Goal: Transaction & Acquisition: Purchase product/service

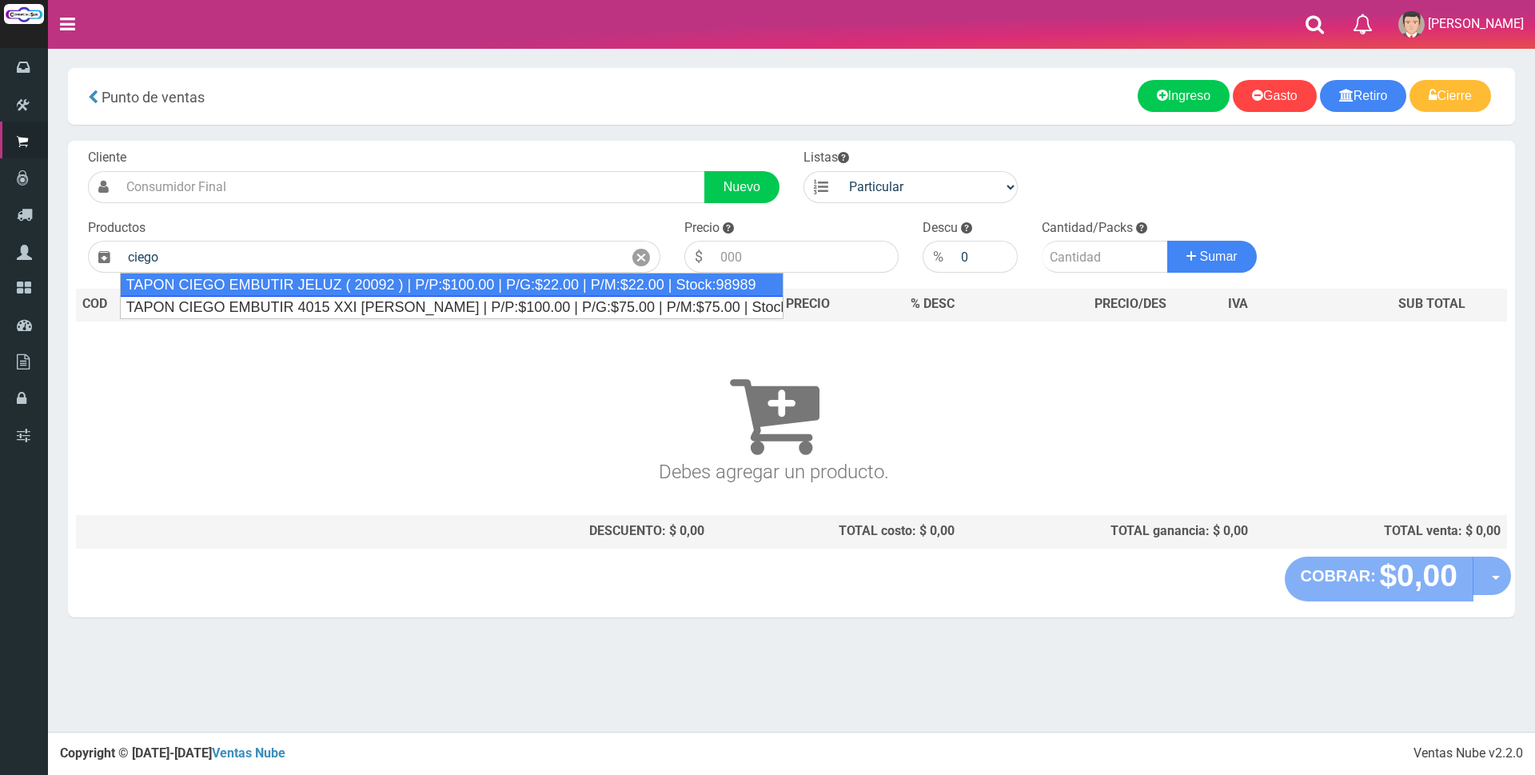
click at [633, 289] on div "TAPON CIEGO EMBUTIR JELUZ ( 20092 ) | P/P:$100.00 | P/G:$22.00 | P/M:$22.00 | S…" at bounding box center [451, 285] width 663 height 24
type input "TAPON CIEGO EMBUTIR JELUZ ( 20092 ) | P/P:$100.00 | P/G:$22.00 | P/M:$22.00 | S…"
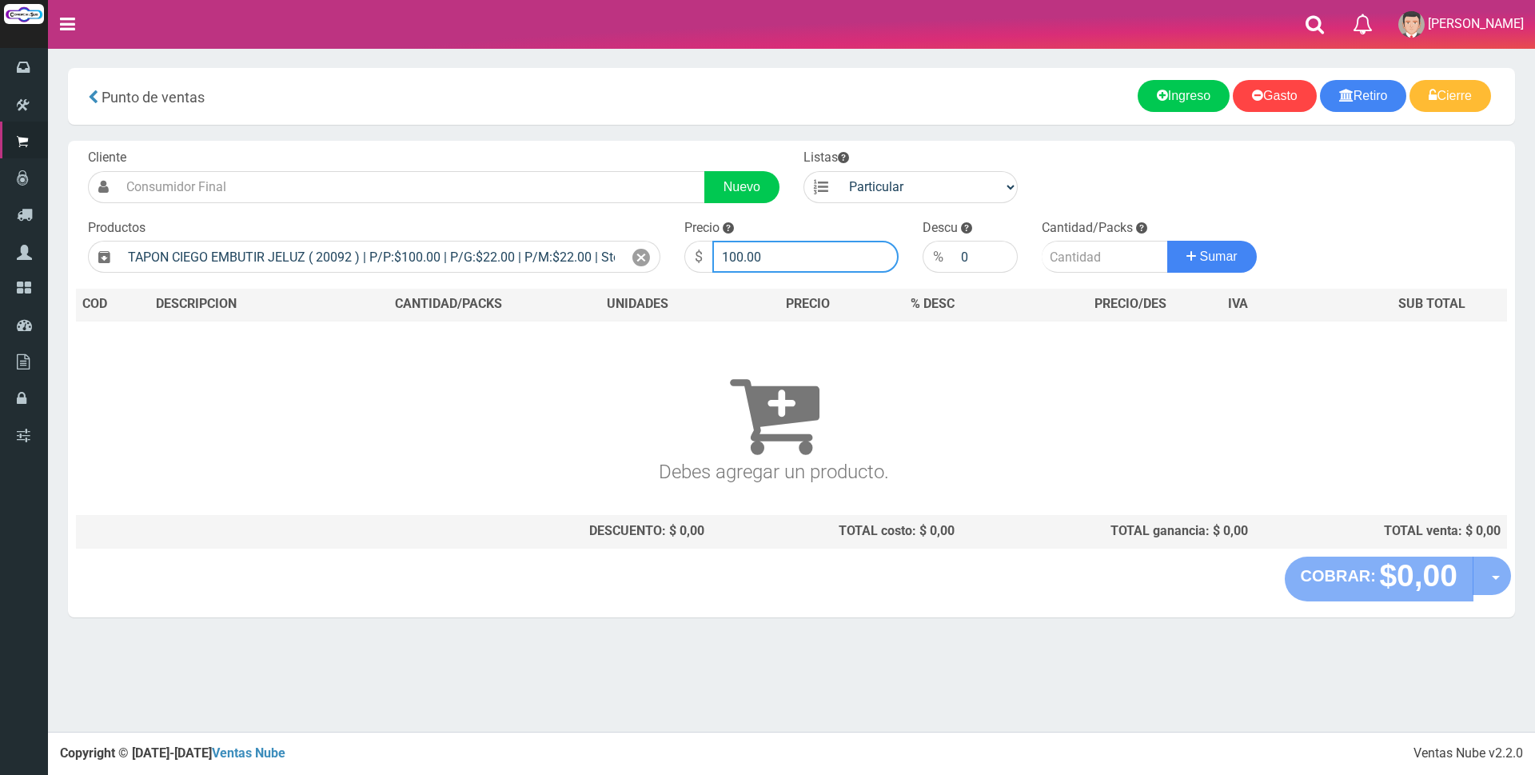
click at [778, 254] on input "100.00" at bounding box center [805, 257] width 186 height 32
type input "1"
type input "300"
click at [1087, 252] on input "number" at bounding box center [1105, 257] width 126 height 32
type input "2"
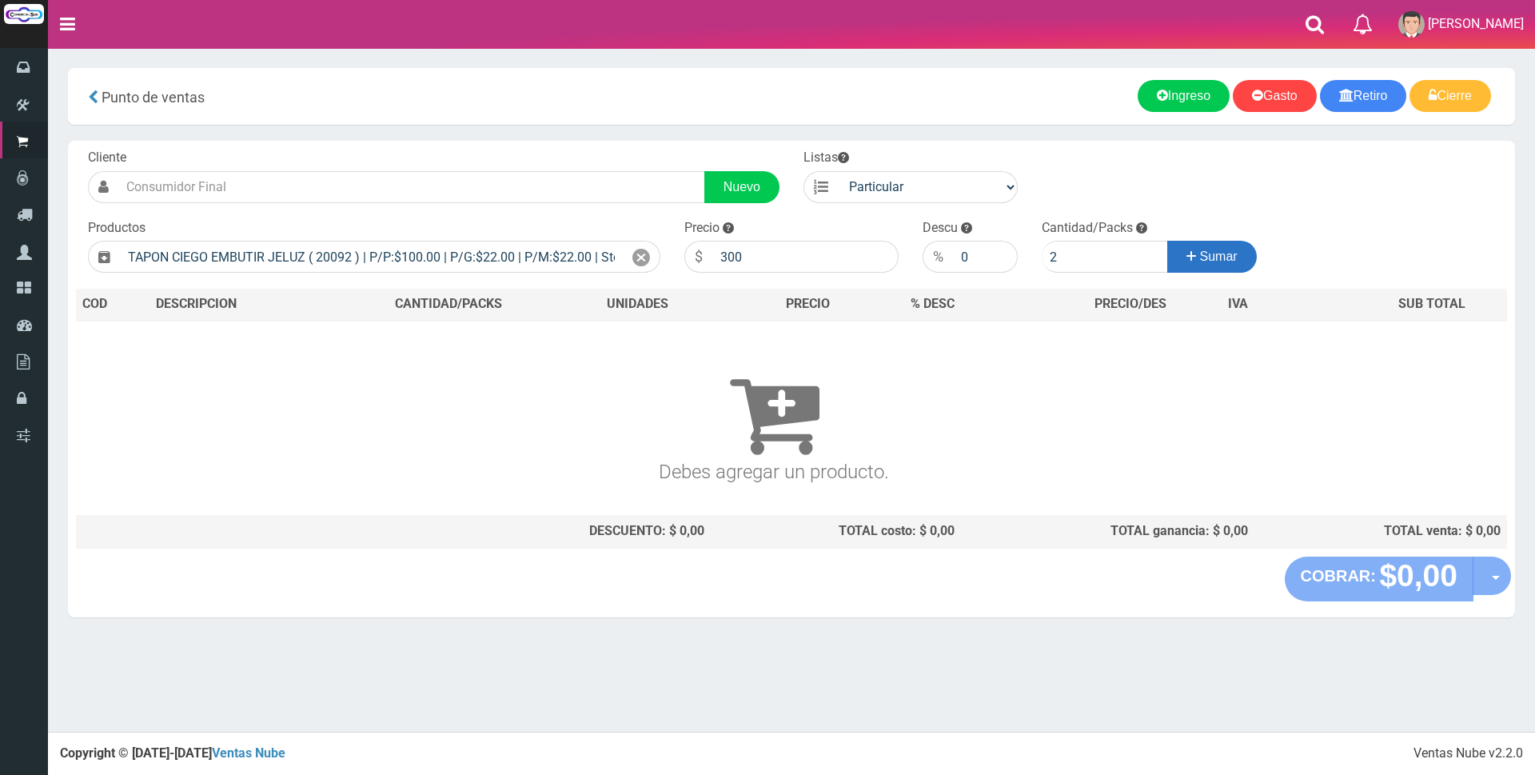
click at [1221, 254] on span "Sumar" at bounding box center [1219, 256] width 38 height 14
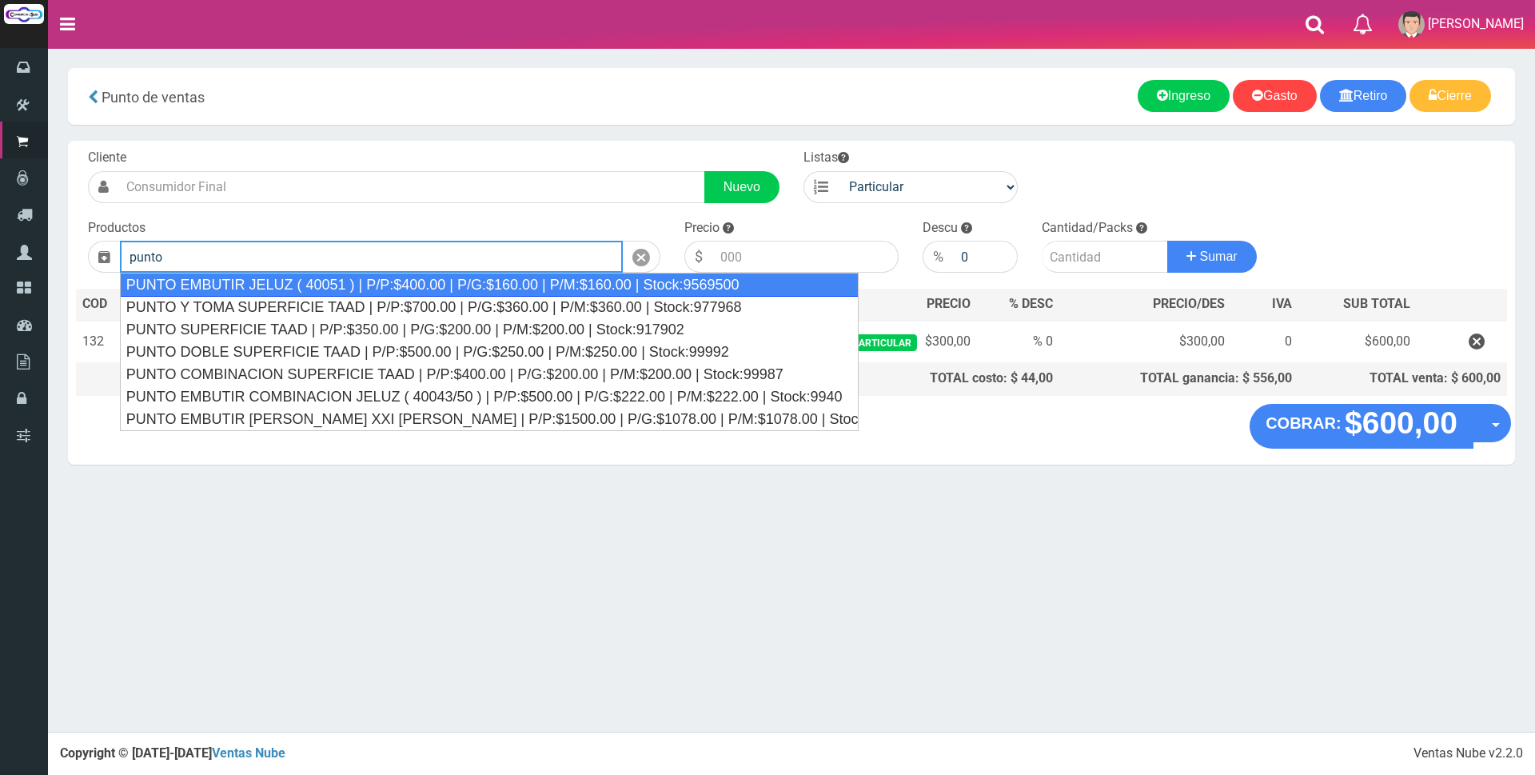
click at [642, 292] on div "PUNTO EMBUTIR JELUZ ( 40051 ) | P/P:$400.00 | P/G:$160.00 | P/M:$160.00 | Stock…" at bounding box center [489, 285] width 739 height 24
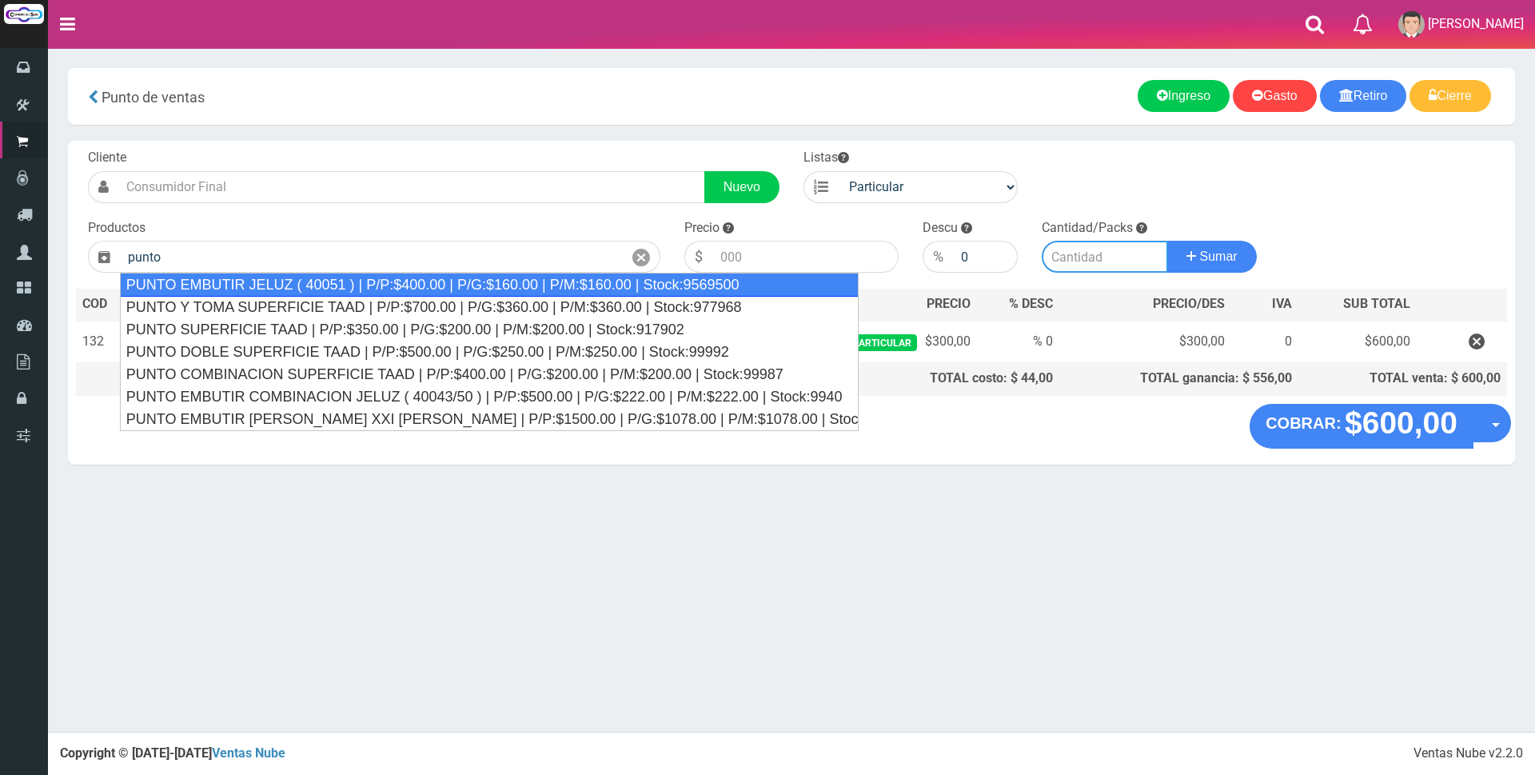
type input "PUNTO EMBUTIR JELUZ ( 40051 ) | P/P:$400.00 | P/G:$160.00 | P/M:$160.00 | Stock…"
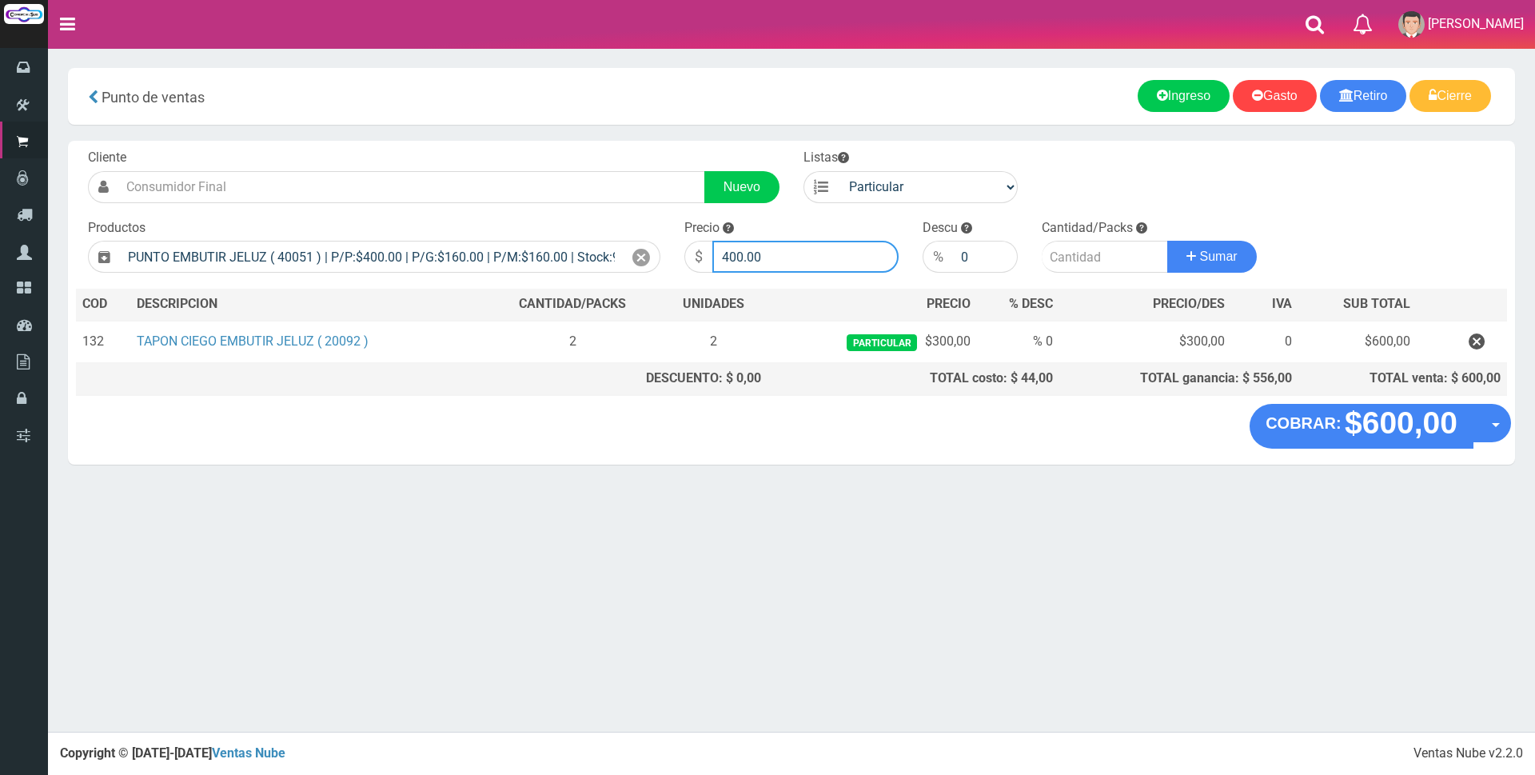
click at [831, 264] on input "400.00" at bounding box center [805, 257] width 186 height 32
type input "4"
type input "1500"
click at [1086, 255] on input "number" at bounding box center [1105, 257] width 126 height 32
type input "1"
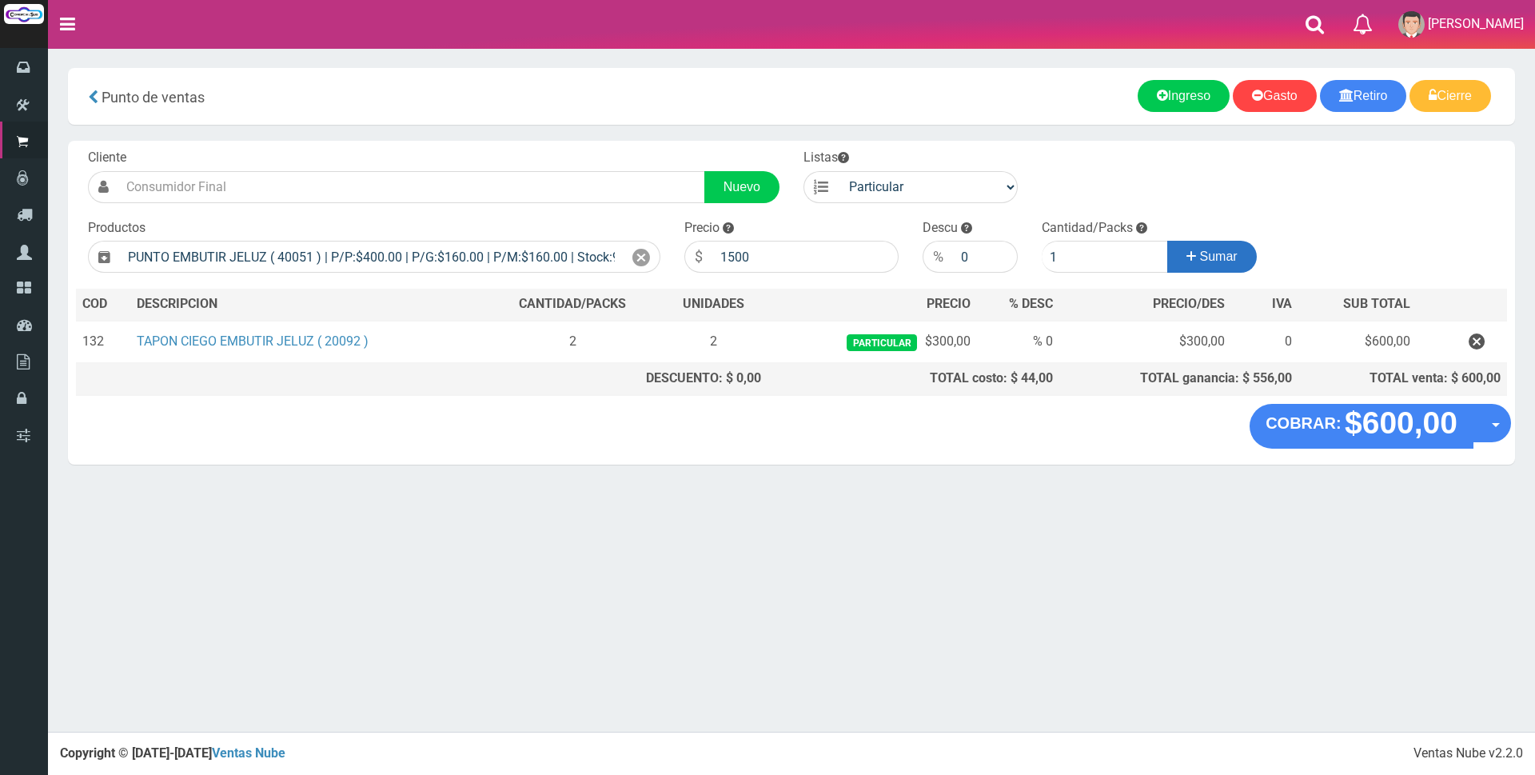
click at [1245, 262] on button "Sumar" at bounding box center [1212, 257] width 90 height 32
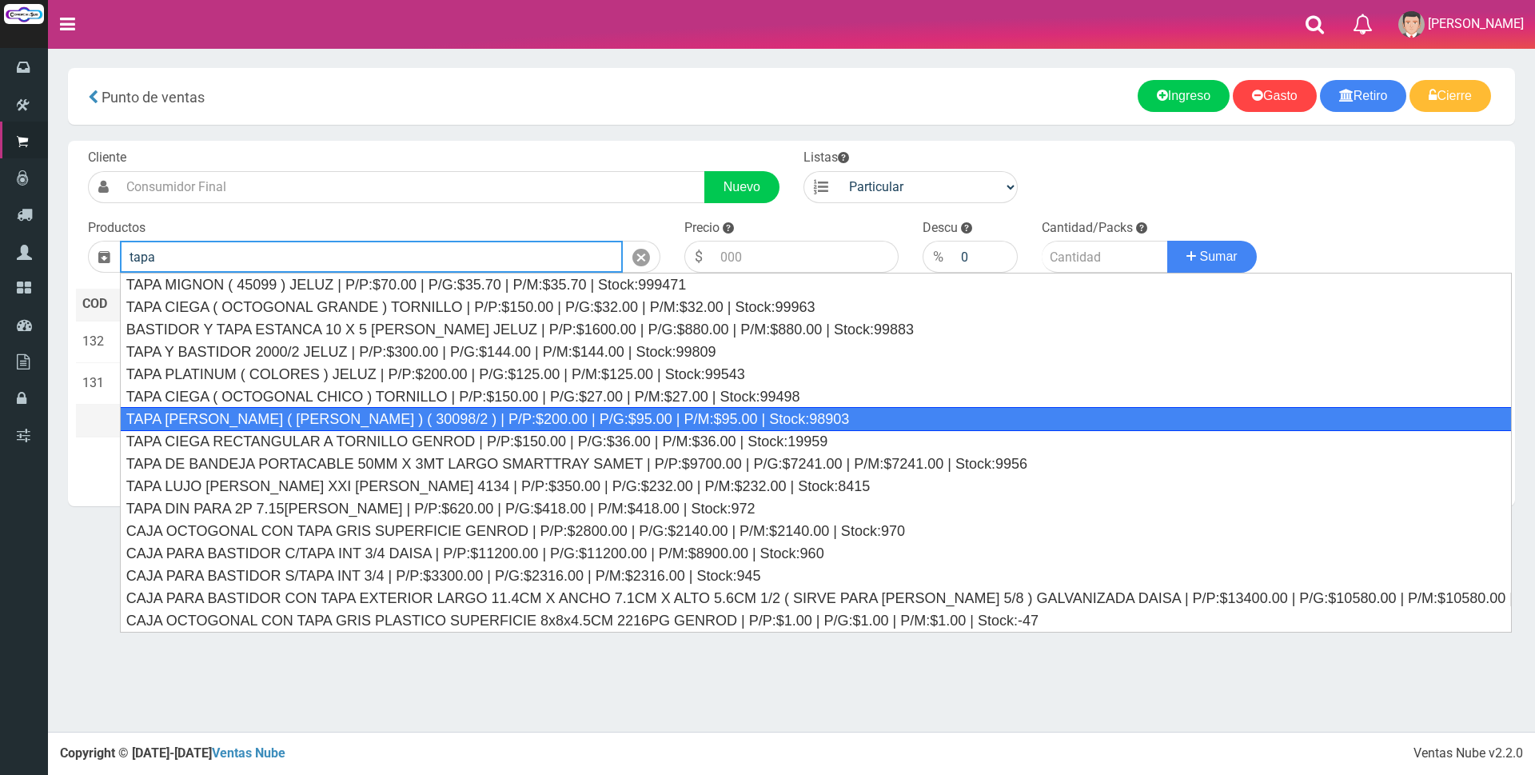
click at [733, 416] on div "TAPA REGINA JELUZ ( BLANCO ) ( 30098/2 ) | P/P:$200.00 | P/G:$95.00 | P/M:$95.0…" at bounding box center [816, 419] width 1392 height 24
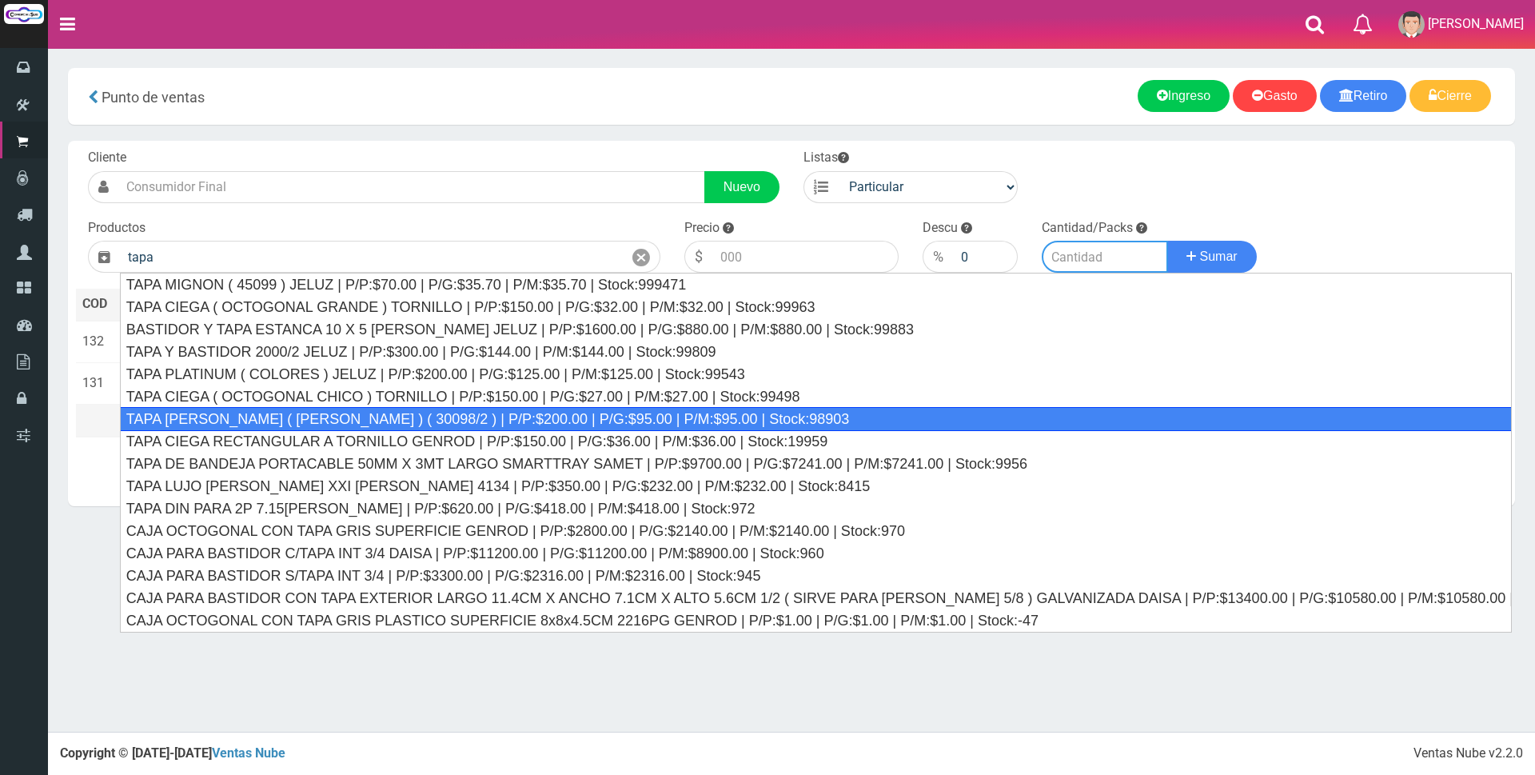
type input "TAPA REGINA JELUZ ( BLANCO ) ( 30098/2 ) | P/P:$200.00 | P/G:$95.00 | P/M:$95.0…"
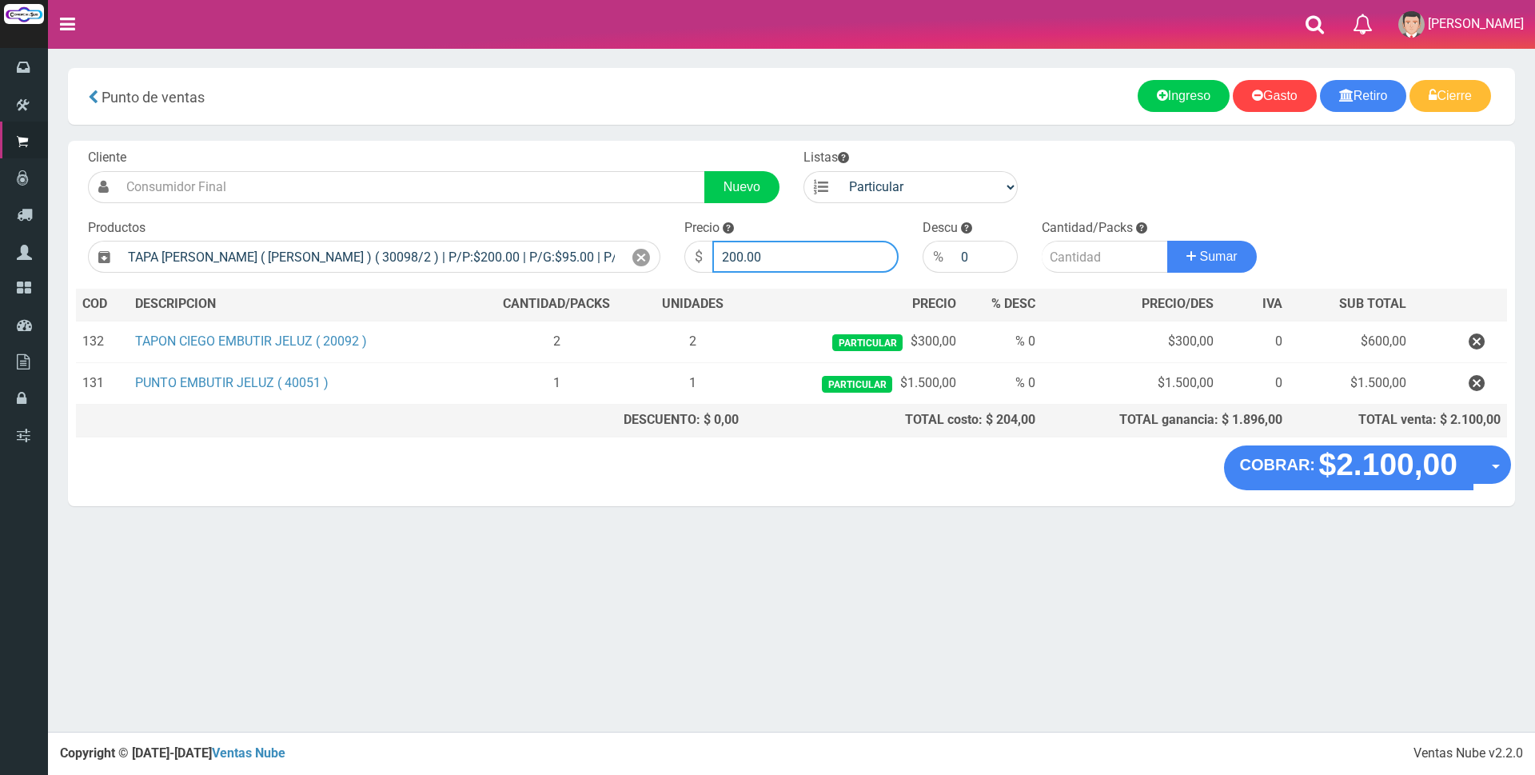
click at [803, 261] on input "200.00" at bounding box center [805, 257] width 186 height 32
type input "2"
type input "800"
click at [1089, 261] on input "number" at bounding box center [1105, 257] width 126 height 32
type input "1"
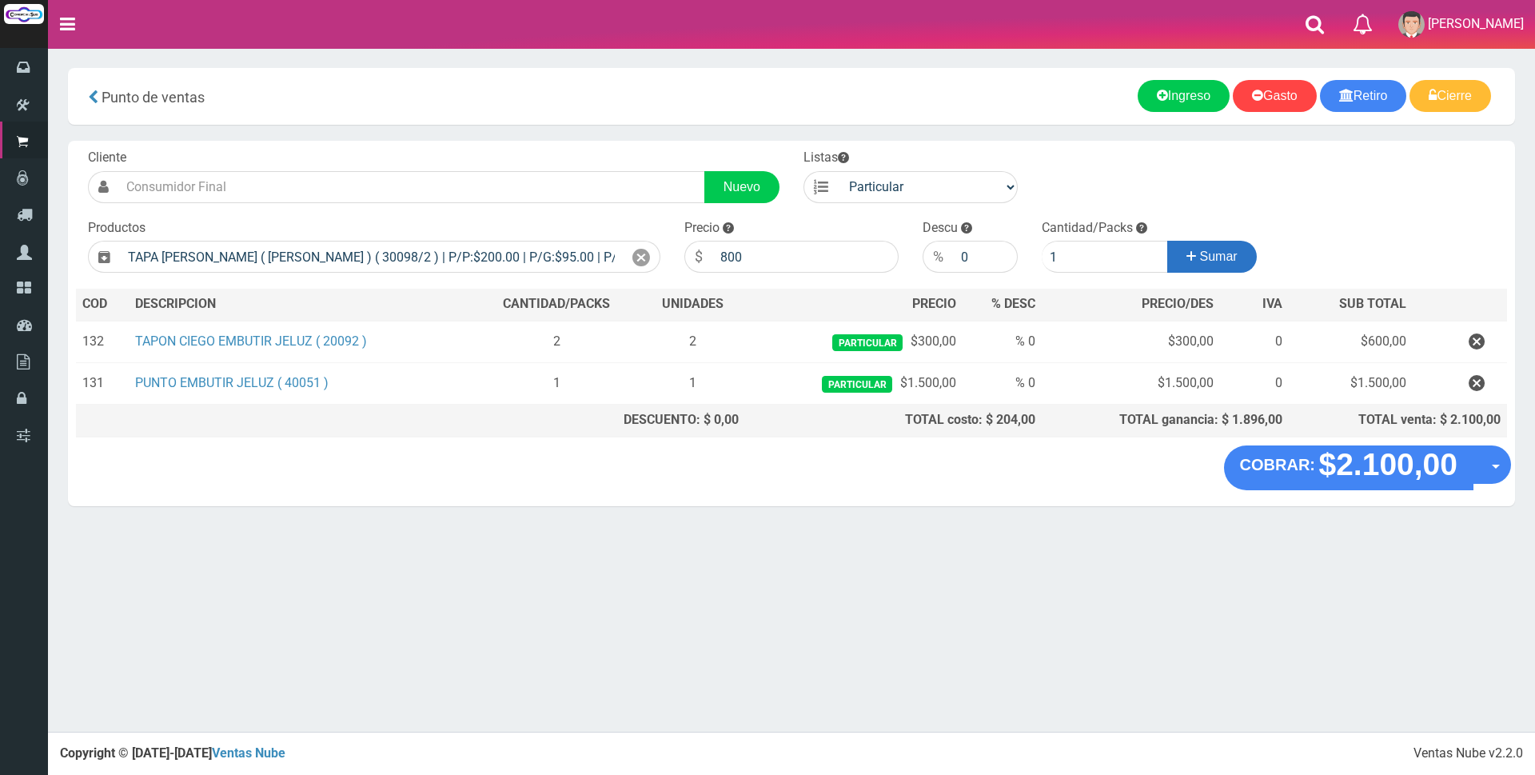
click at [1186, 255] on icon at bounding box center [1191, 256] width 10 height 23
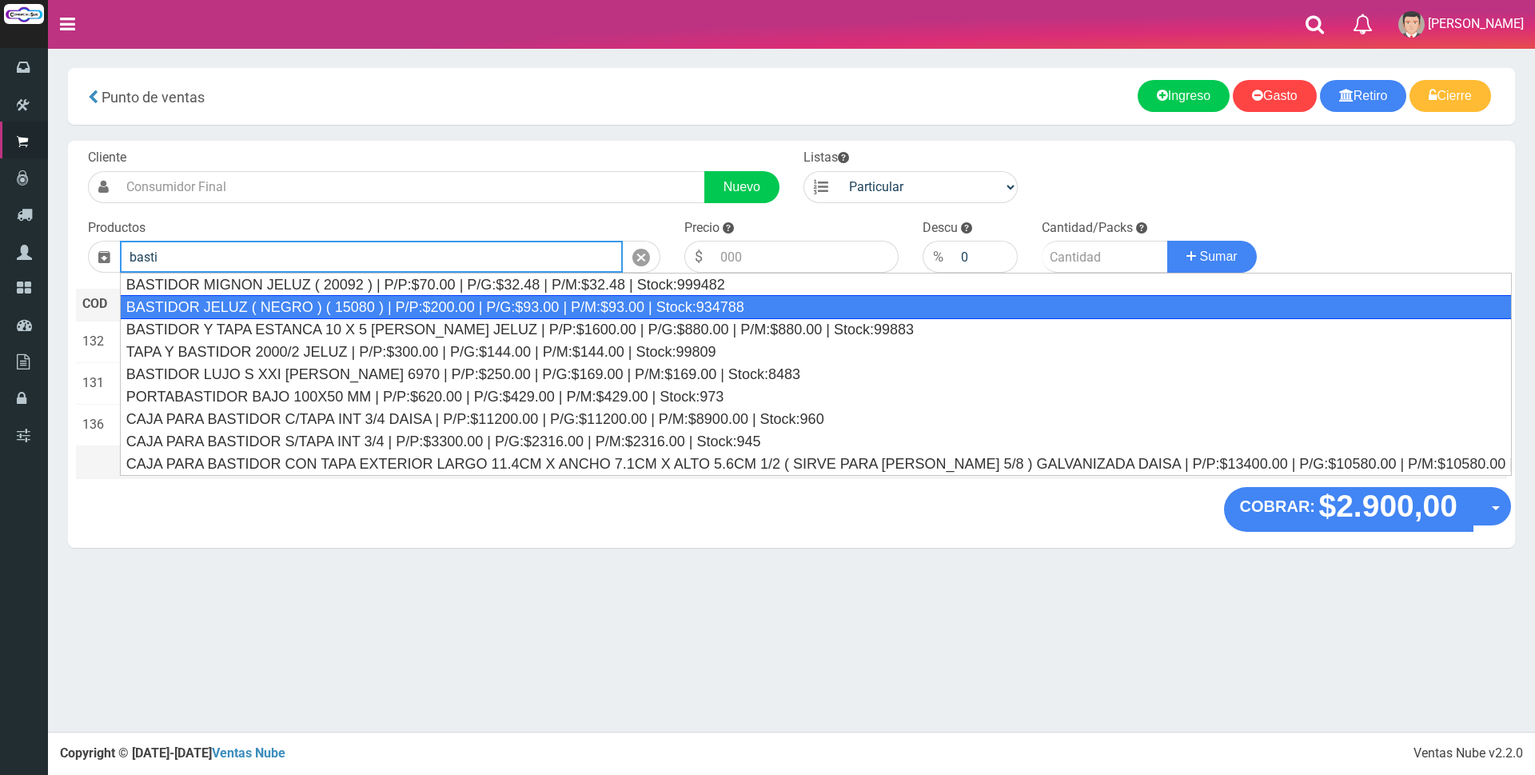
click at [749, 305] on div "BASTIDOR JELUZ ( NEGRO ) ( 15080 ) | P/P:$200.00 | P/G:$93.00 | P/M:$93.00 | St…" at bounding box center [816, 307] width 1392 height 24
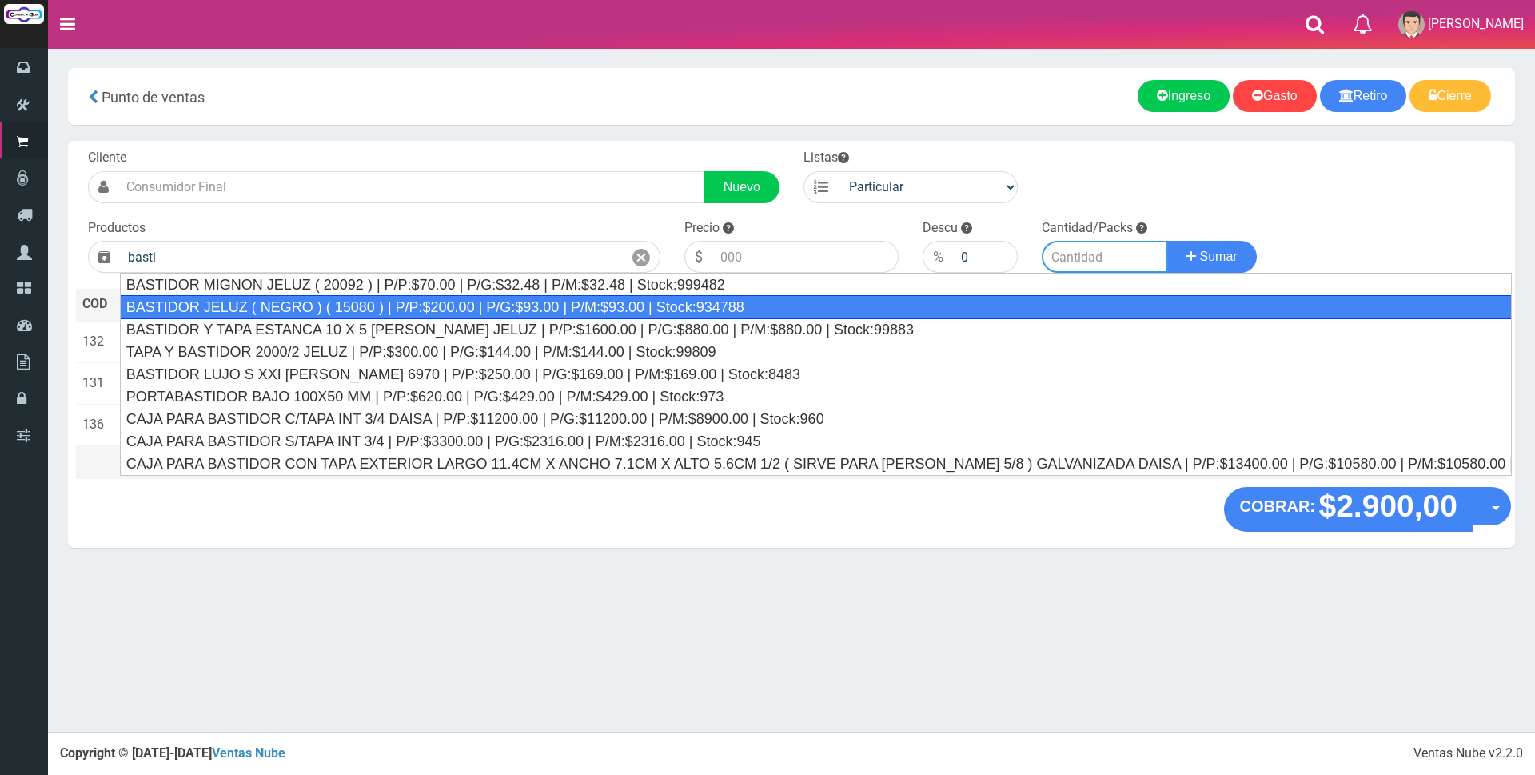
type input "BASTIDOR JELUZ ( NEGRO ) ( 15080 ) | P/P:$200.00 | P/G:$93.00 | P/M:$93.00 | St…"
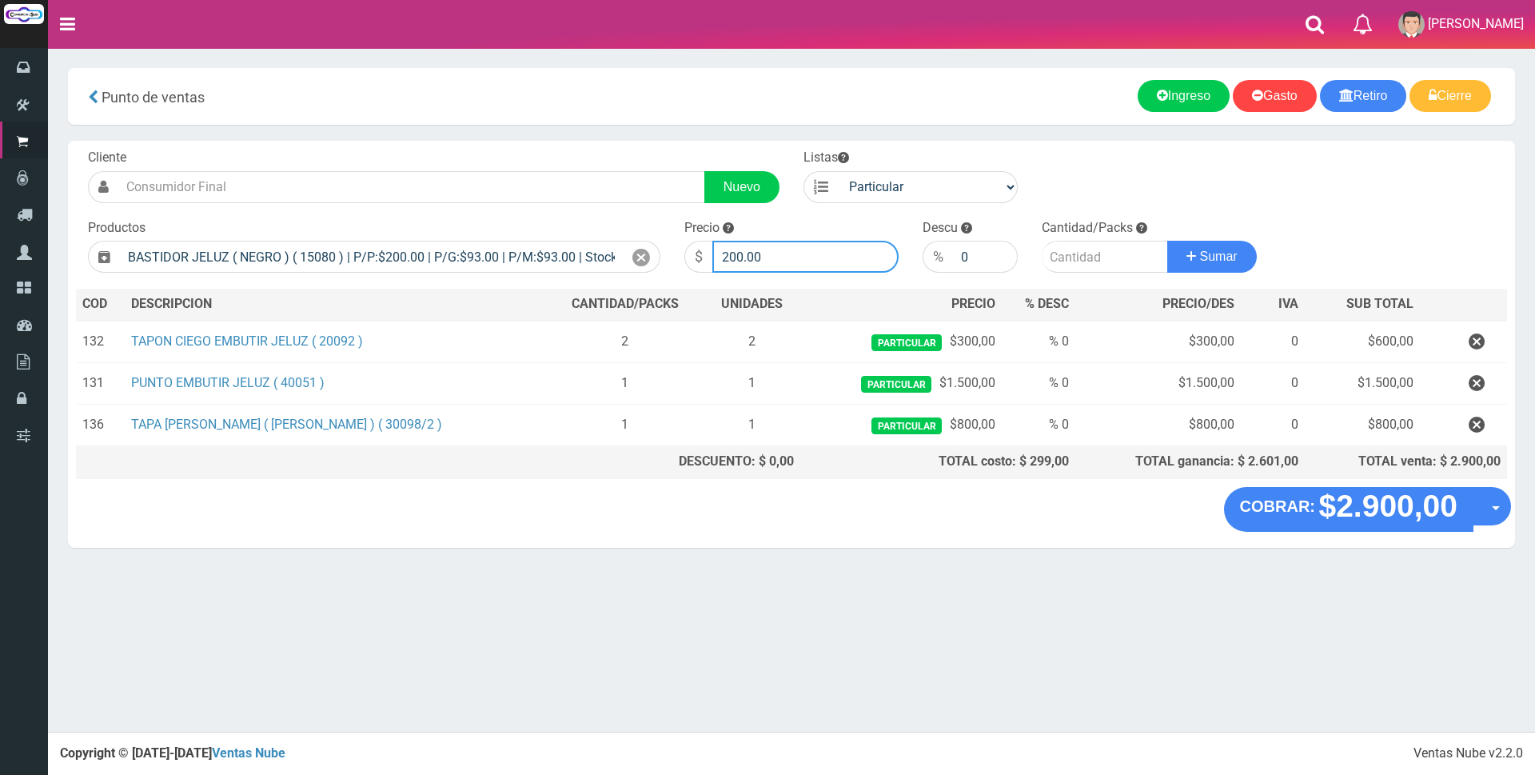
click at [819, 258] on input "200.00" at bounding box center [805, 257] width 186 height 32
type input "2"
type input "600"
click at [1045, 253] on input "number" at bounding box center [1105, 257] width 126 height 32
type input "1"
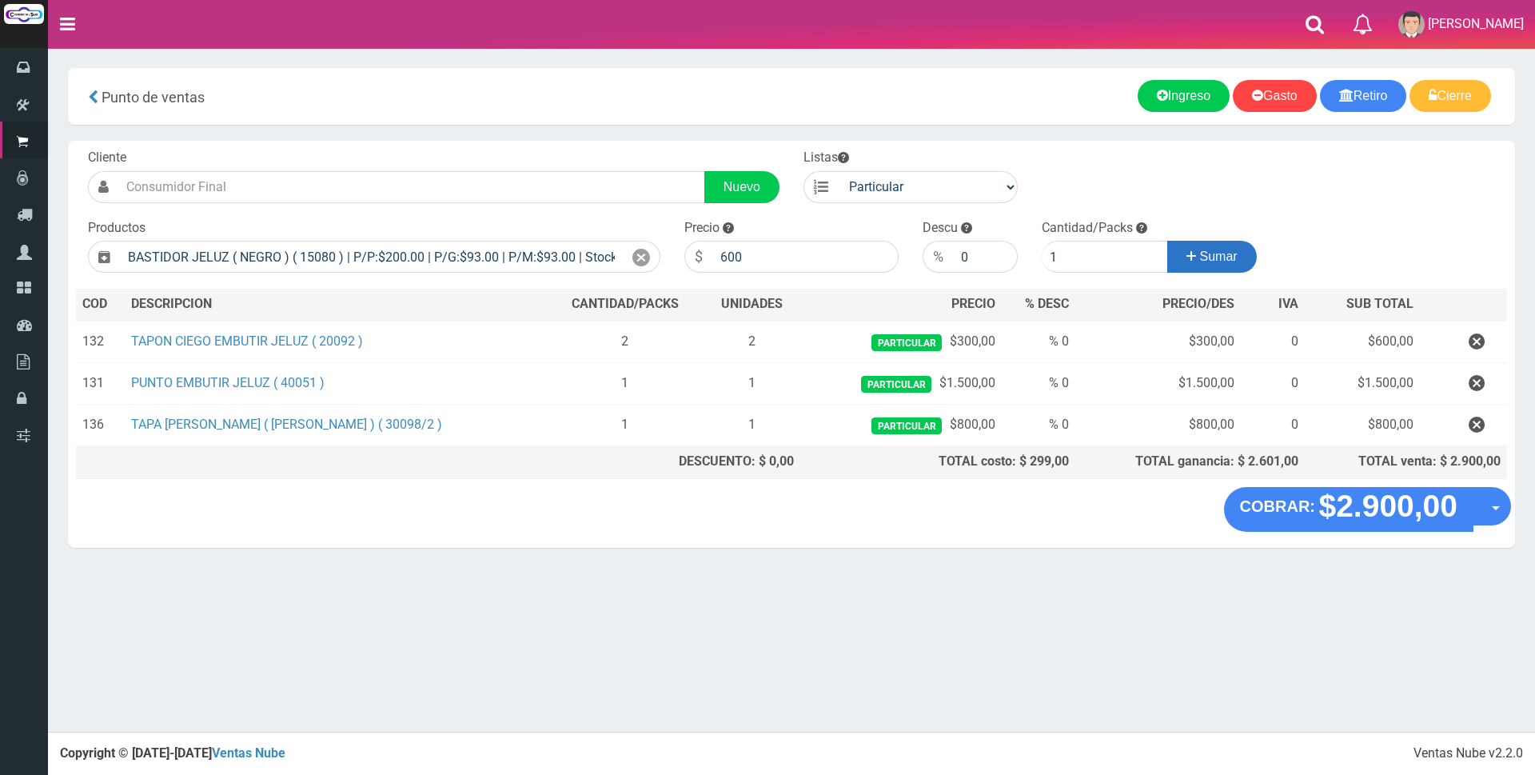
click at [1188, 254] on icon at bounding box center [1191, 256] width 10 height 23
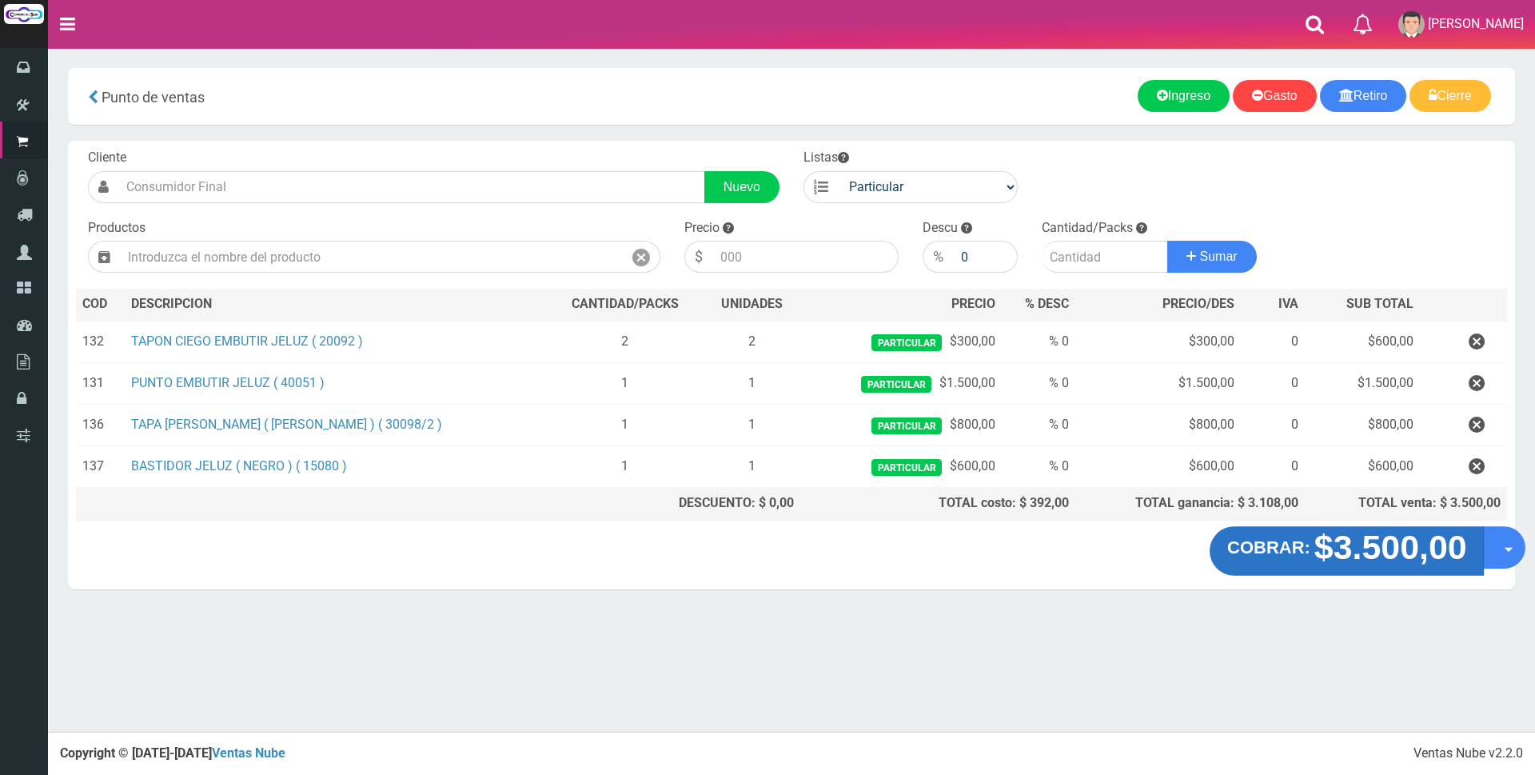
click at [1356, 546] on strong "$3.500,00" at bounding box center [1389, 547] width 153 height 38
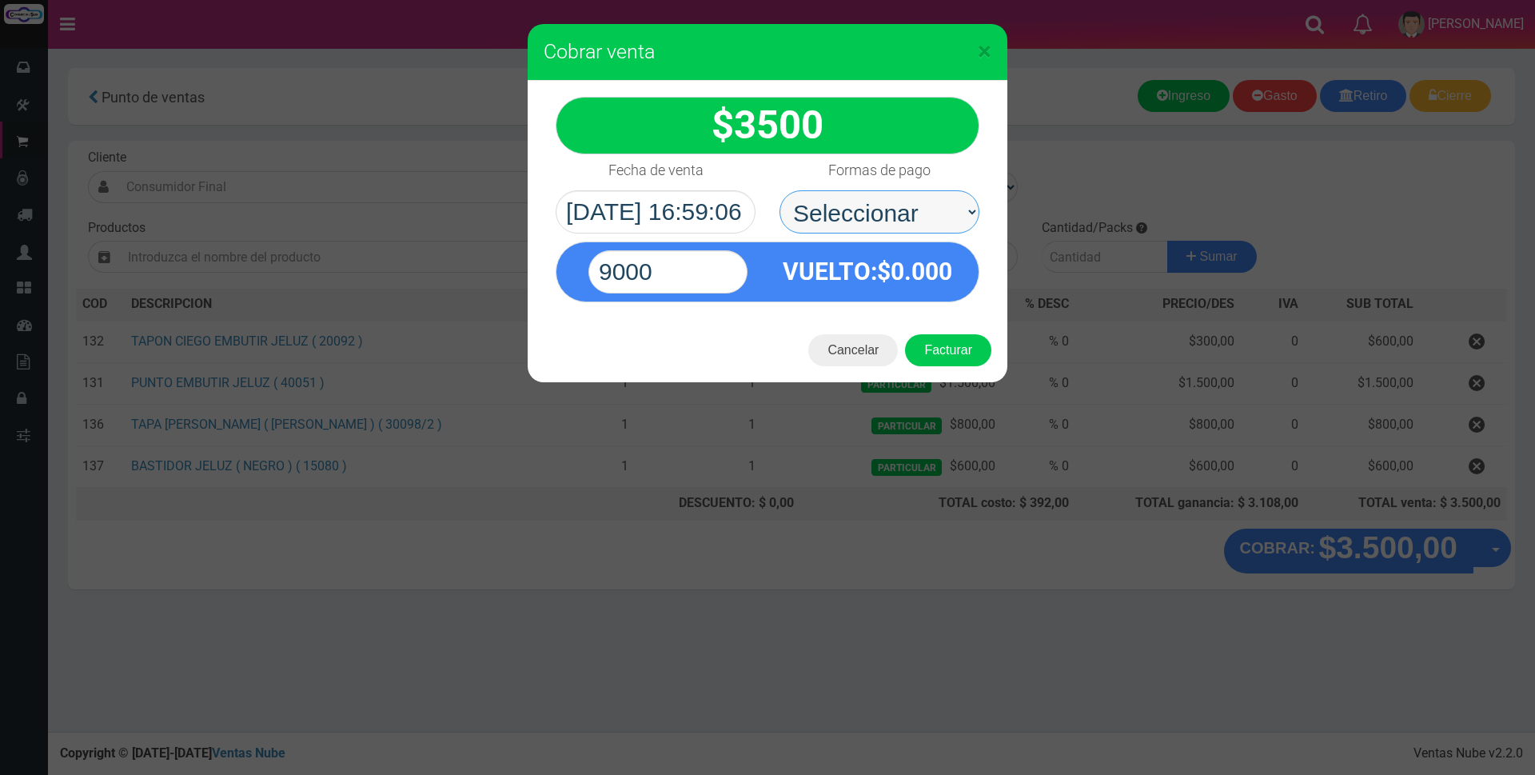
click at [928, 215] on select "Seleccionar Efectivo Tarjeta de Crédito Depósito Débito" at bounding box center [879, 211] width 200 height 43
select select "Efectivo"
click at [779, 190] on select "Seleccionar Efectivo Tarjeta de Crédito Depósito Débito" at bounding box center [879, 211] width 200 height 43
click at [700, 264] on input "9000" at bounding box center [667, 271] width 159 height 43
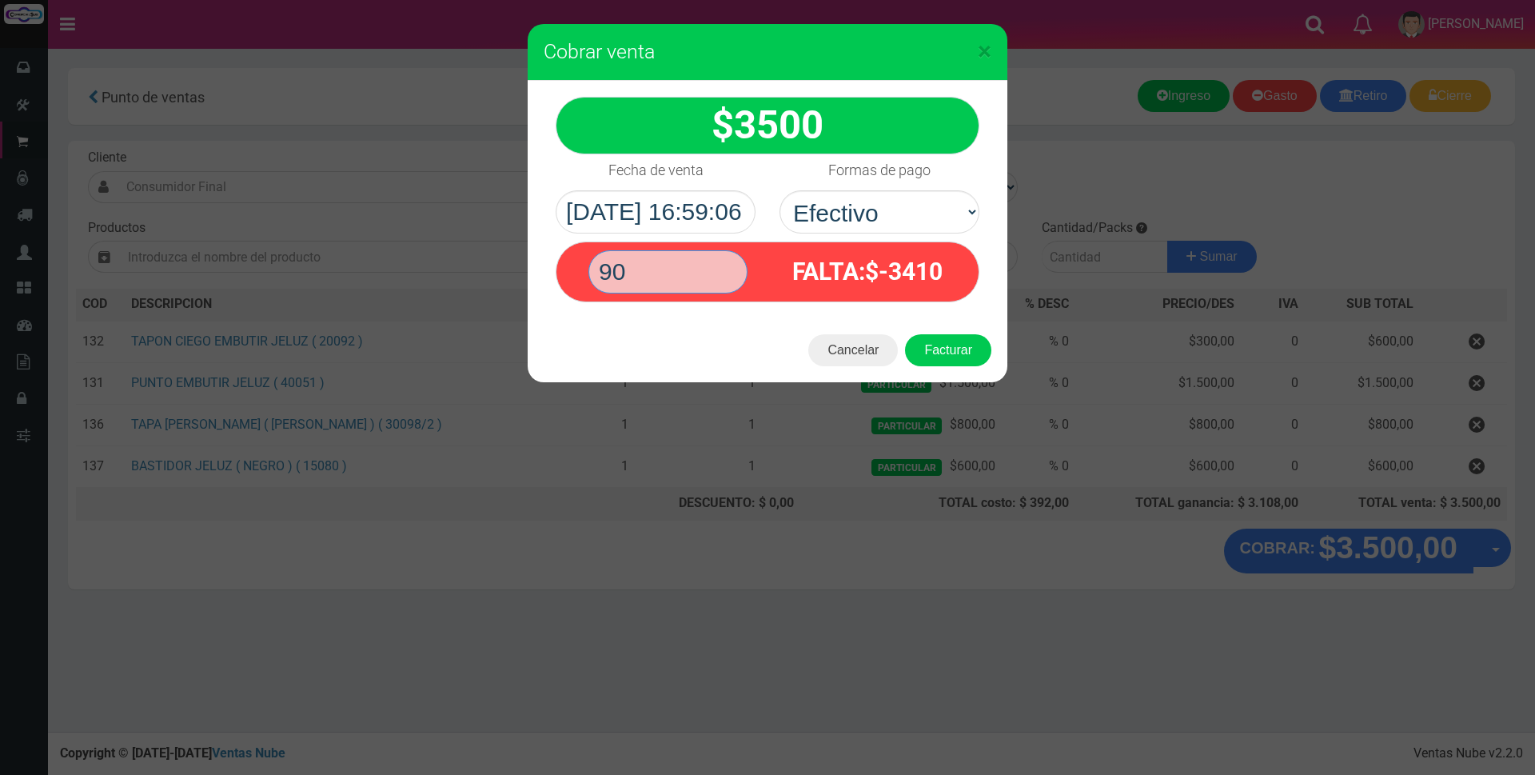
type input "9"
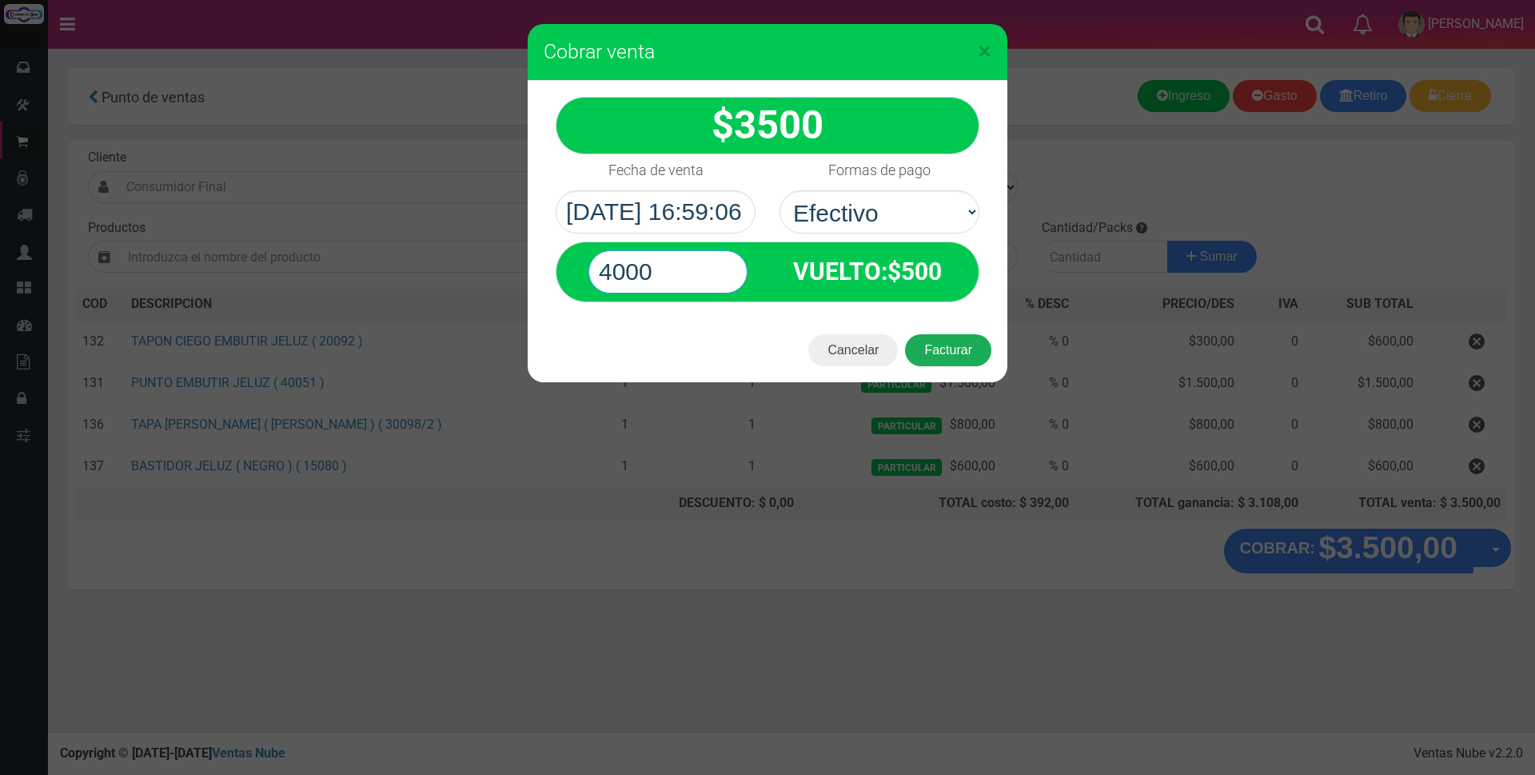
type input "4000"
click at [930, 345] on button "Facturar" at bounding box center [948, 350] width 86 height 32
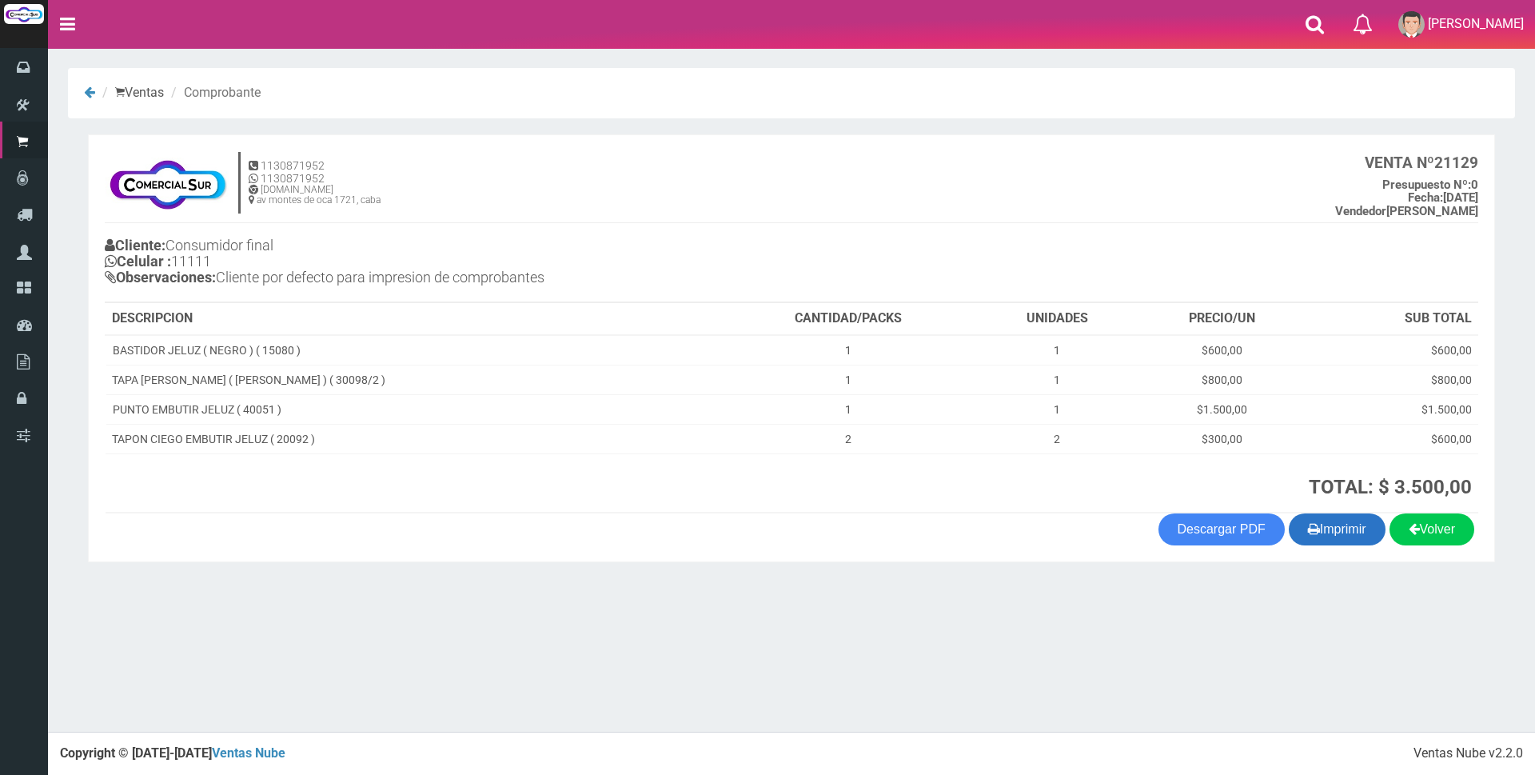
click at [1312, 532] on button "Imprimir" at bounding box center [1337, 529] width 97 height 32
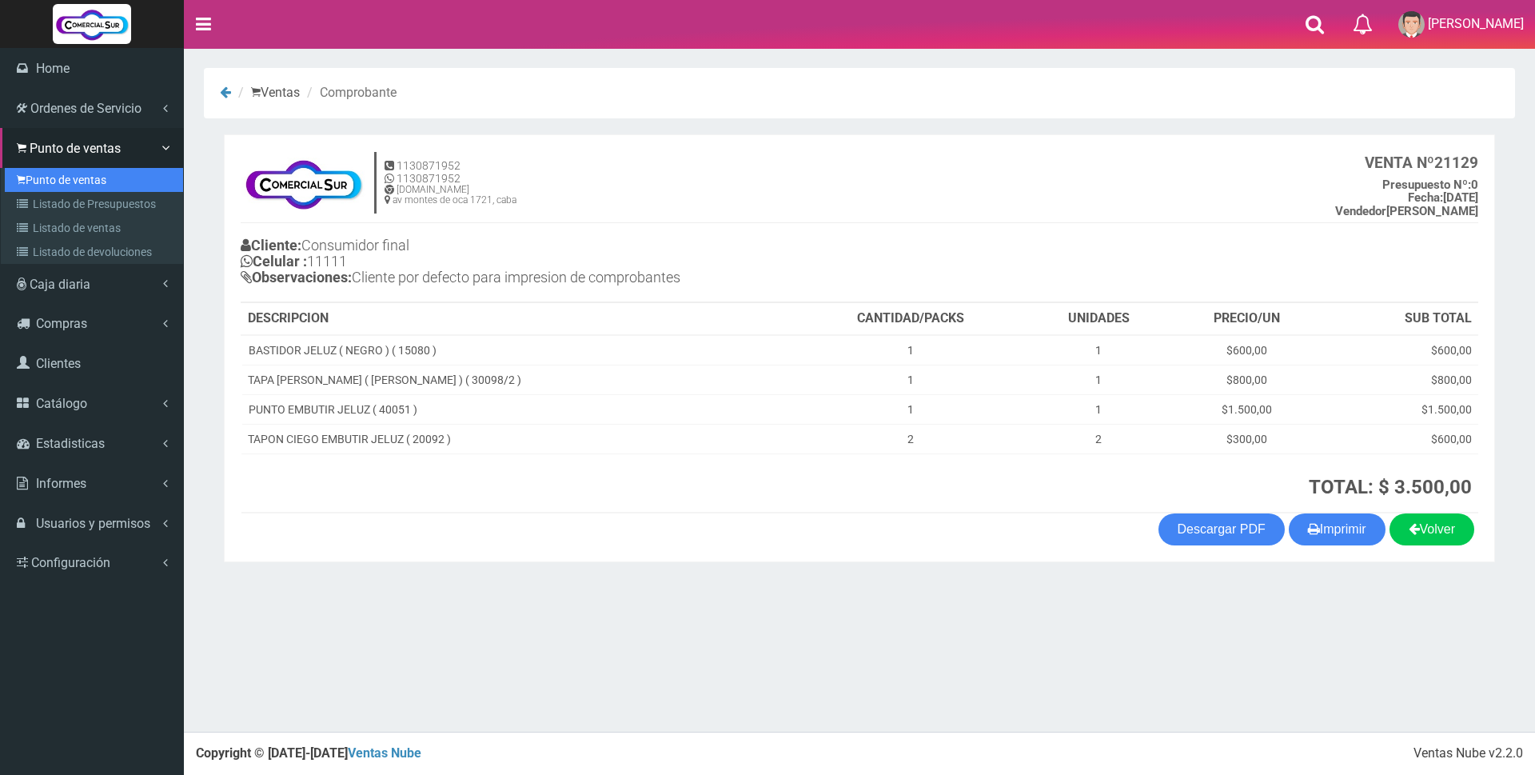
click at [57, 179] on link "Punto de ventas" at bounding box center [94, 180] width 178 height 24
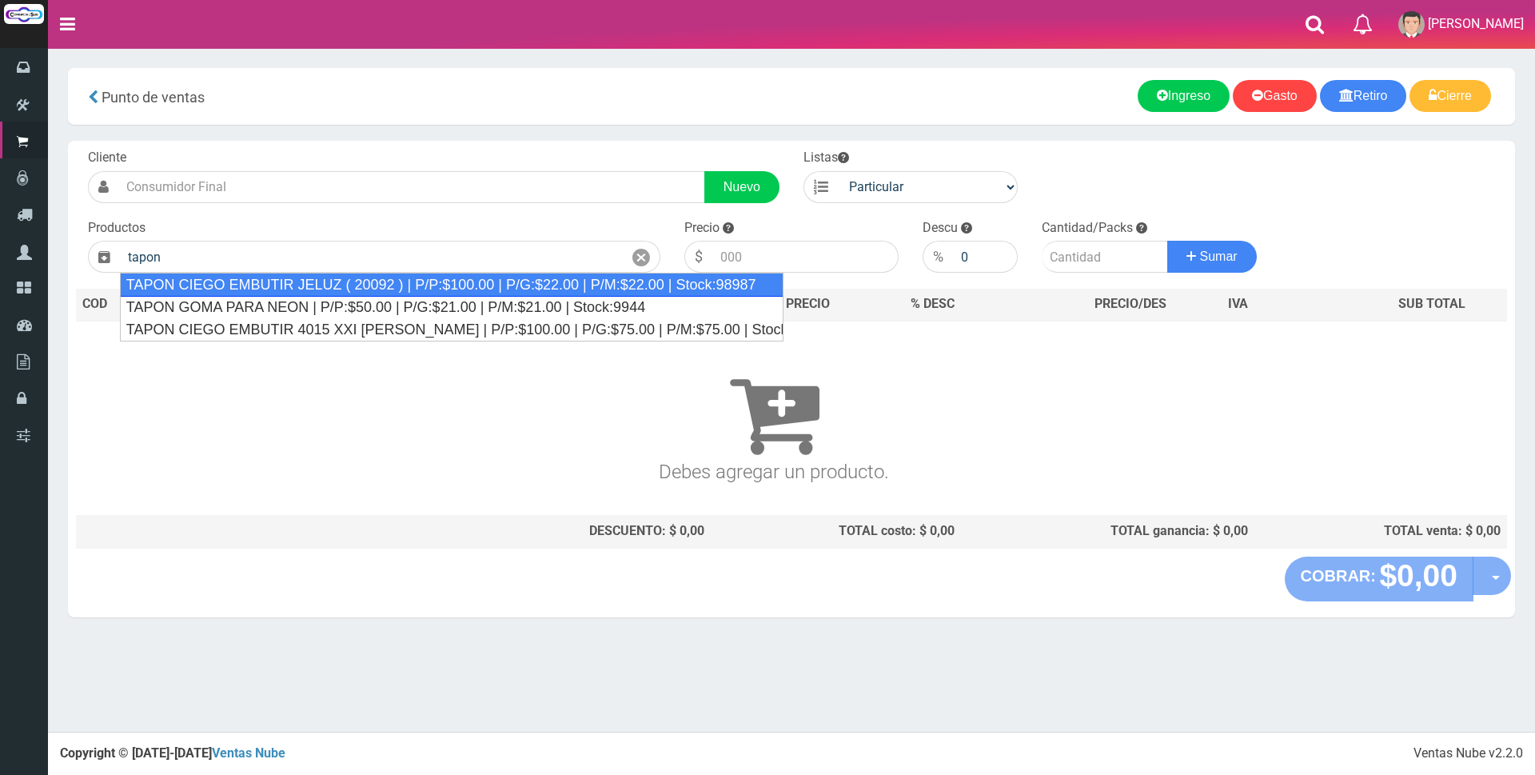
click at [490, 286] on div "TAPON CIEGO EMBUTIR JELUZ ( 20092 ) | P/P:$100.00 | P/G:$22.00 | P/M:$22.00 | S…" at bounding box center [451, 285] width 663 height 24
type input "TAPON CIEGO EMBUTIR JELUZ ( 20092 ) | P/P:$100.00 | P/G:$22.00 | P/M:$22.00 | S…"
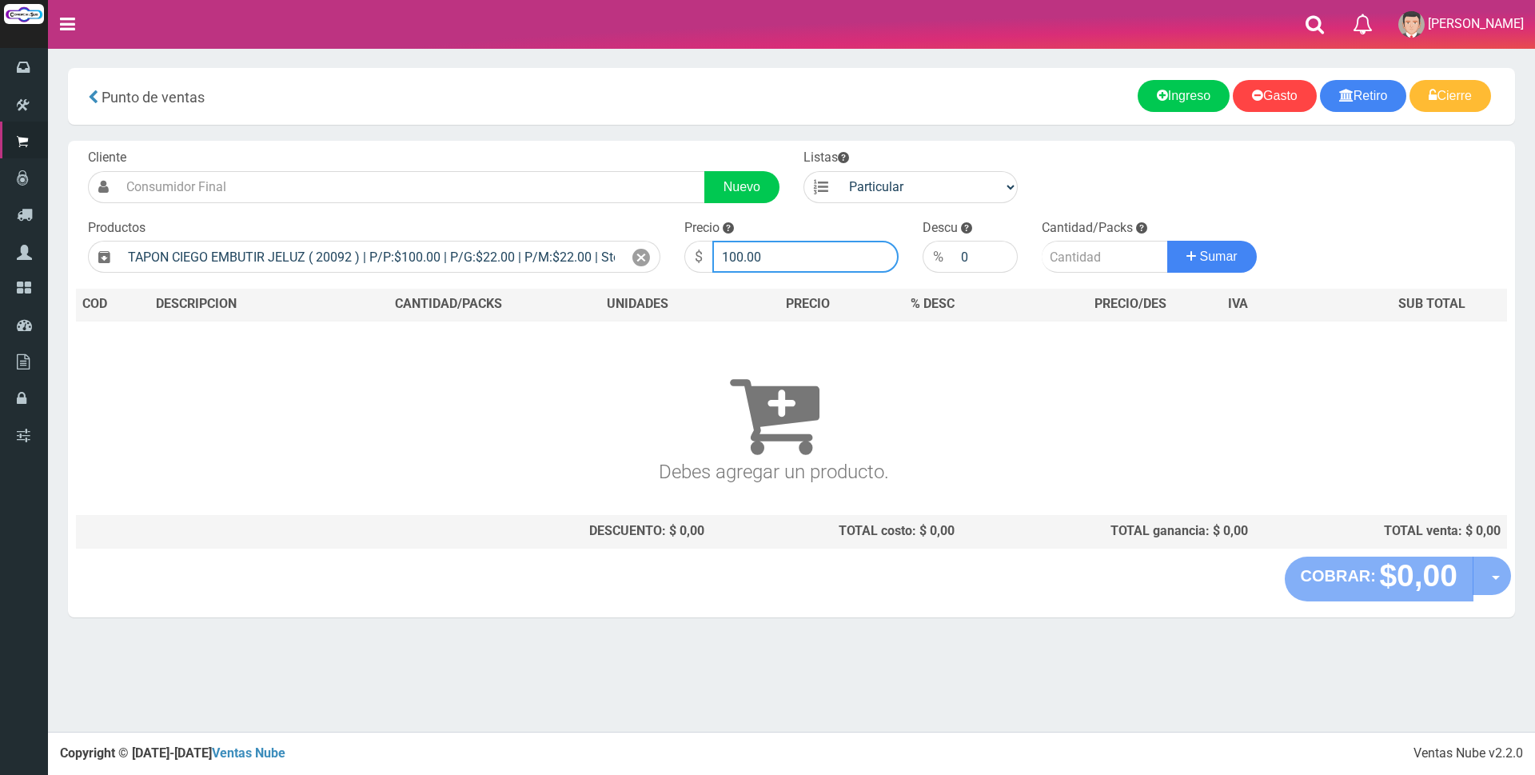
click at [795, 264] on input "100.00" at bounding box center [805, 257] width 186 height 32
type input "1"
type input "350"
click at [1049, 259] on input "number" at bounding box center [1105, 257] width 126 height 32
type input "2"
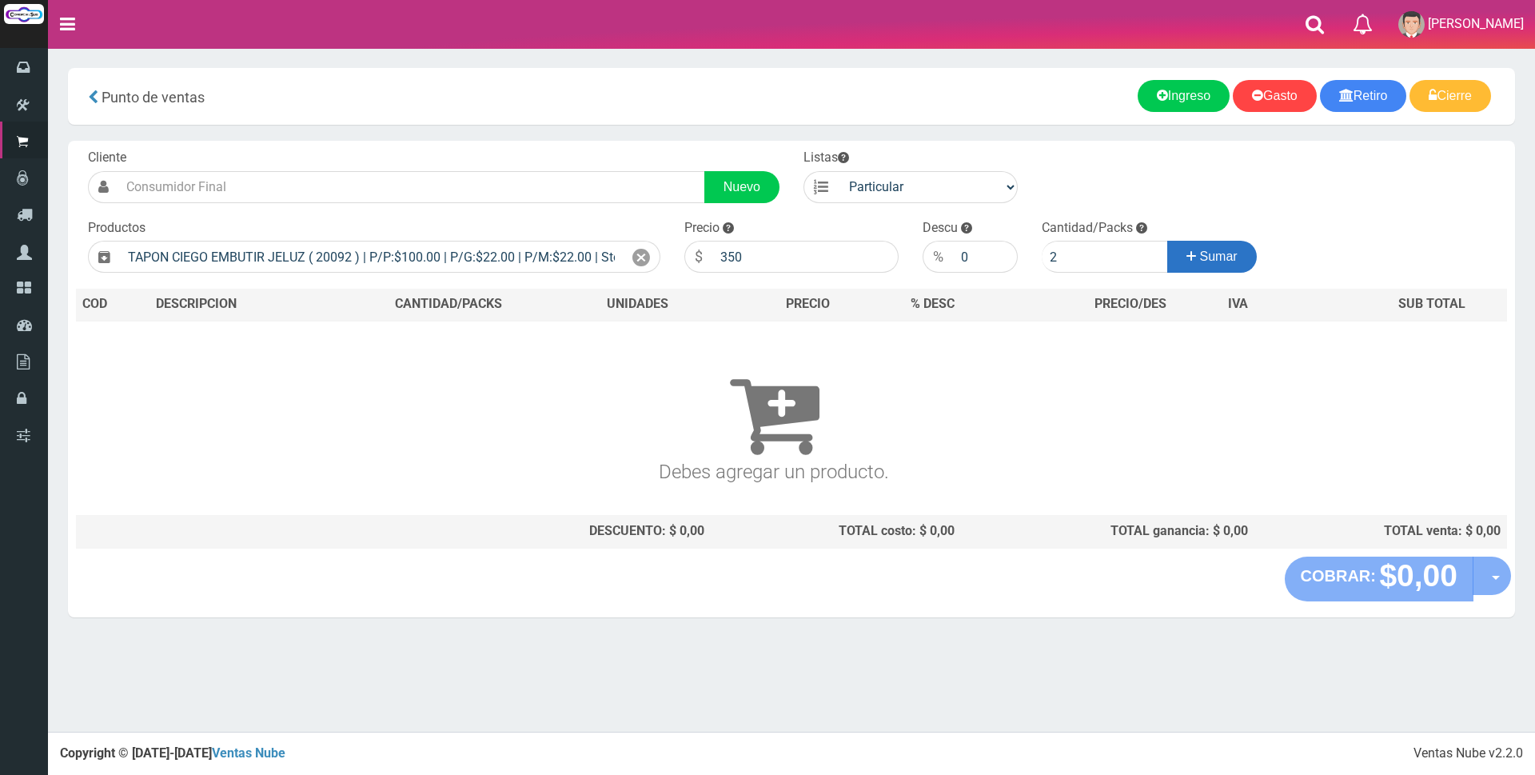
click at [1188, 241] on button "Sumar" at bounding box center [1212, 257] width 90 height 32
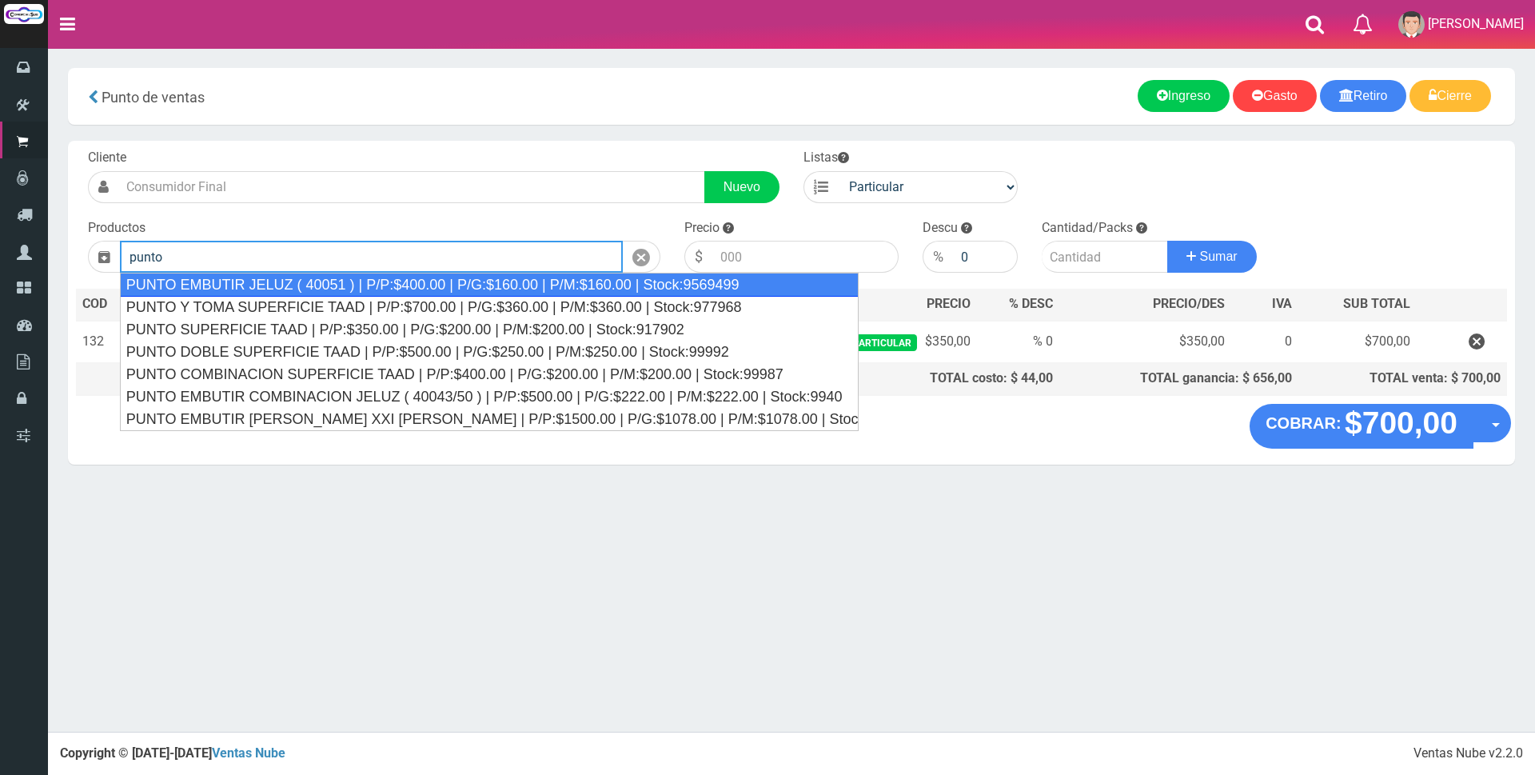
click at [688, 285] on div "PUNTO EMBUTIR JELUZ ( 40051 ) | P/P:$400.00 | P/G:$160.00 | P/M:$160.00 | Stock…" at bounding box center [489, 285] width 739 height 24
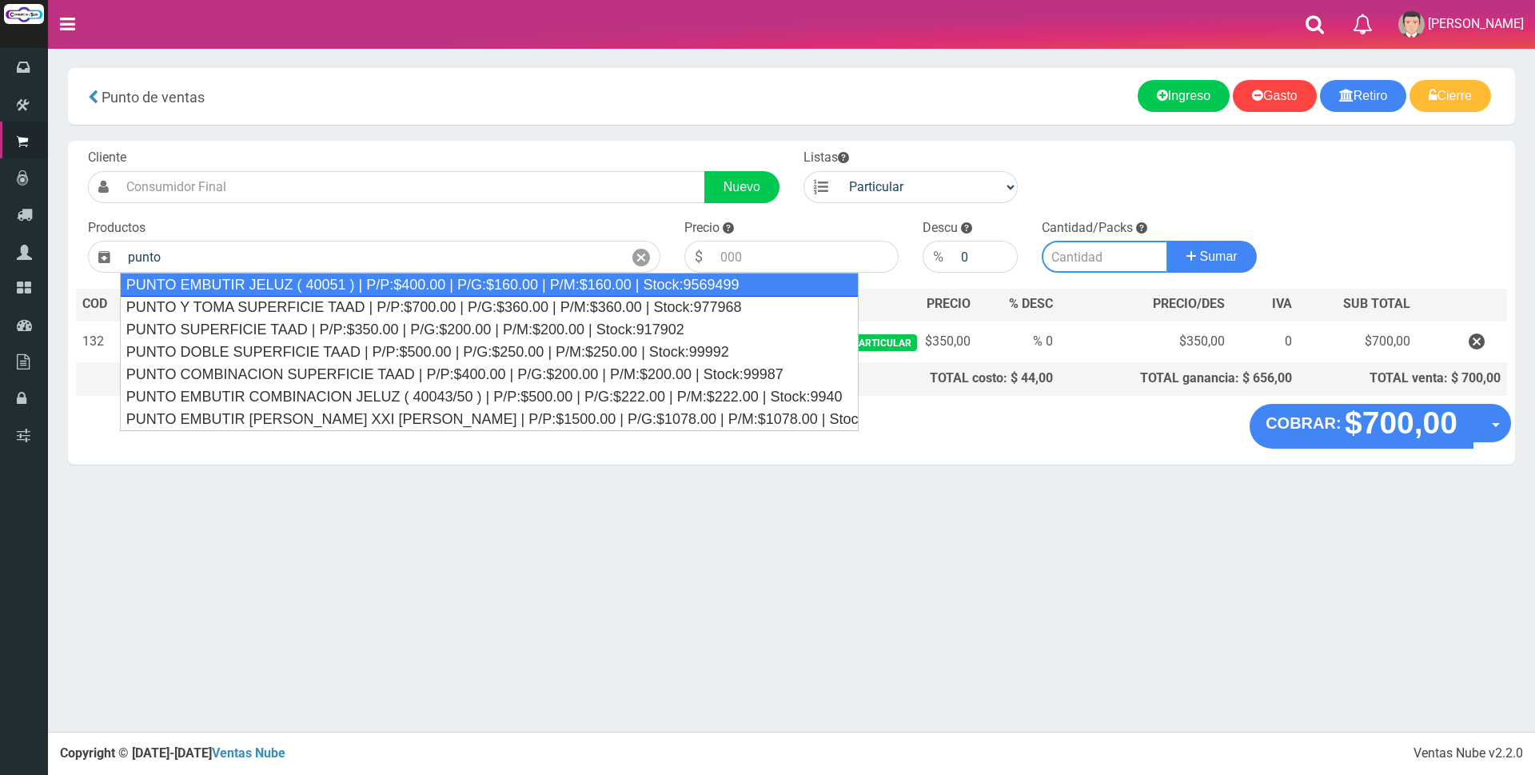
type input "PUNTO EMBUTIR JELUZ ( 40051 ) | P/P:$400.00 | P/G:$160.00 | P/M:$160.00 | Stock…"
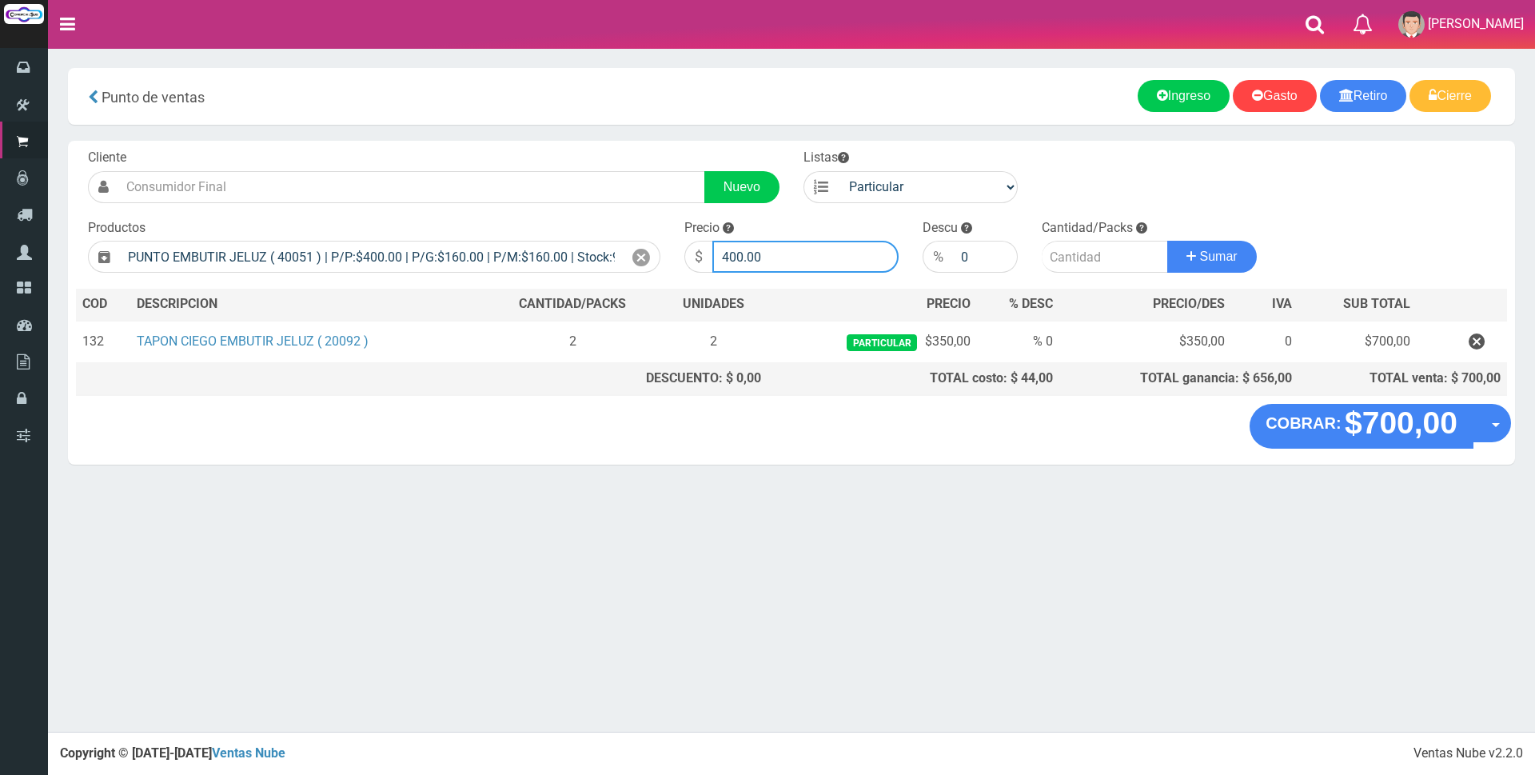
click at [800, 260] on input "400.00" at bounding box center [805, 257] width 186 height 32
type input "4"
type input "1800"
click at [1081, 247] on input "number" at bounding box center [1105, 257] width 126 height 32
type input "1"
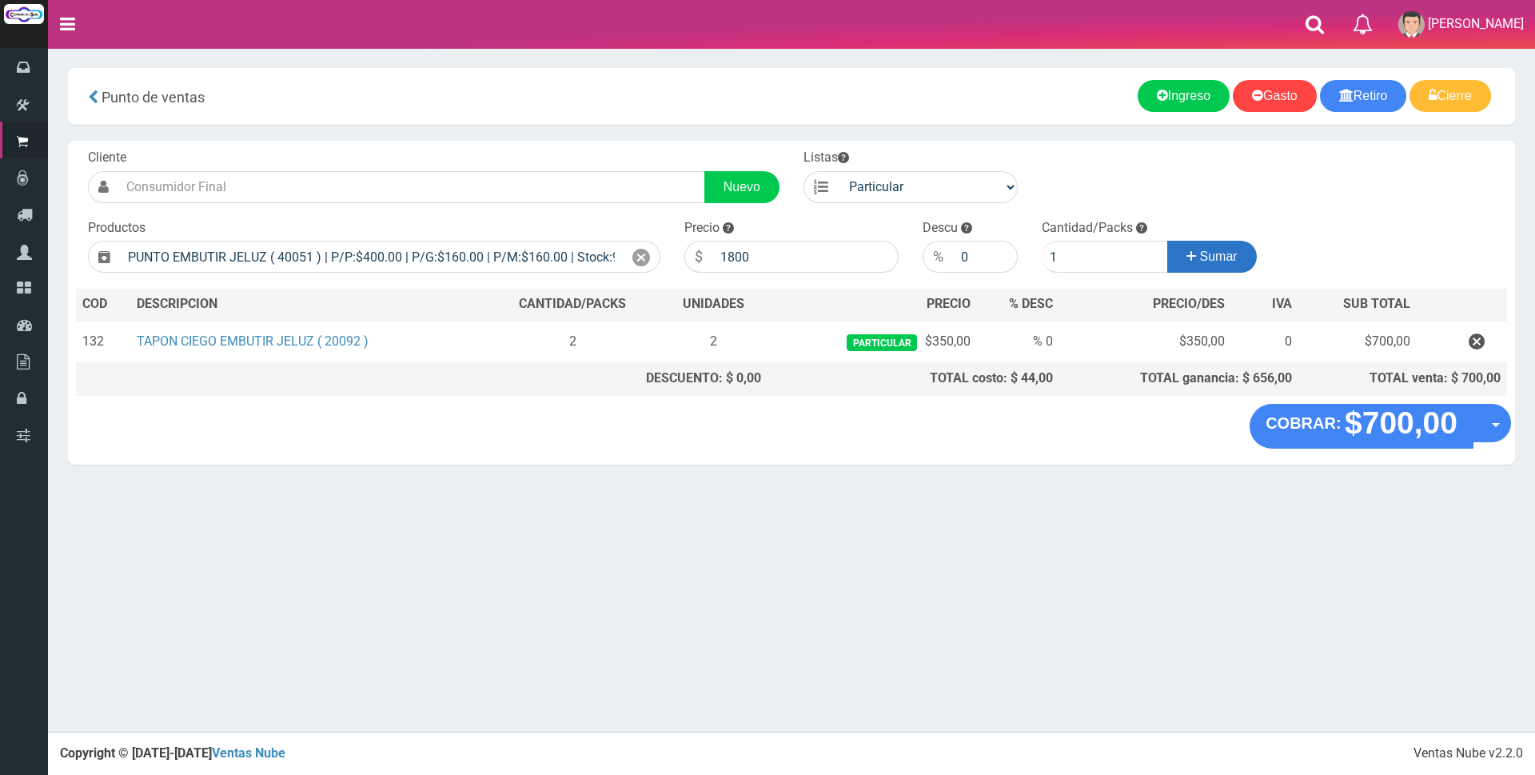
click at [1194, 258] on button "Sumar" at bounding box center [1212, 257] width 90 height 32
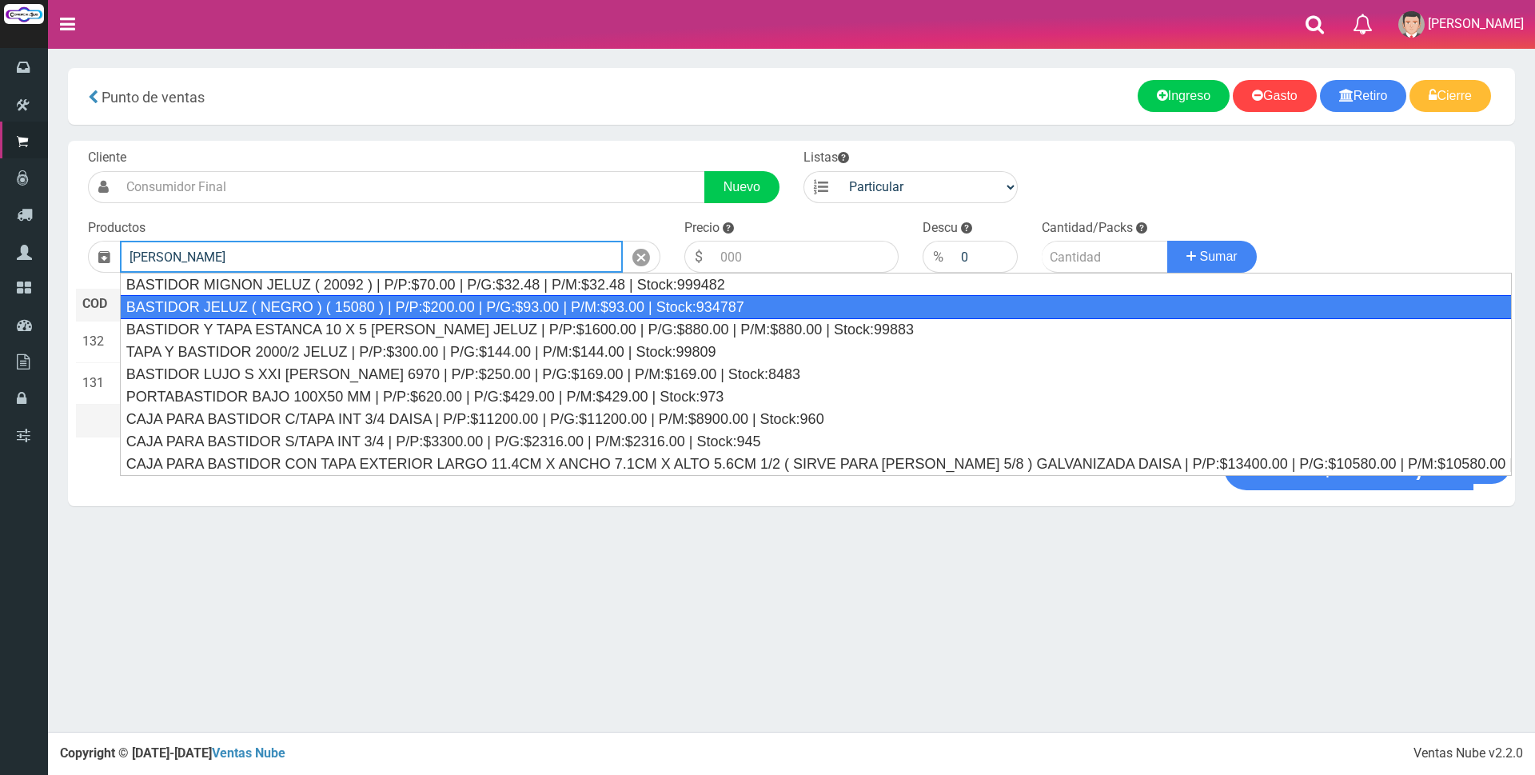
click at [597, 310] on div "BASTIDOR JELUZ ( NEGRO ) ( 15080 ) | P/P:$200.00 | P/G:$93.00 | P/M:$93.00 | St…" at bounding box center [816, 307] width 1392 height 24
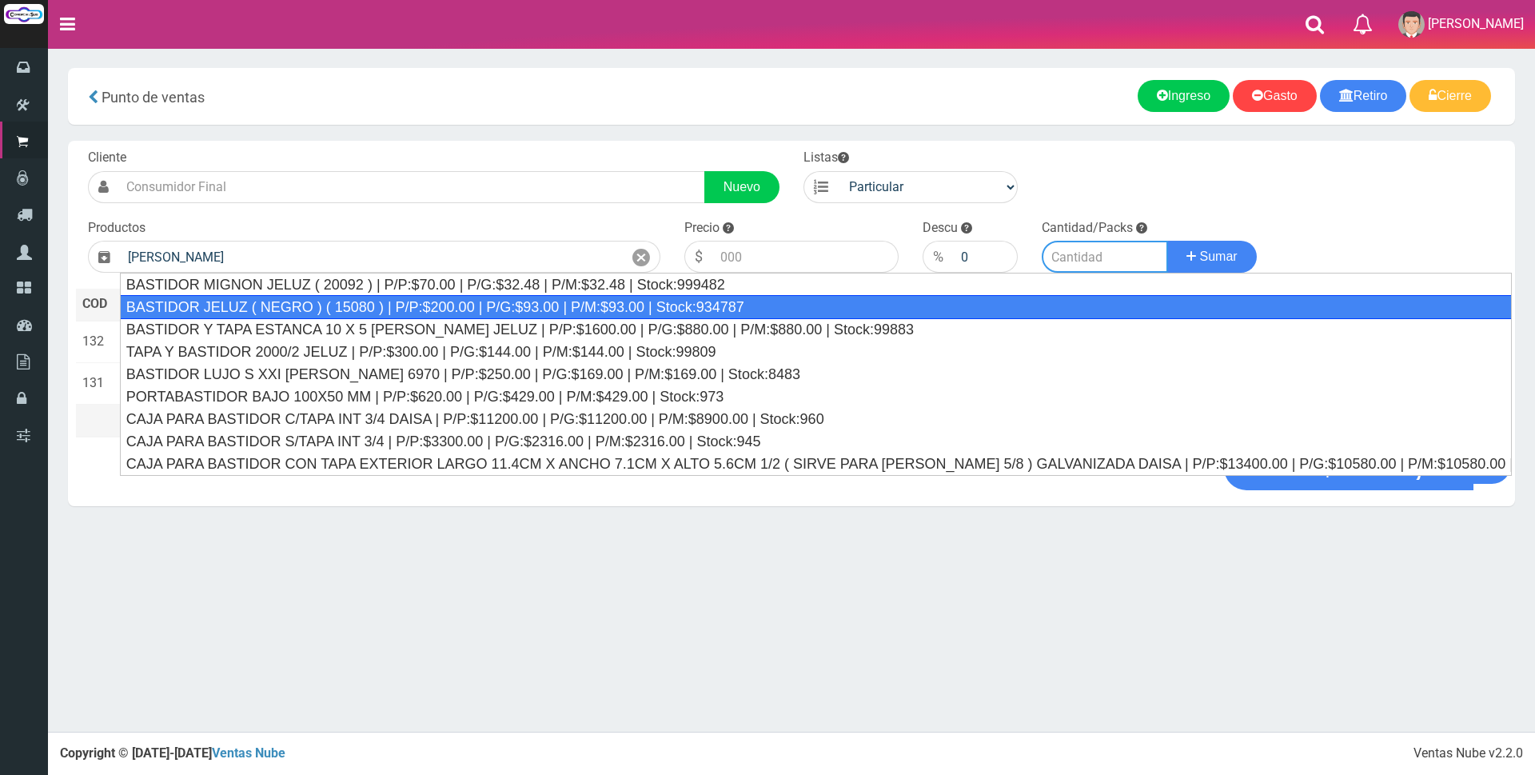
type input "BASTIDOR JELUZ ( NEGRO ) ( 15080 ) | P/P:$200.00 | P/G:$93.00 | P/M:$93.00 | St…"
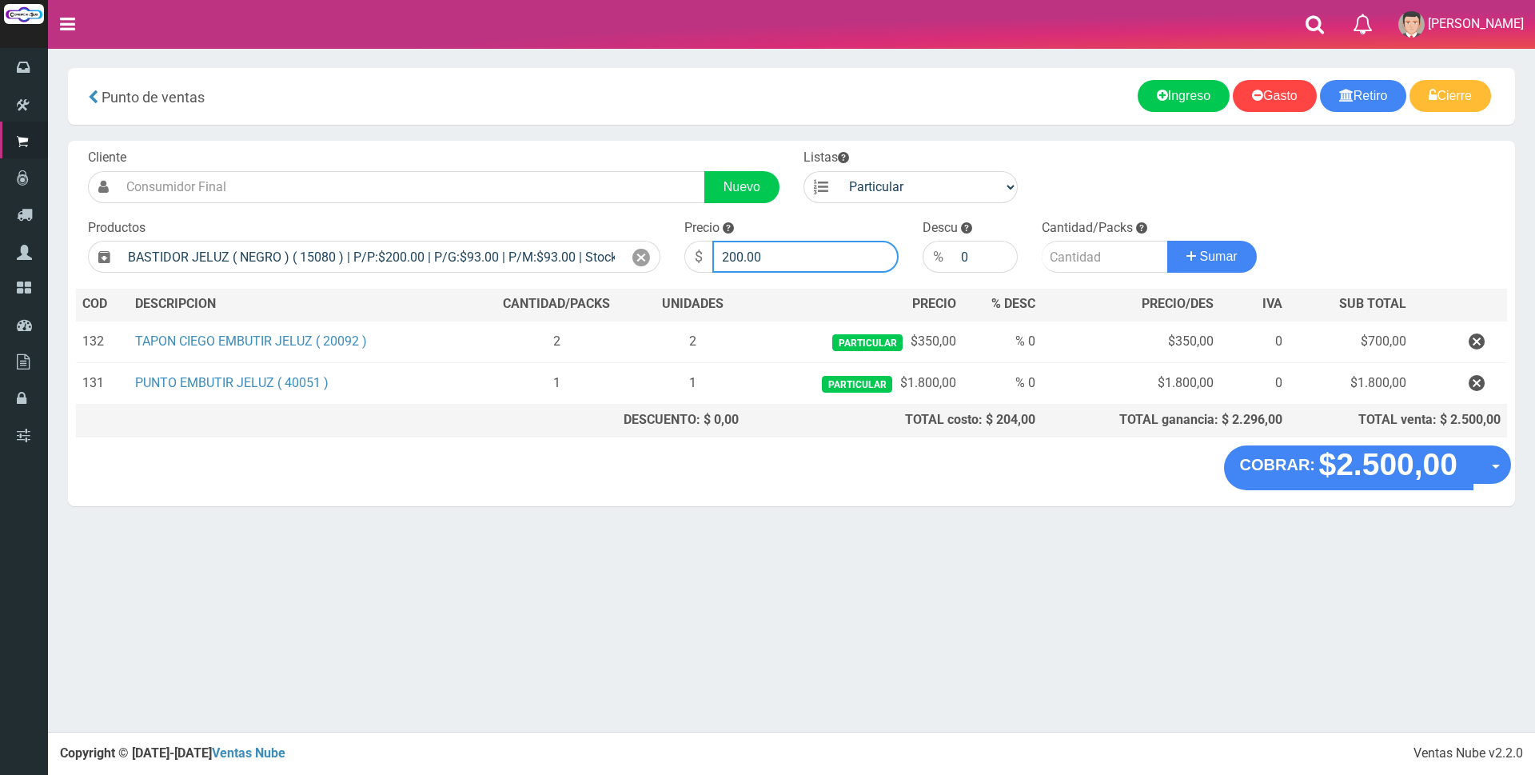
click at [815, 255] on input "200.00" at bounding box center [805, 257] width 186 height 32
type input "2"
type input "700"
click at [1093, 268] on input "number" at bounding box center [1105, 257] width 126 height 32
type input "1"
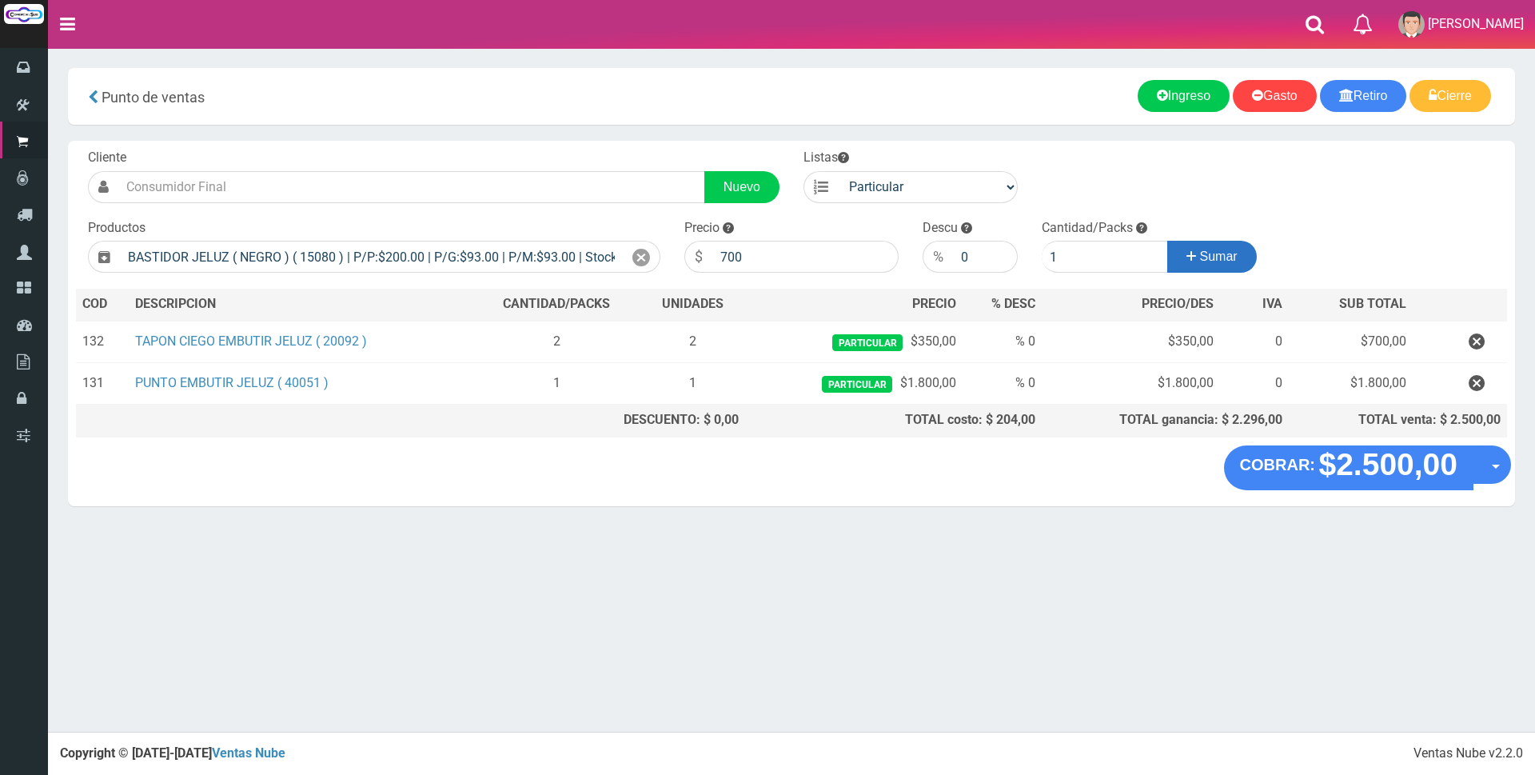
click at [1232, 261] on span "Sumar" at bounding box center [1219, 256] width 38 height 14
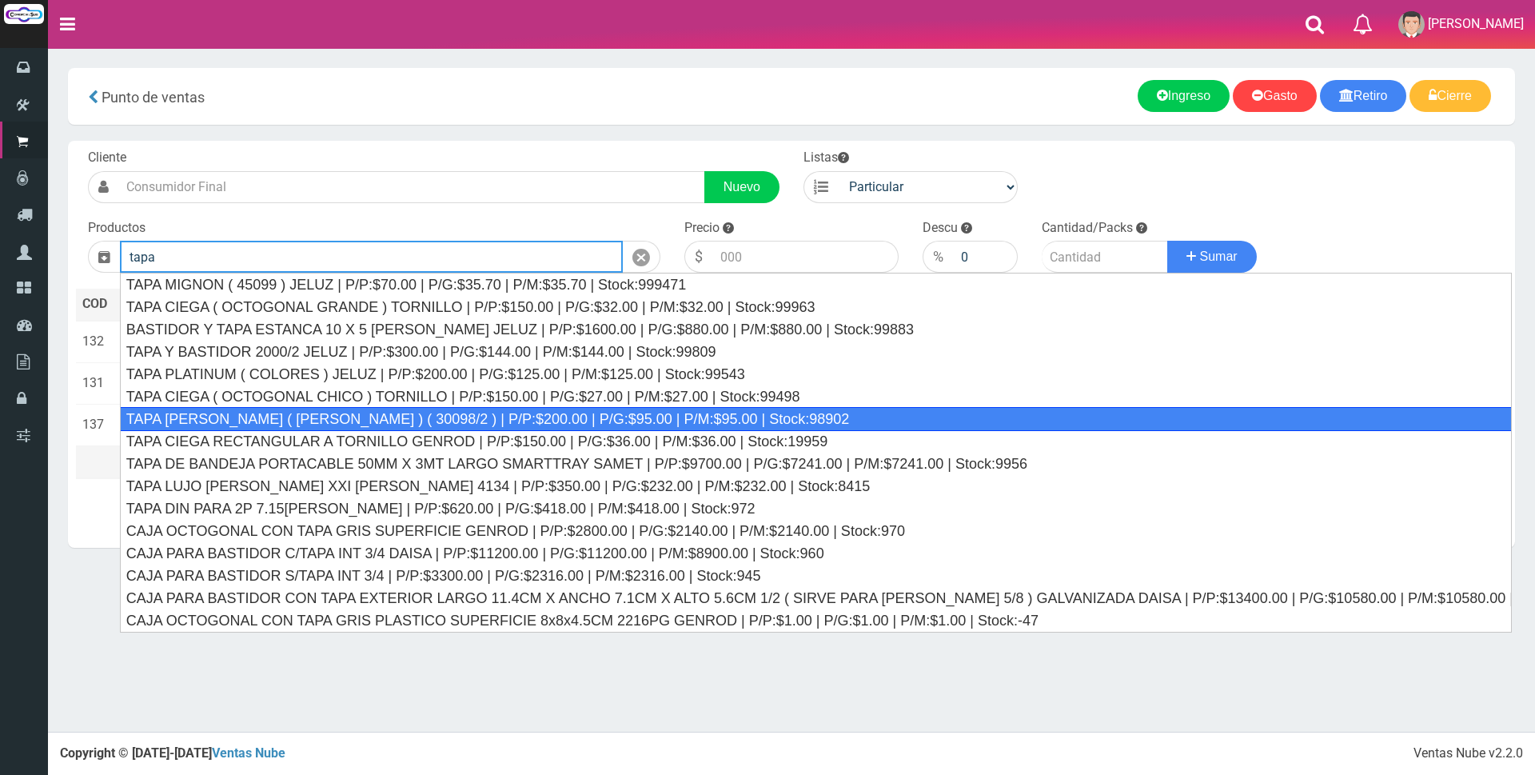
click at [440, 419] on div "TAPA REGINA JELUZ ( BLANCO ) ( 30098/2 ) | P/P:$200.00 | P/G:$95.00 | P/M:$95.0…" at bounding box center [816, 419] width 1392 height 24
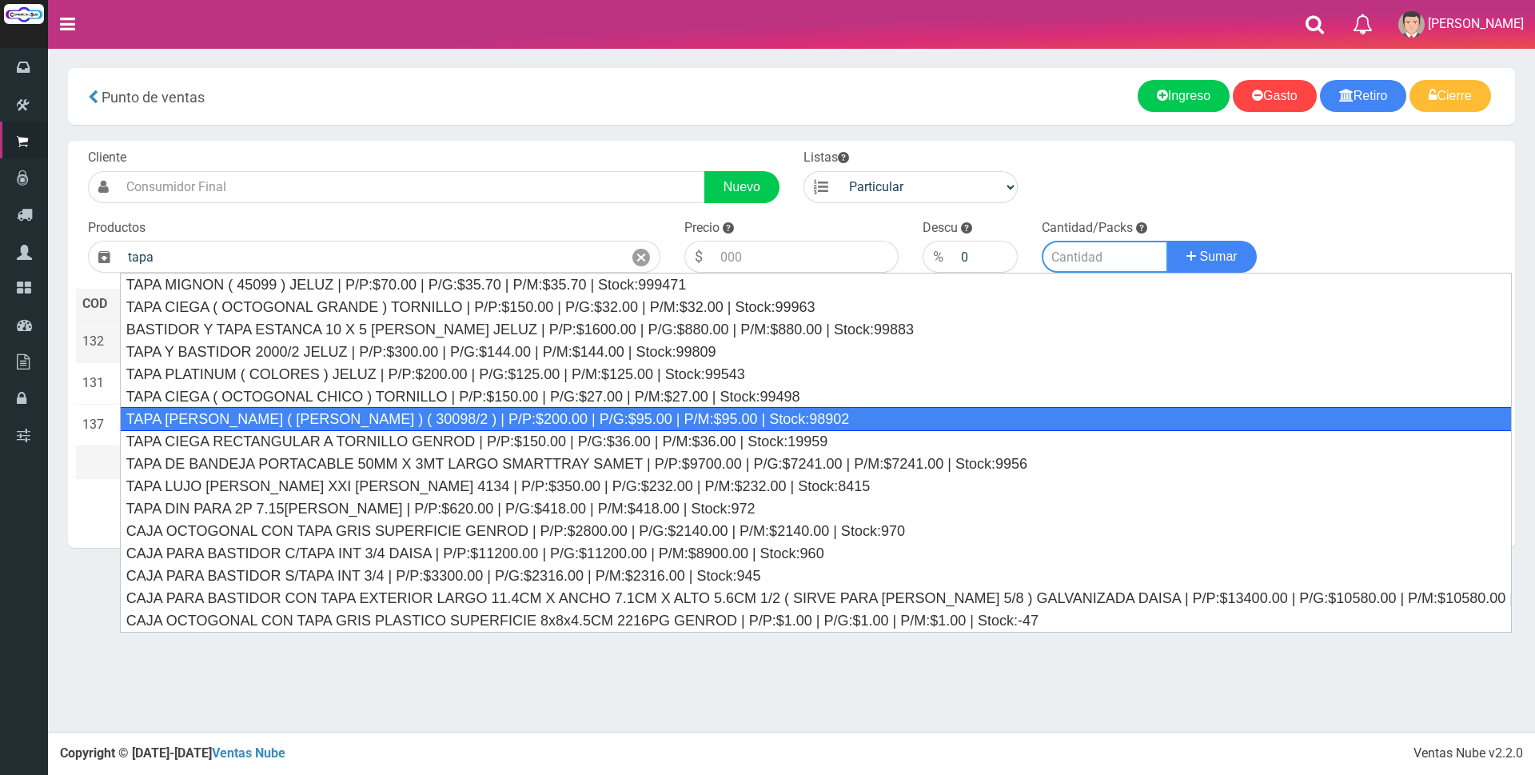
type input "TAPA REGINA JELUZ ( BLANCO ) ( 30098/2 ) | P/P:$200.00 | P/G:$95.00 | P/M:$95.0…"
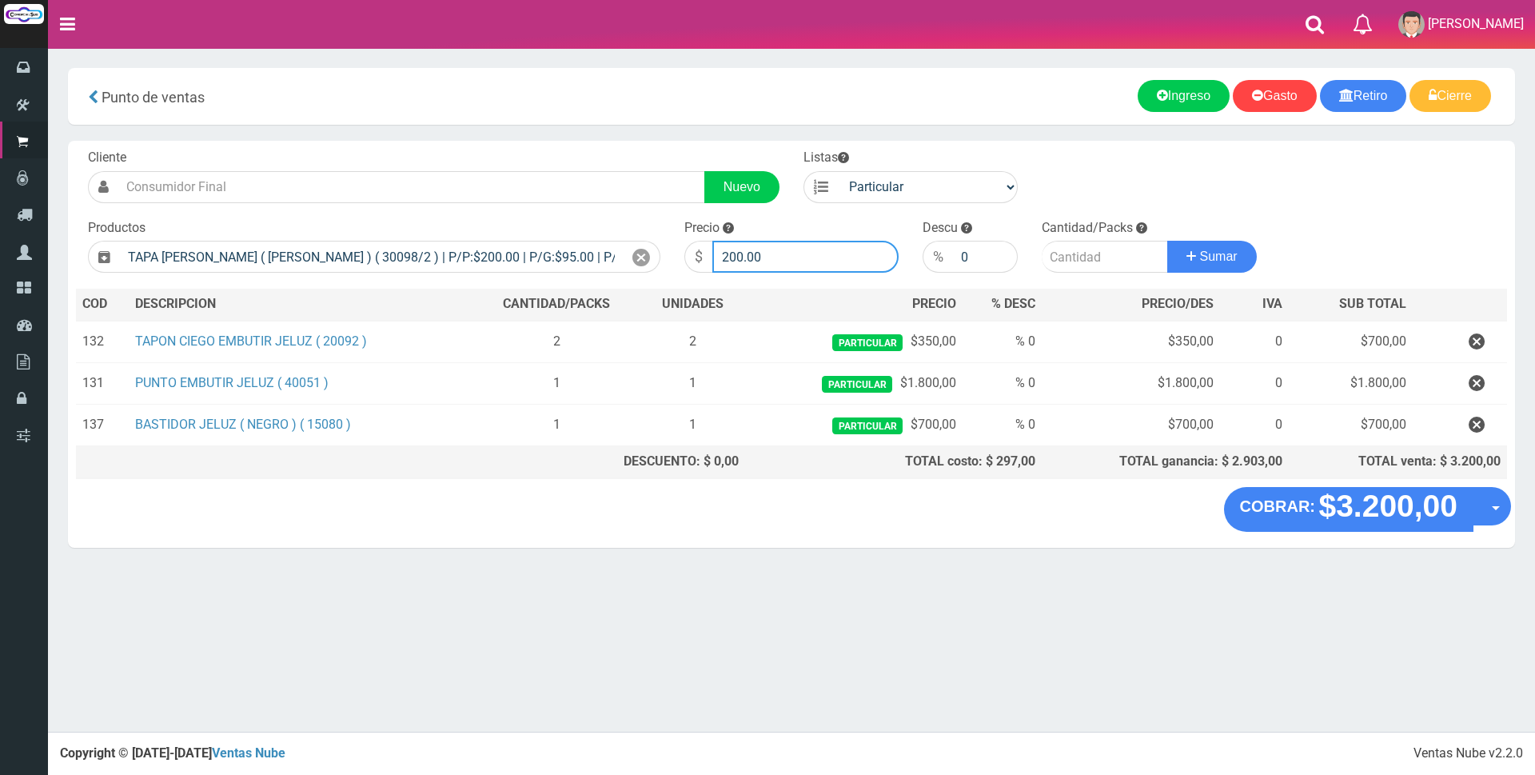
click at [824, 255] on input "200.00" at bounding box center [805, 257] width 186 height 32
type input "2"
type input "1000"
click at [1062, 259] on input "number" at bounding box center [1105, 257] width 126 height 32
type input "1"
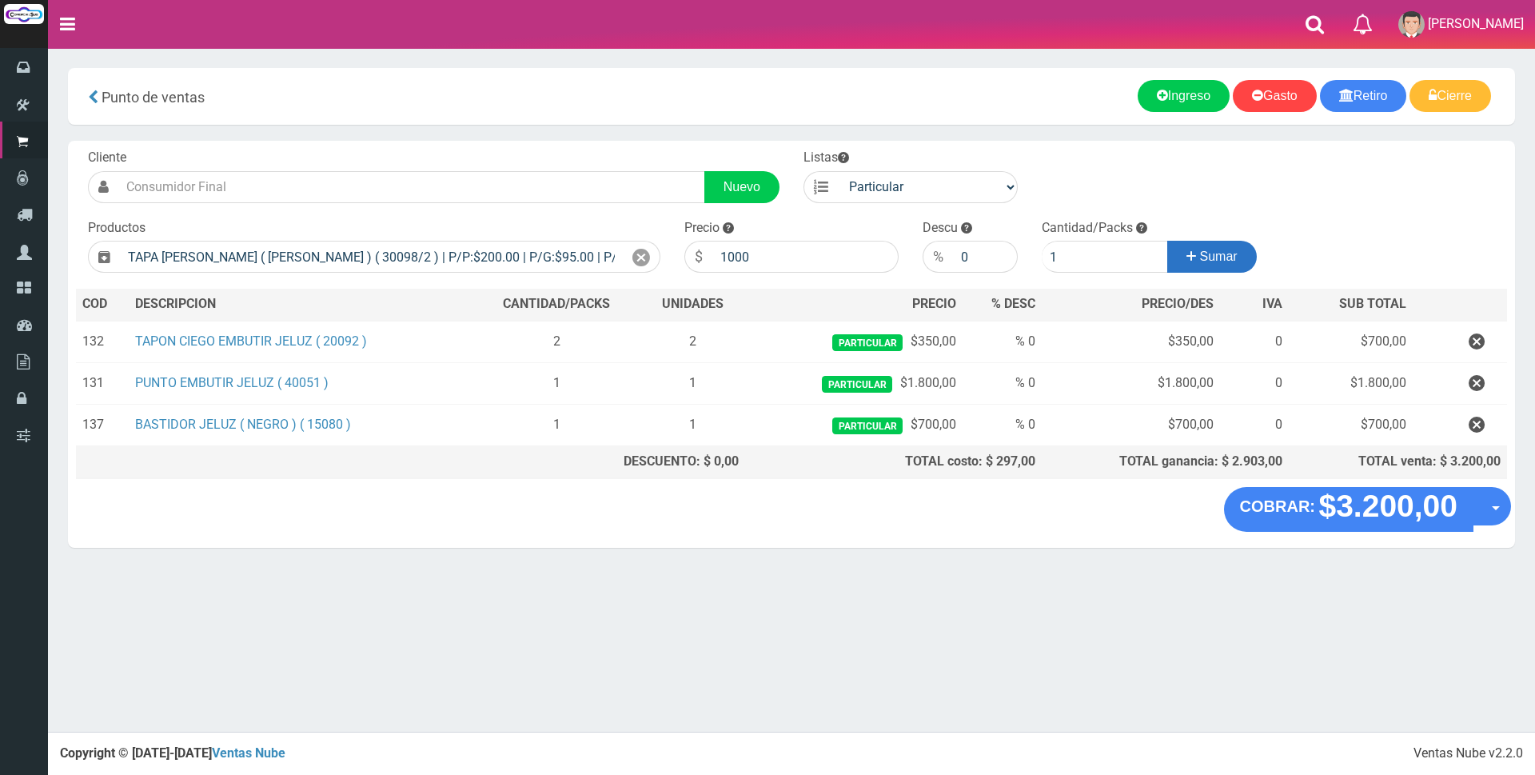
click at [1226, 261] on span "Sumar" at bounding box center [1219, 256] width 38 height 14
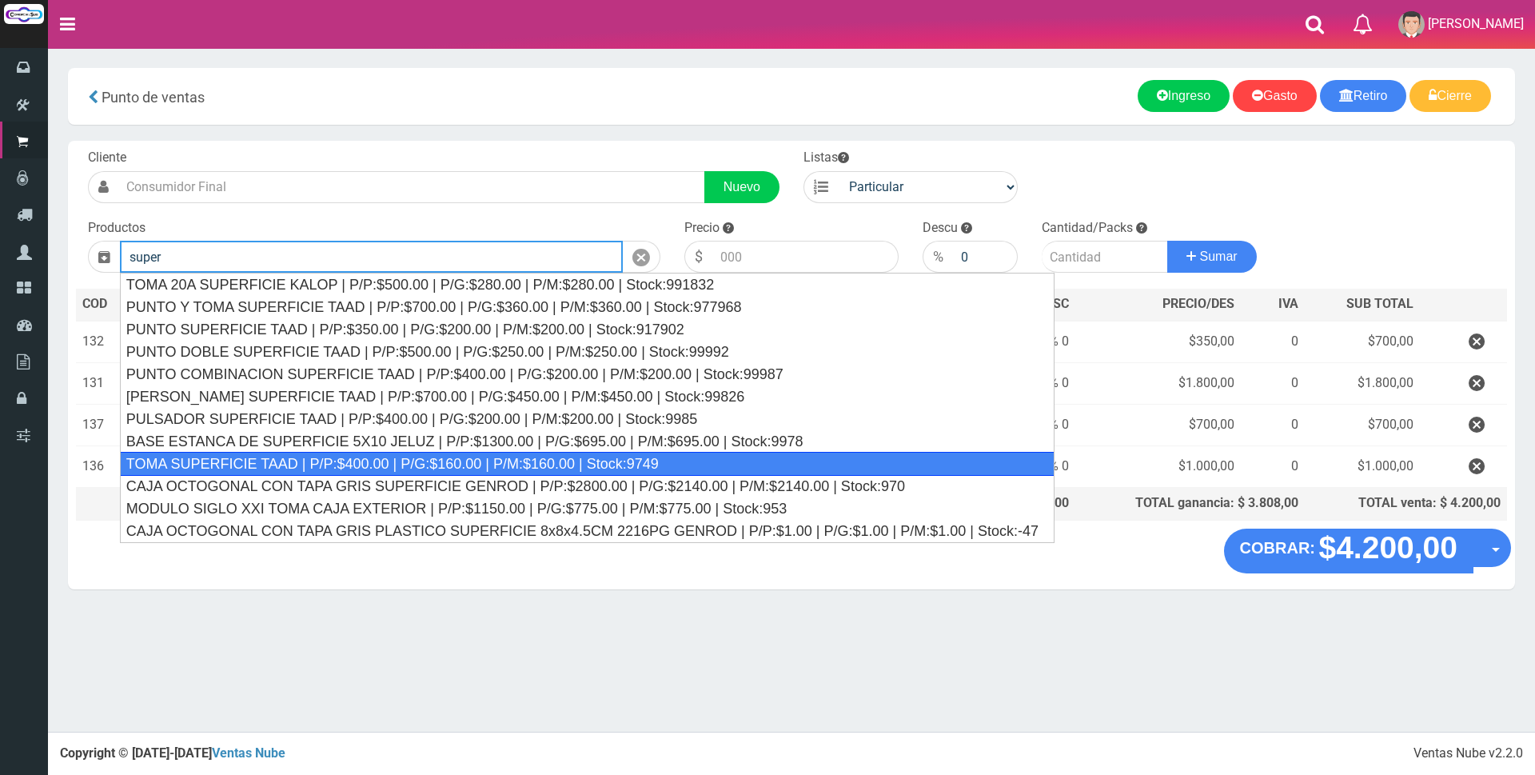
click at [771, 460] on div "TOMA SUPERFICIE TAAD | P/P:$400.00 | P/G:$160.00 | P/M:$160.00 | Stock:9749" at bounding box center [587, 464] width 934 height 24
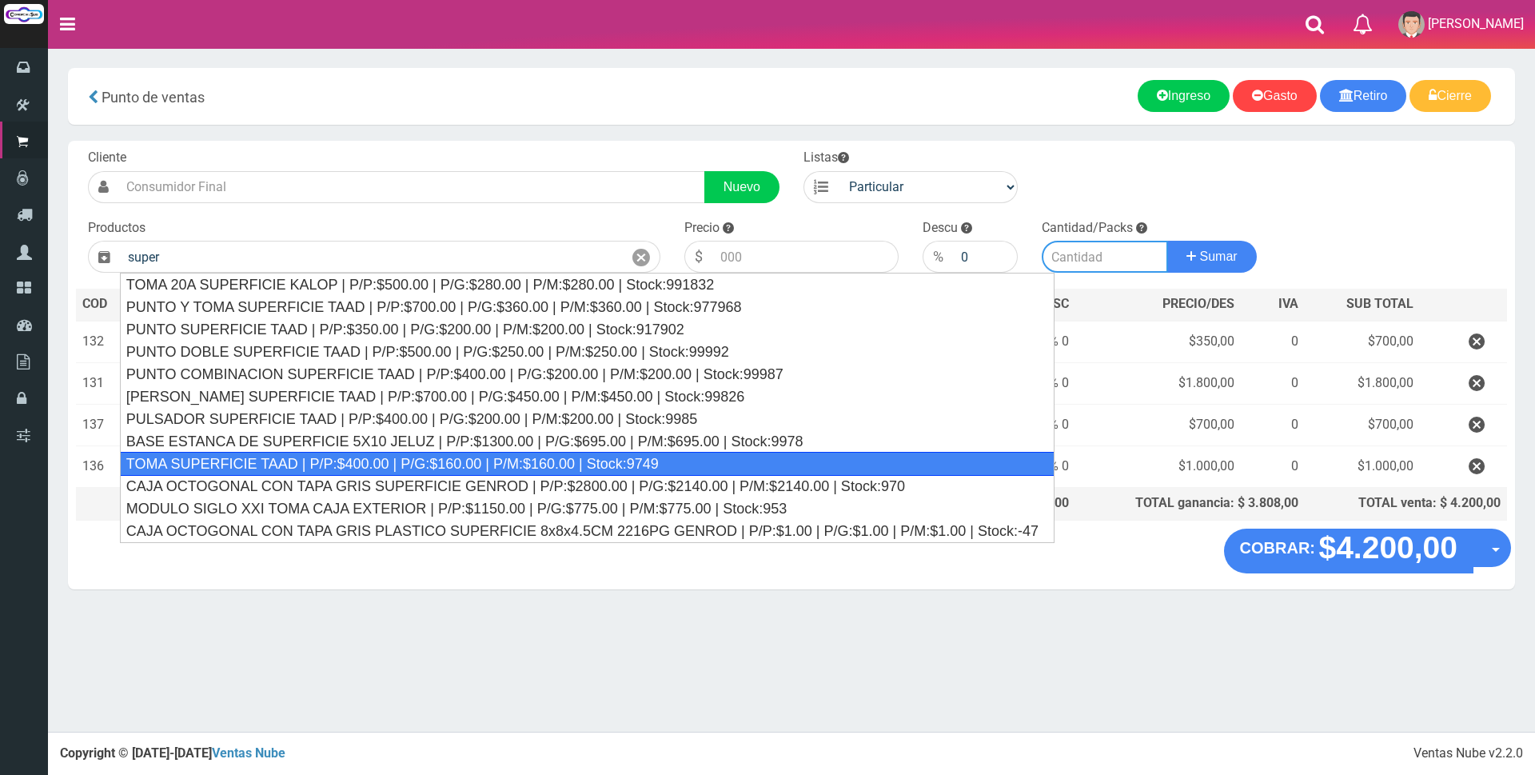
type input "TOMA SUPERFICIE TAAD | P/P:$400.00 | P/G:$160.00 | P/M:$160.00 | Stock:9749"
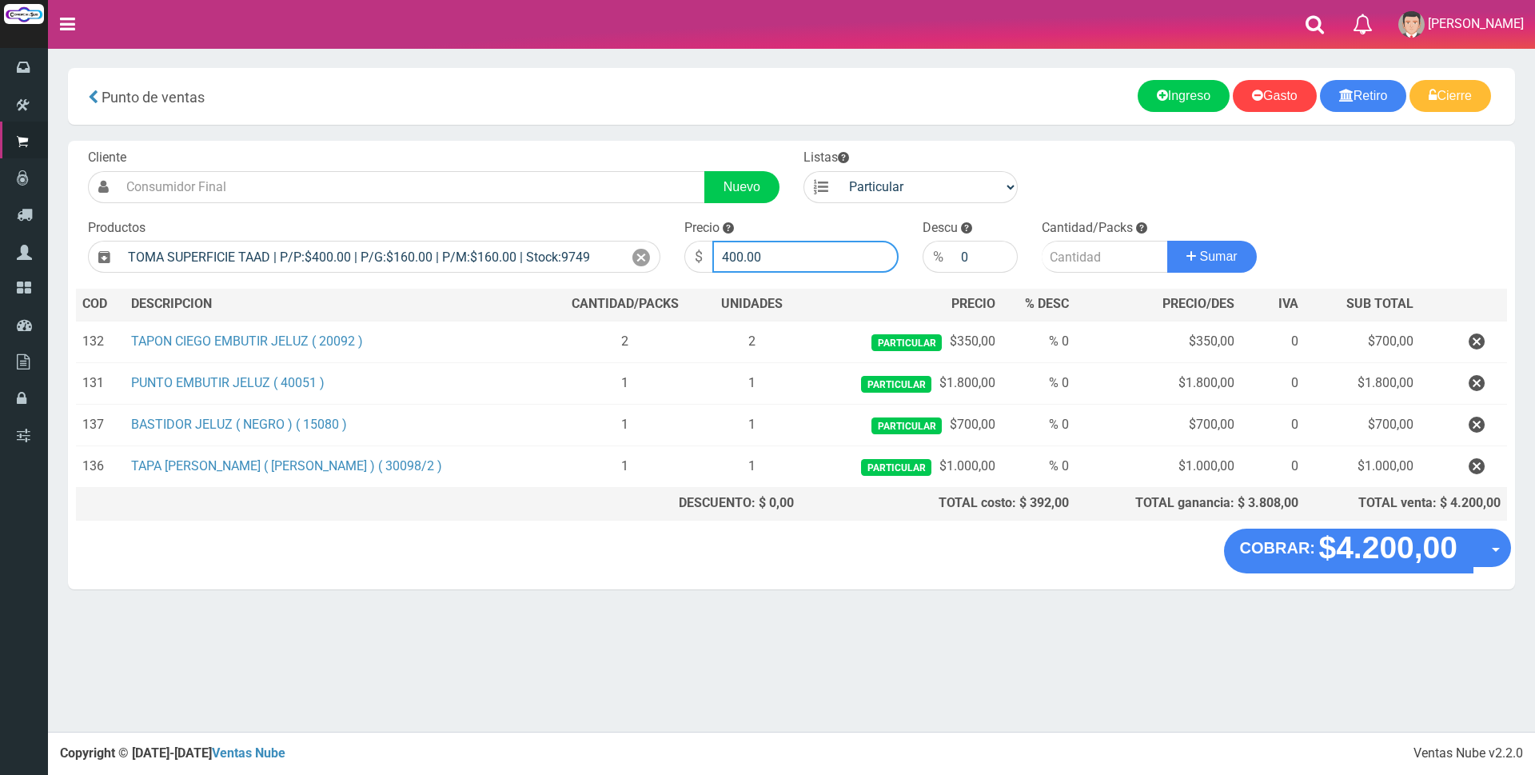
click at [860, 262] on input "400.00" at bounding box center [805, 257] width 186 height 32
type input "4"
type input "3000"
click at [1068, 257] on input "number" at bounding box center [1105, 257] width 126 height 32
type input "1"
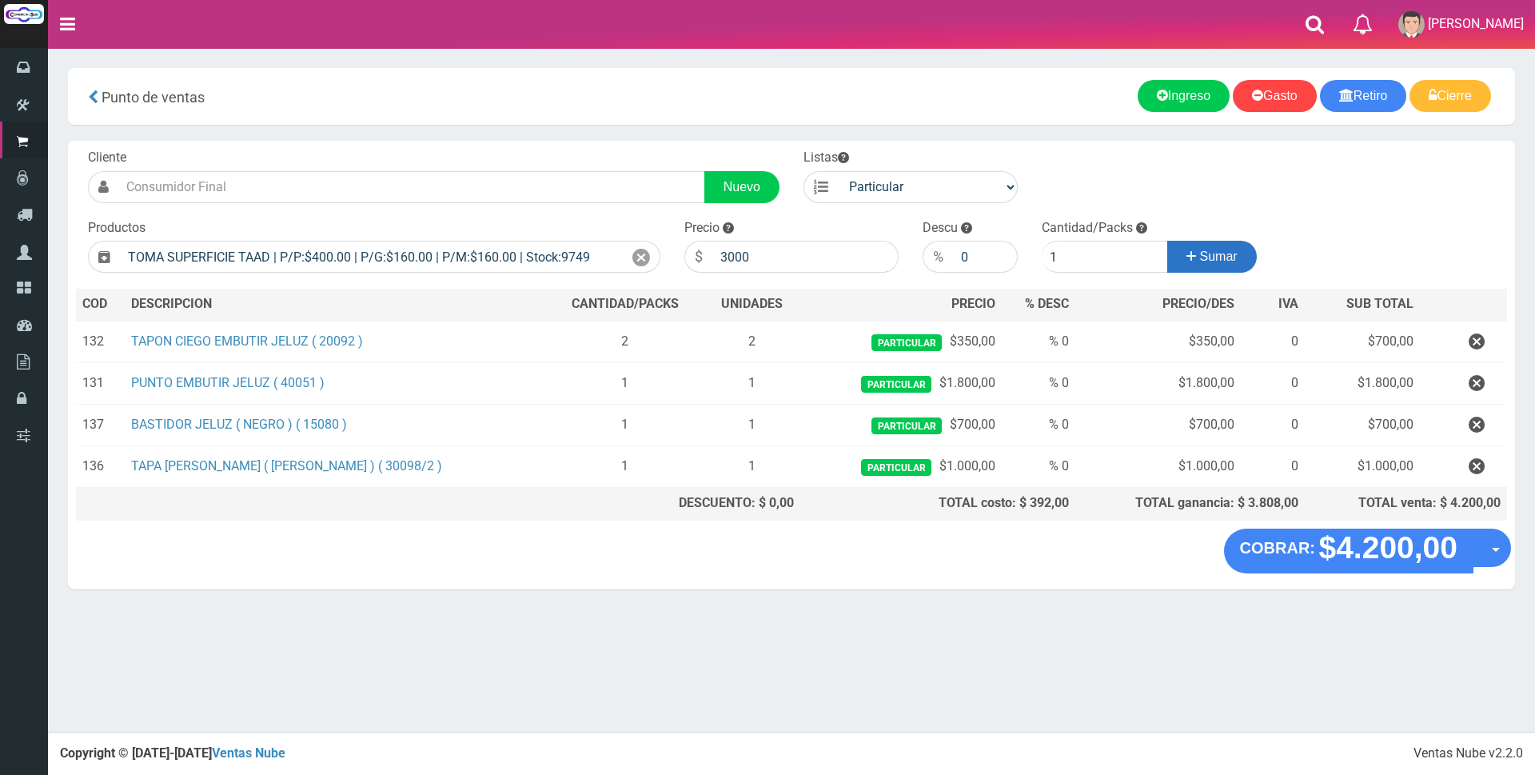
click at [1226, 257] on span "Sumar" at bounding box center [1219, 256] width 38 height 14
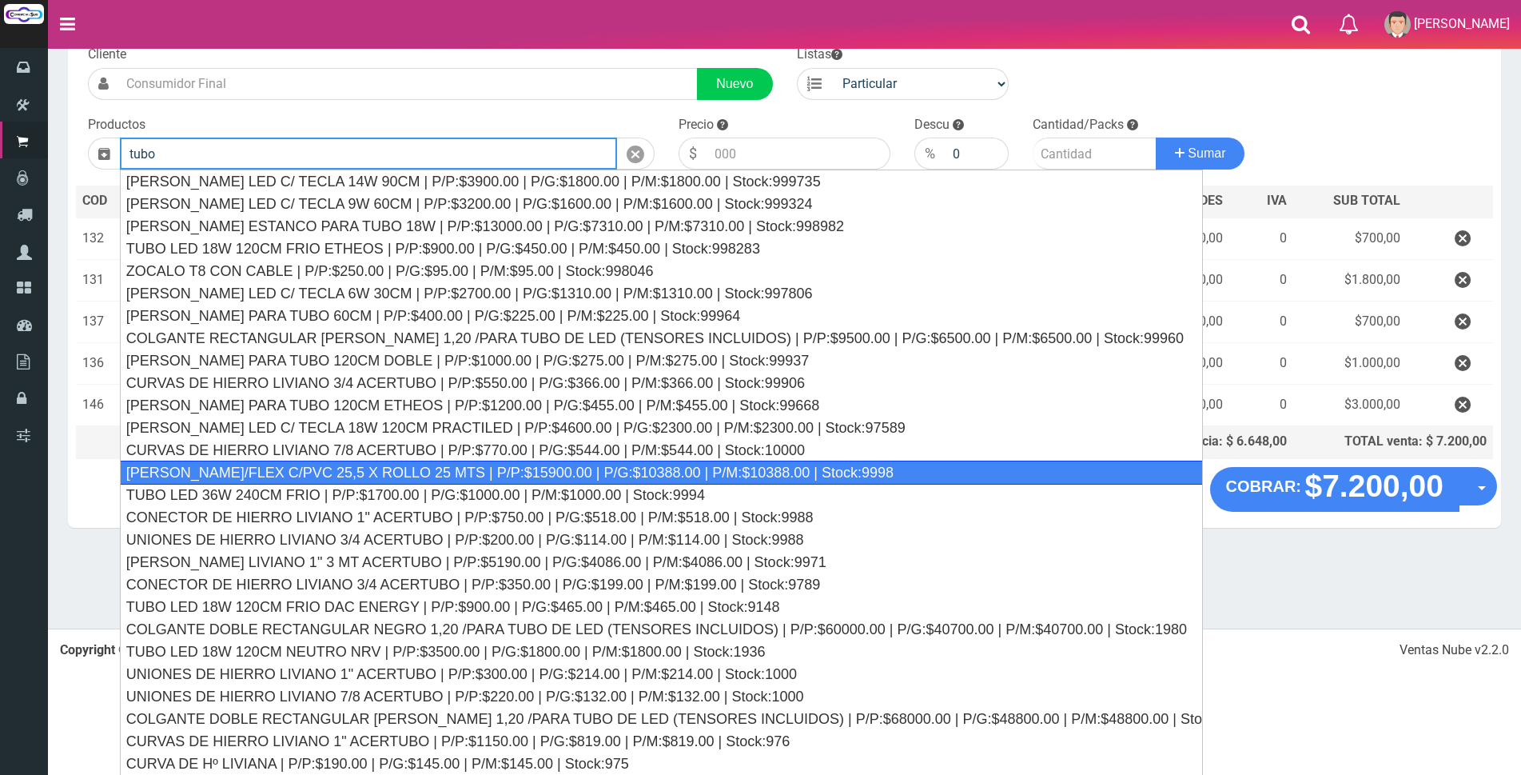
scroll to position [104, 0]
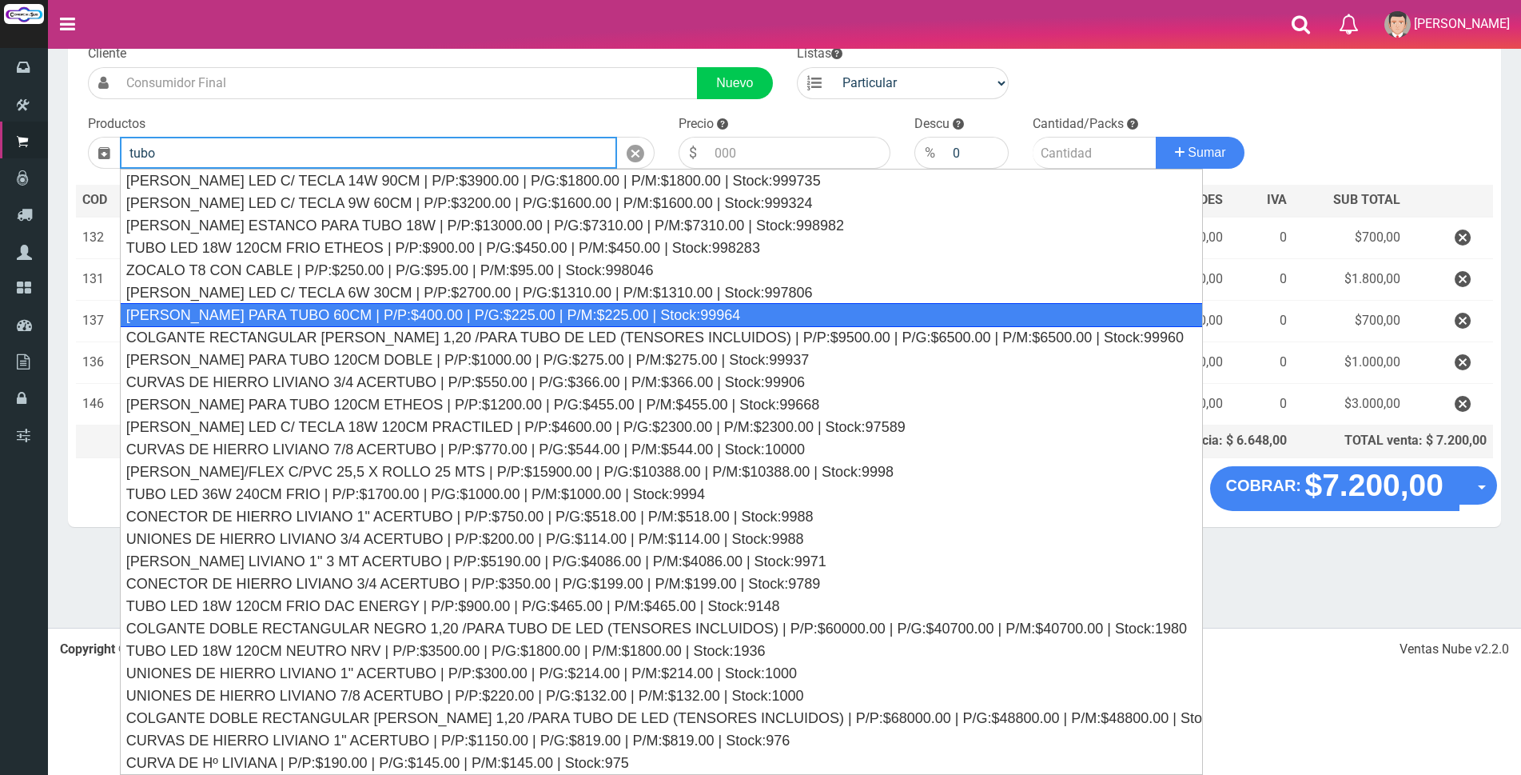
click at [492, 321] on div "LISTON PARA TUBO 60CM | P/P:$400.00 | P/G:$225.00 | P/M:$225.00 | Stock:99964" at bounding box center [661, 315] width 1083 height 24
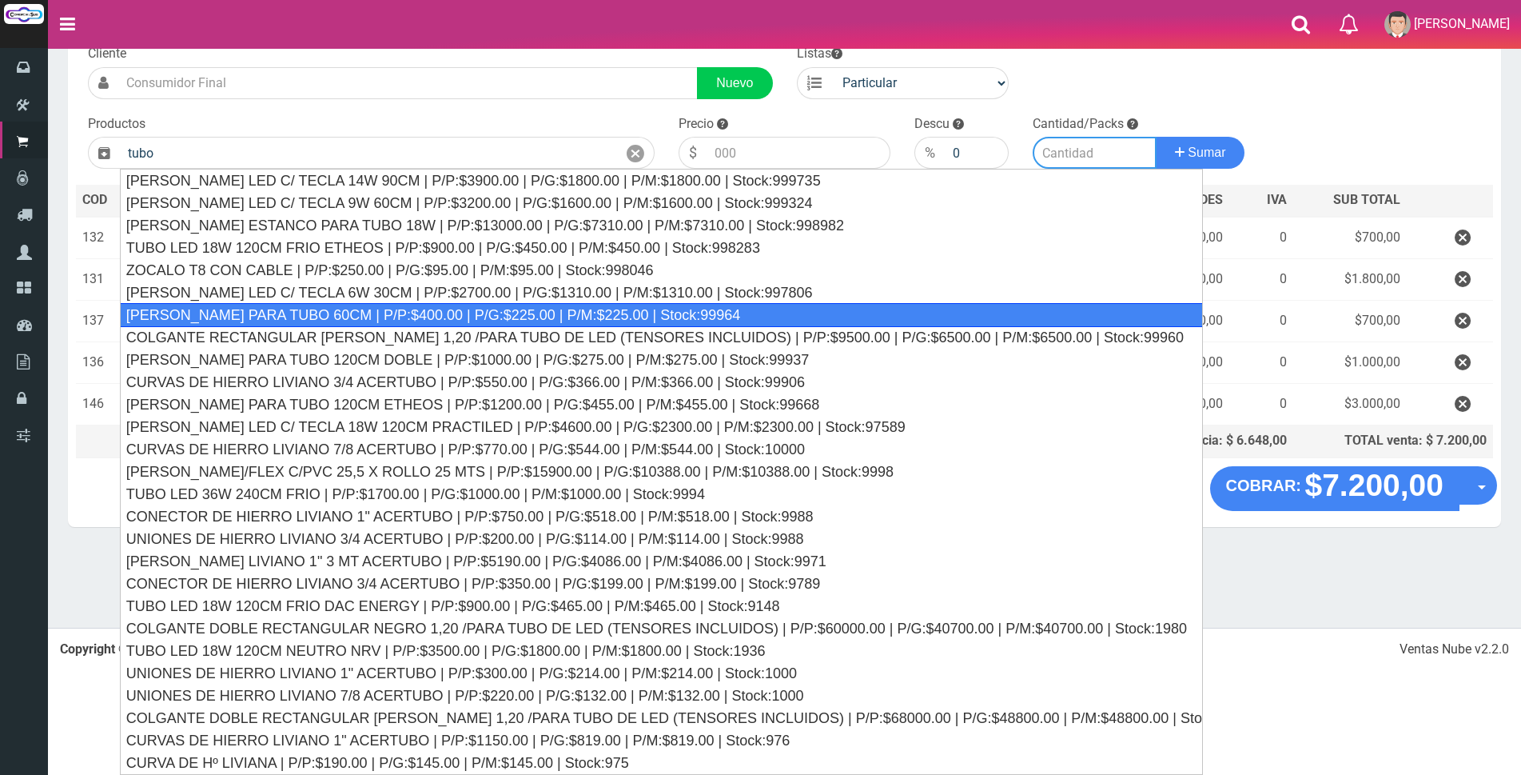
type input "LISTON PARA TUBO 60CM | P/P:$400.00 | P/G:$225.00 | P/M:$225.00 | Stock:99964"
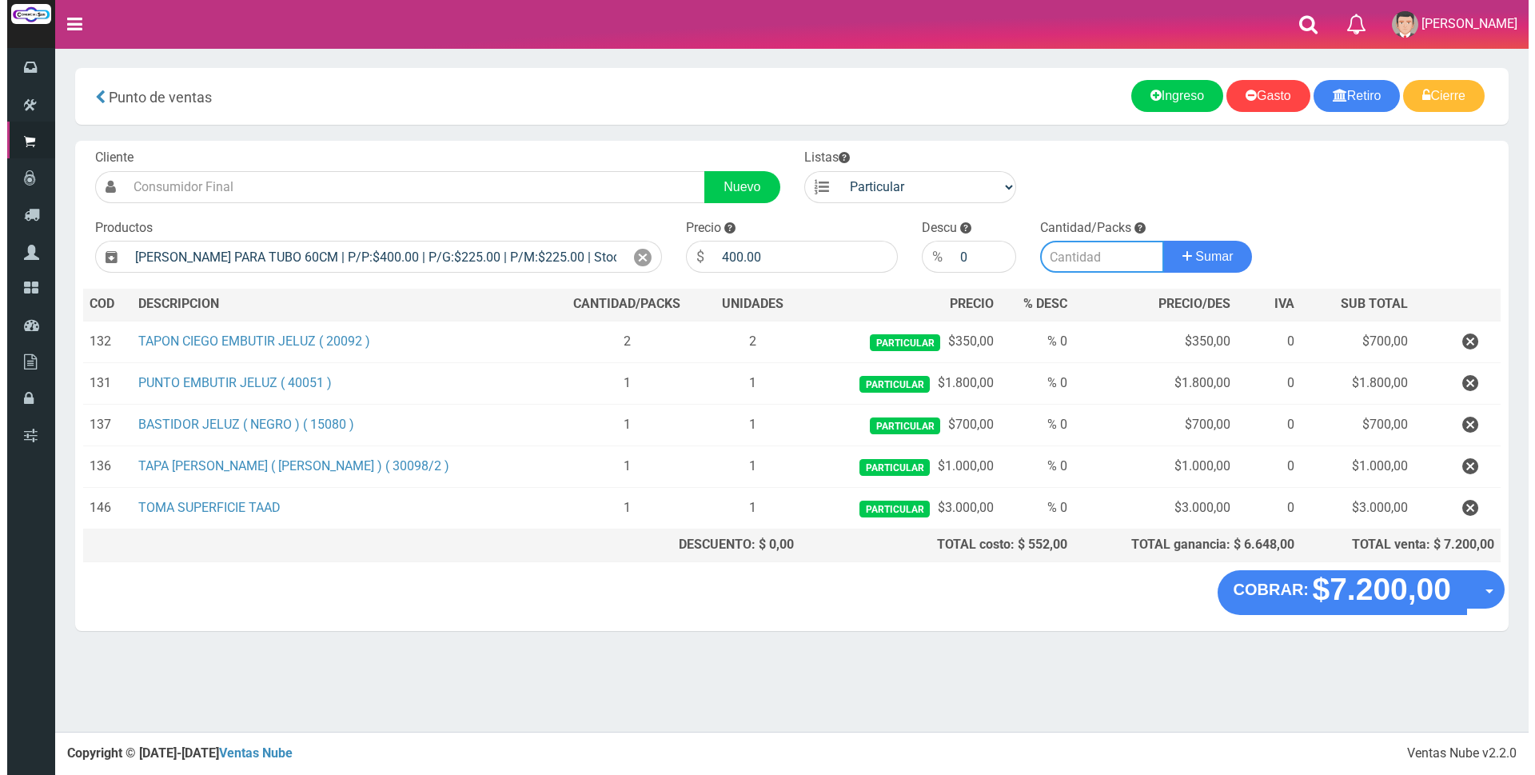
scroll to position [0, 0]
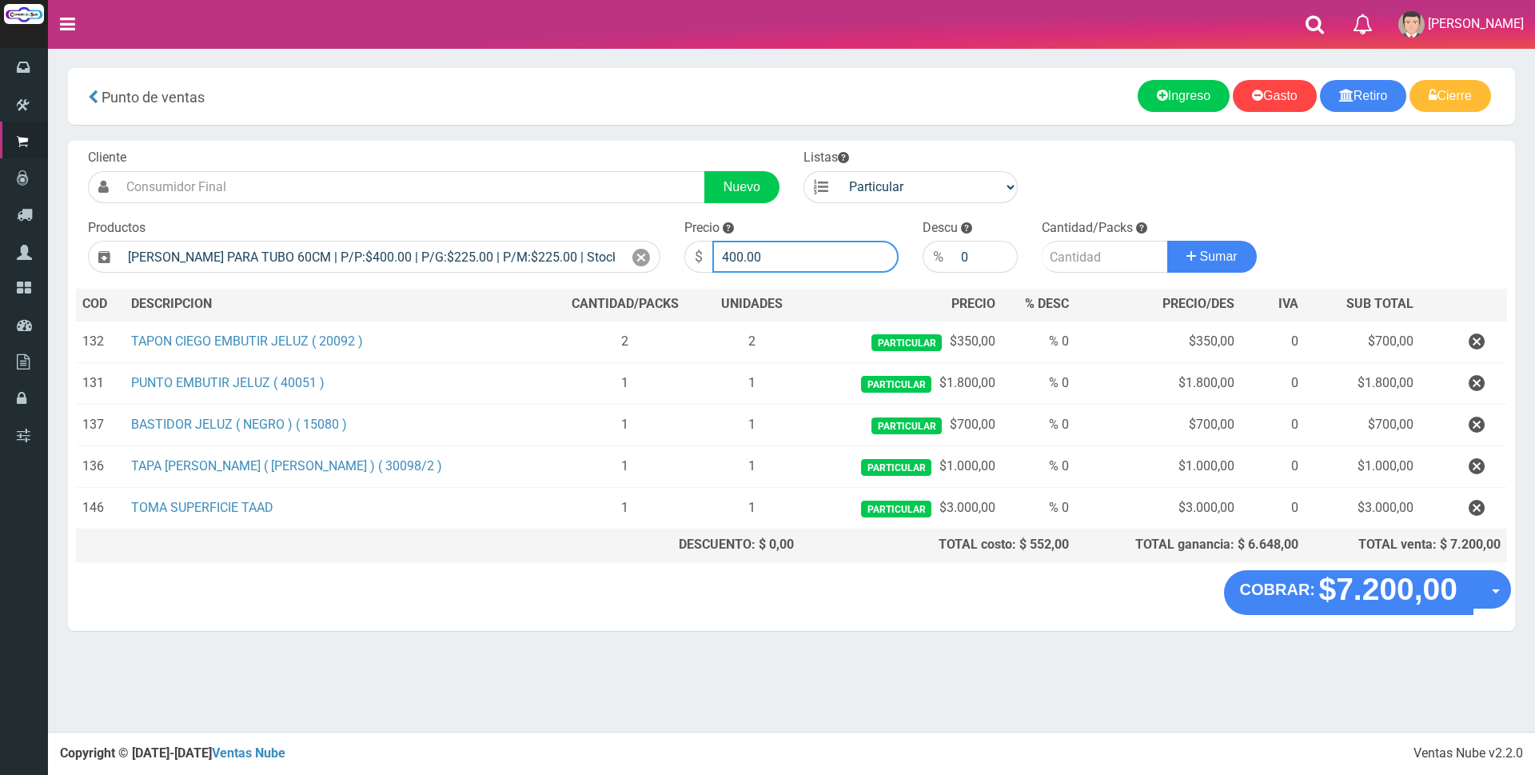
click at [779, 262] on input "400.00" at bounding box center [805, 257] width 186 height 32
type input "4"
type input "3200"
click at [1106, 261] on input "number" at bounding box center [1105, 257] width 126 height 32
type input "1"
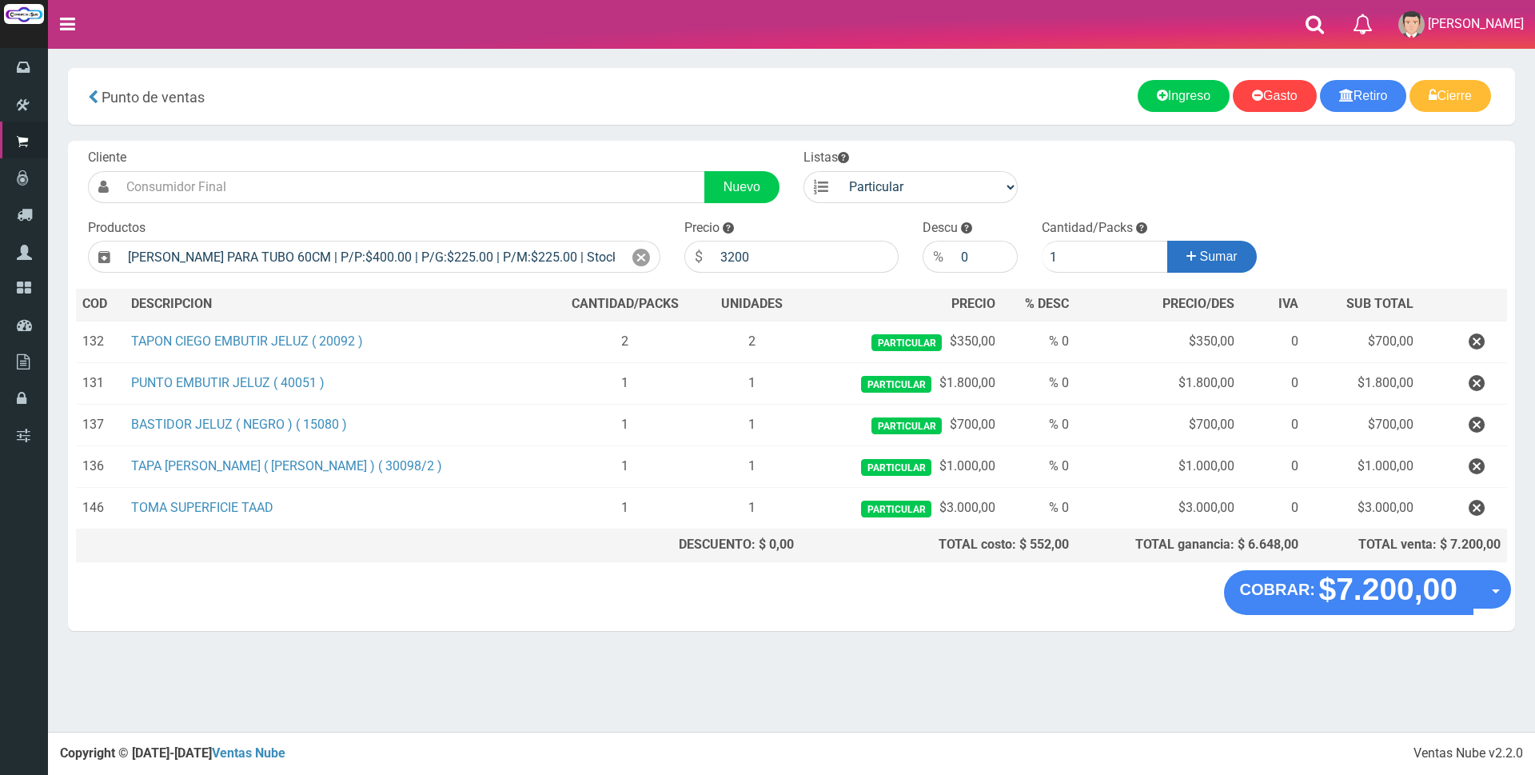
click at [1215, 259] on span "Sumar" at bounding box center [1219, 256] width 38 height 14
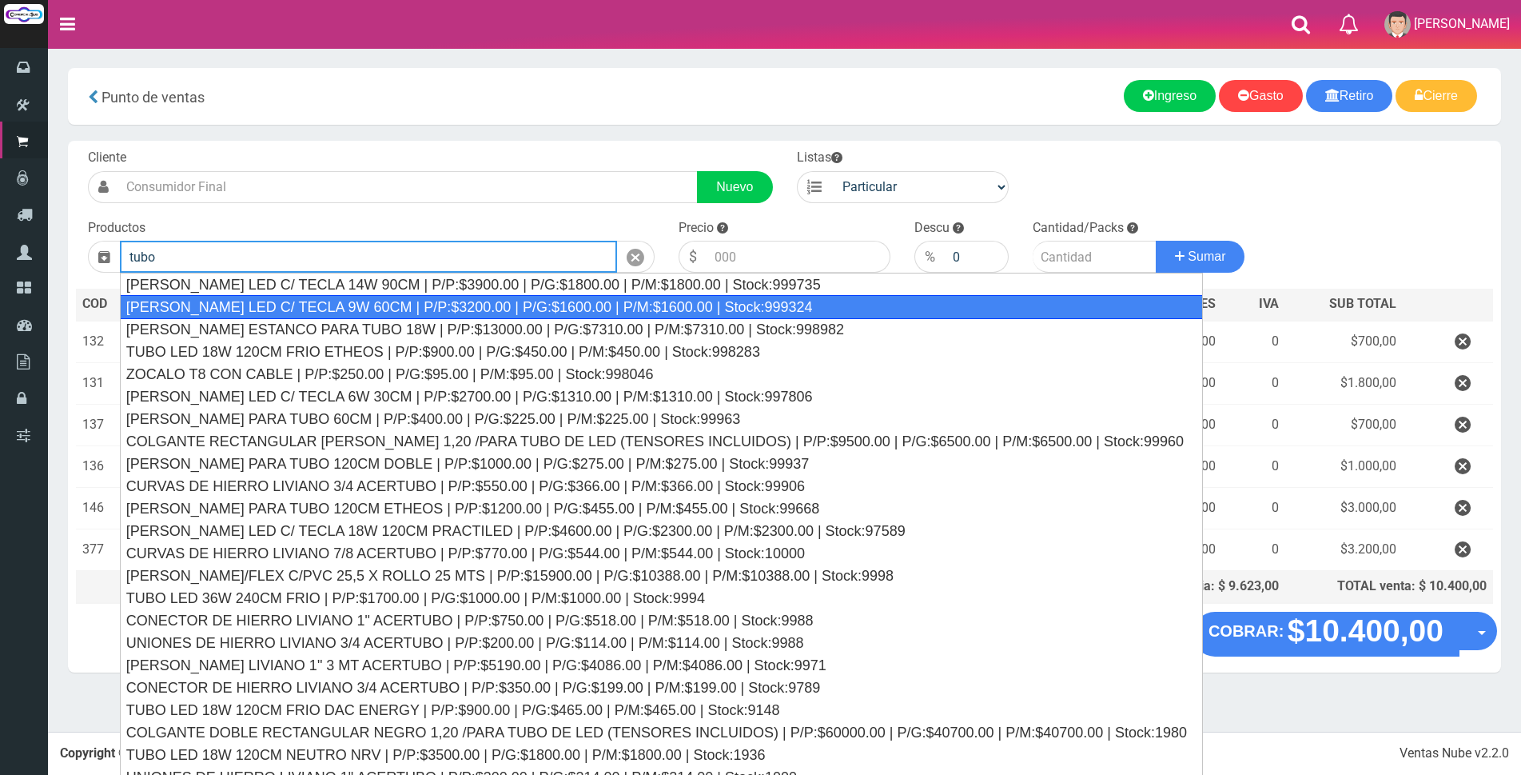
click at [629, 297] on div "LISTON TUBO LED C/ TECLA 9W 60CM | P/P:$3200.00 | P/G:$1600.00 | P/M:$1600.00 |…" at bounding box center [661, 307] width 1083 height 24
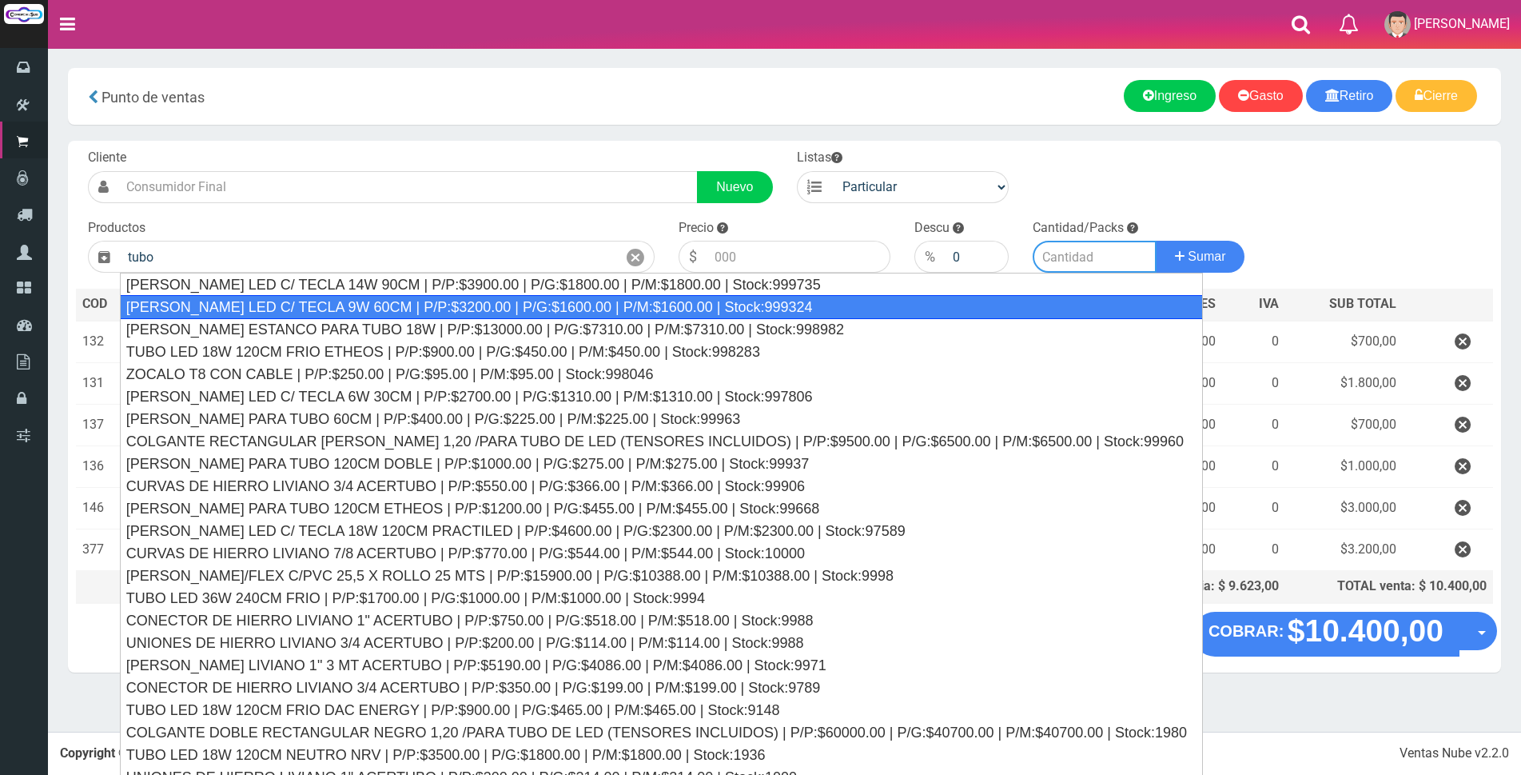
type input "LISTON TUBO LED C/ TECLA 9W 60CM | P/P:$3200.00 | P/G:$1600.00 | P/M:$1600.00 |…"
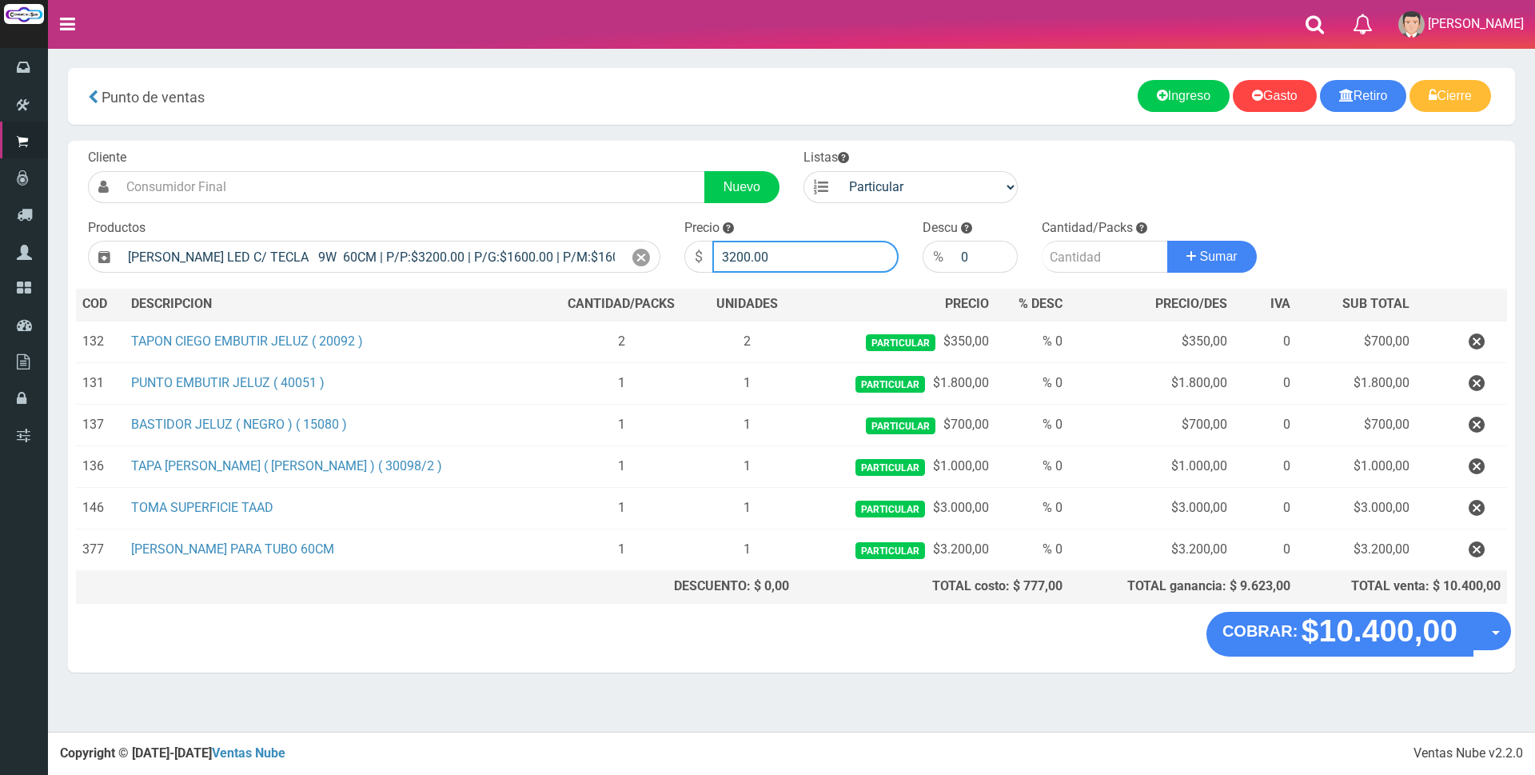
click at [808, 261] on input "3200.00" at bounding box center [805, 257] width 186 height 32
type input "3400"
click at [1089, 257] on input "number" at bounding box center [1105, 257] width 126 height 32
type input "1"
click at [1203, 257] on span "Sumar" at bounding box center [1219, 256] width 38 height 14
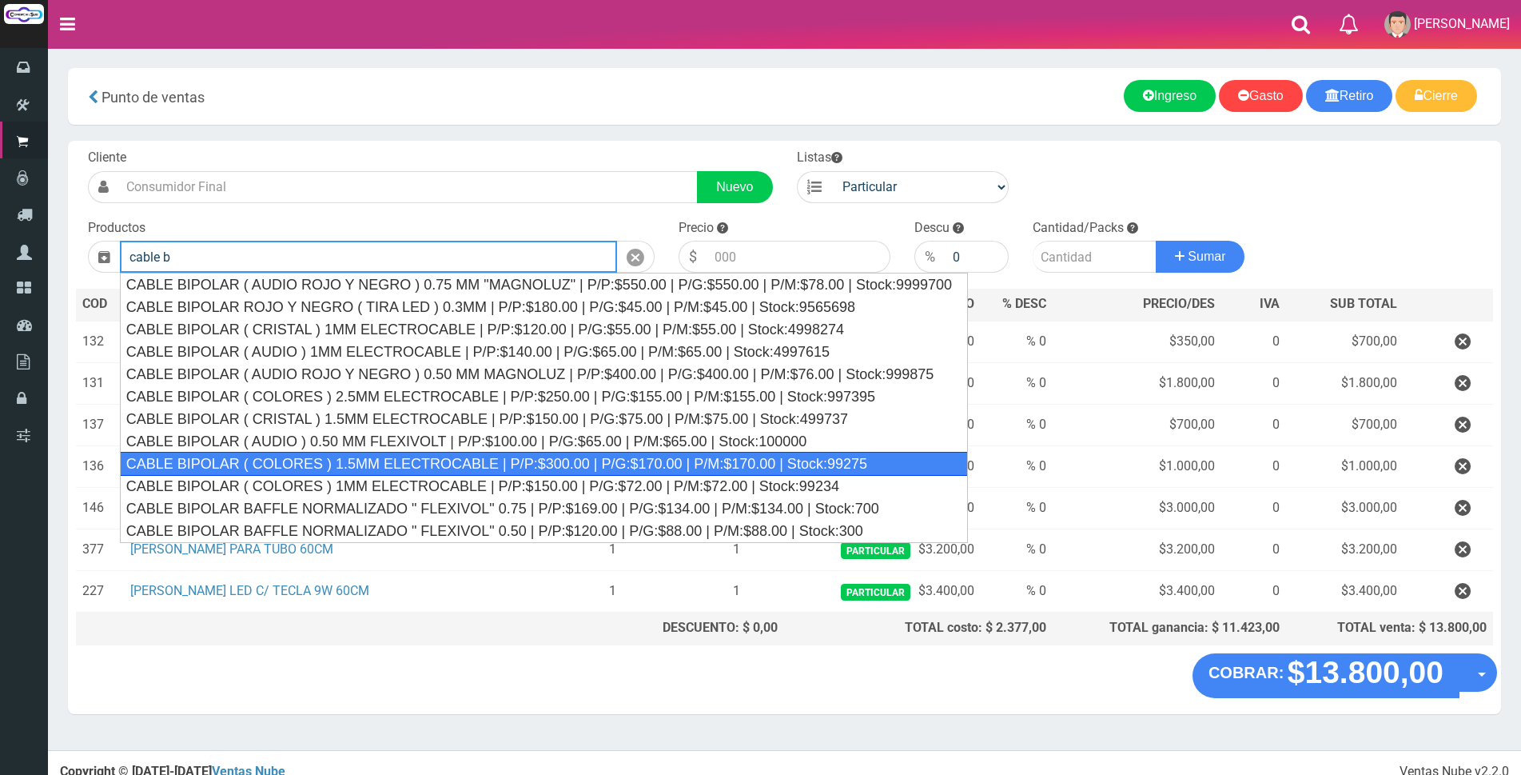
click at [806, 460] on div "CABLE BIPOLAR ( COLORES ) 1.5MM ELECTROCABLE | P/P:$300.00 | P/G:$170.00 | P/M:…" at bounding box center [544, 464] width 848 height 24
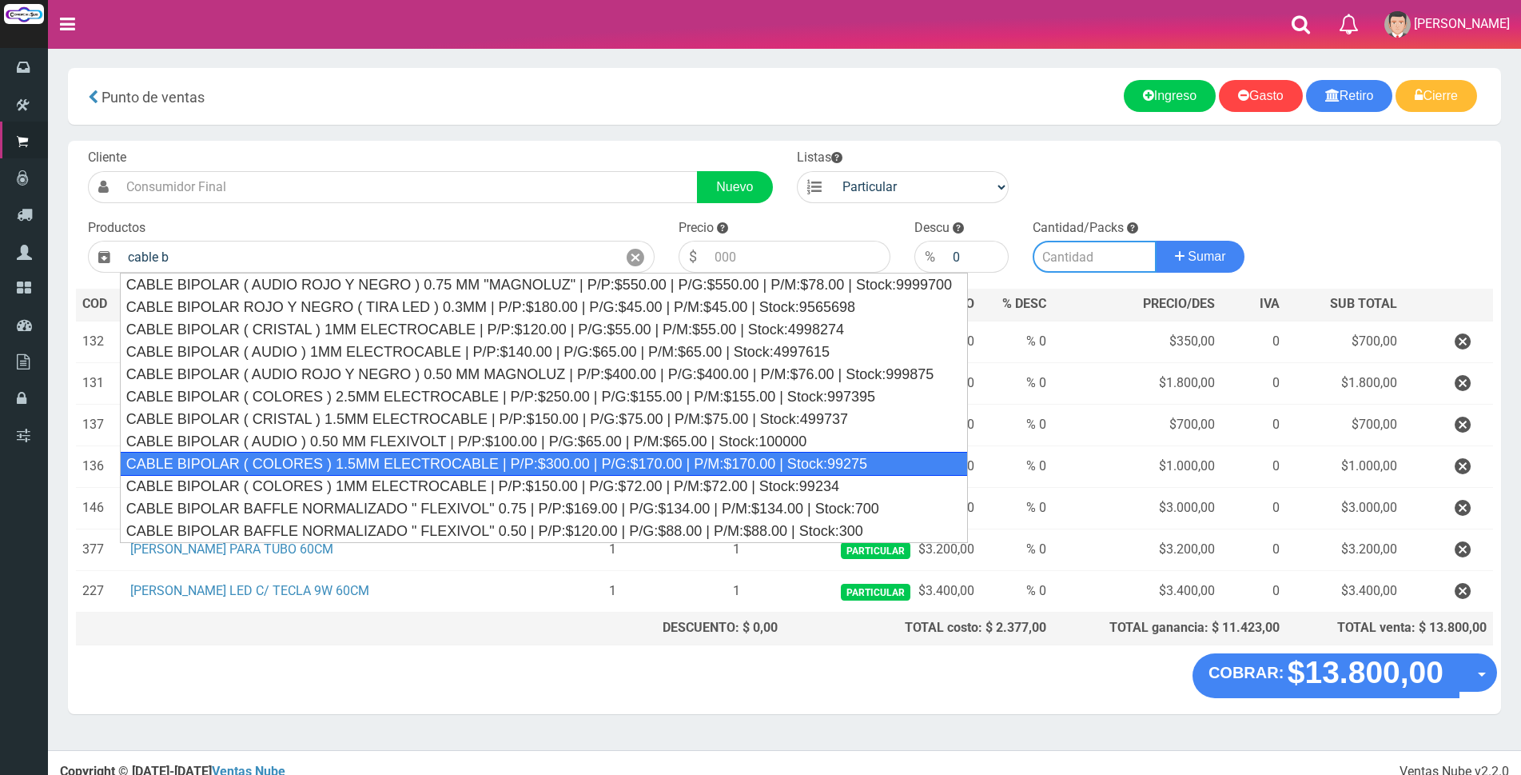
type input "CABLE BIPOLAR ( COLORES ) 1.5MM ELECTROCABLE | P/P:$300.00 | P/G:$170.00 | P/M:…"
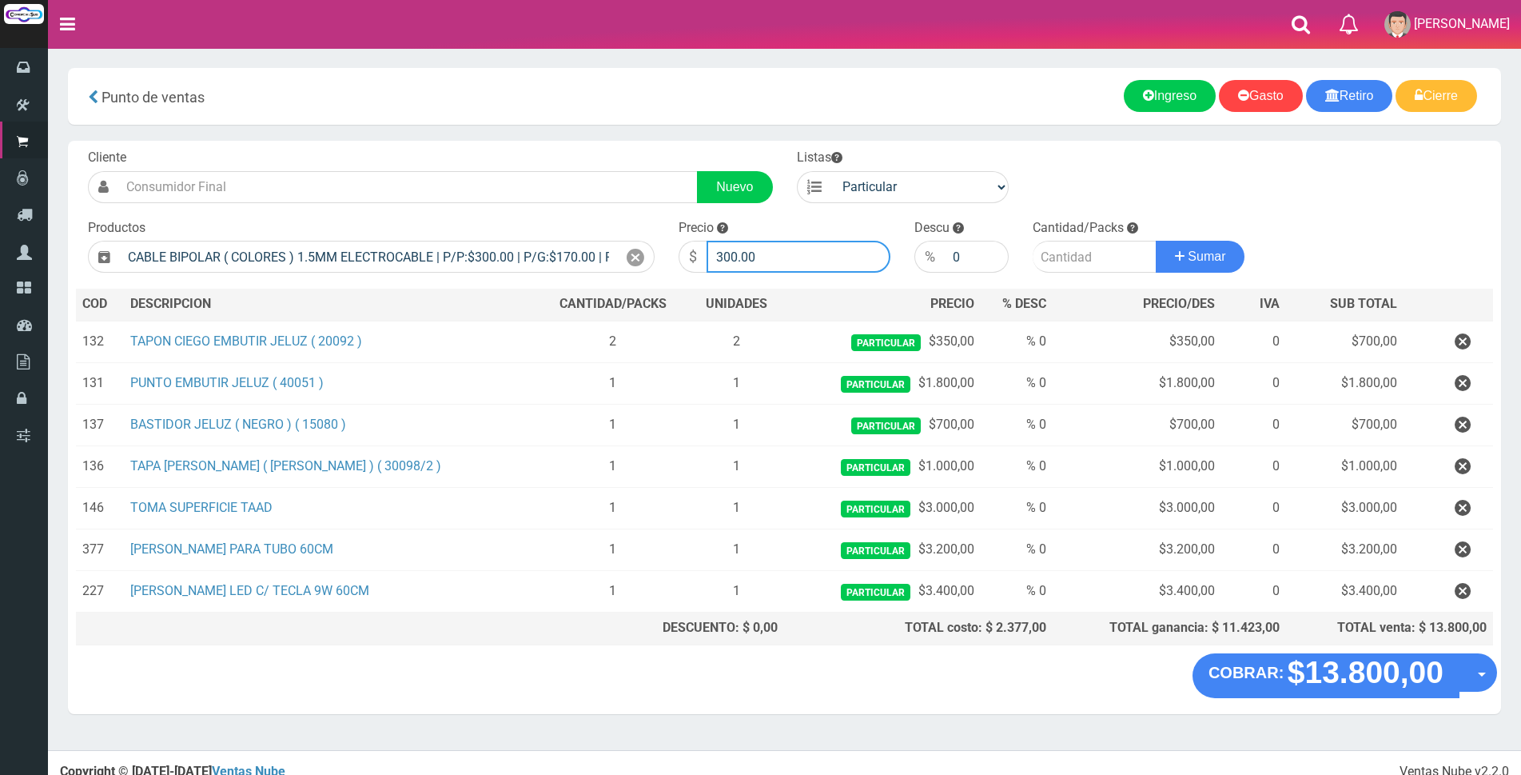
click at [785, 254] on input "300.00" at bounding box center [799, 257] width 184 height 32
type input "3"
type input "1000"
click at [1062, 256] on input "number" at bounding box center [1095, 257] width 124 height 32
type input "1"
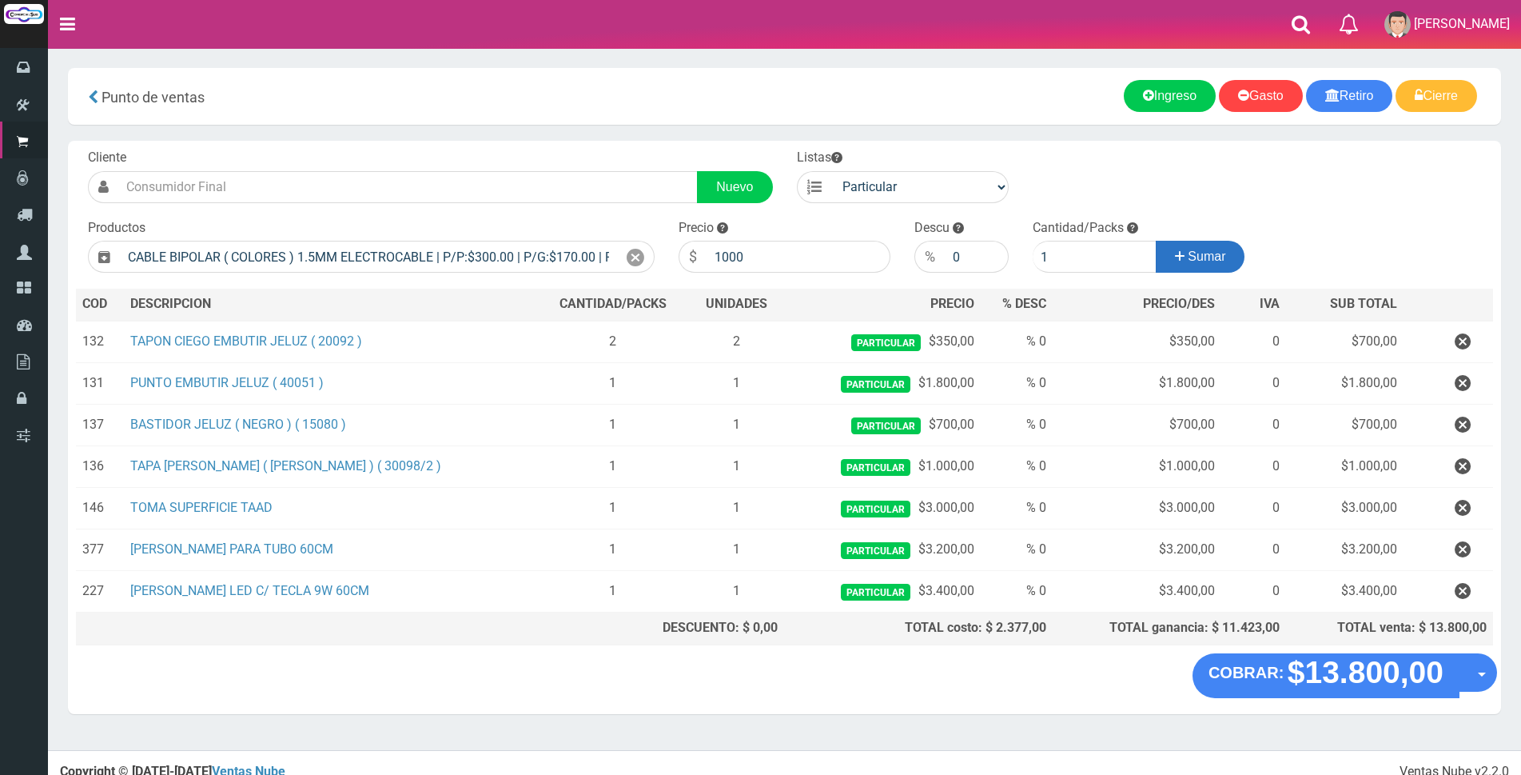
click at [1193, 263] on span "Sumar" at bounding box center [1207, 256] width 38 height 14
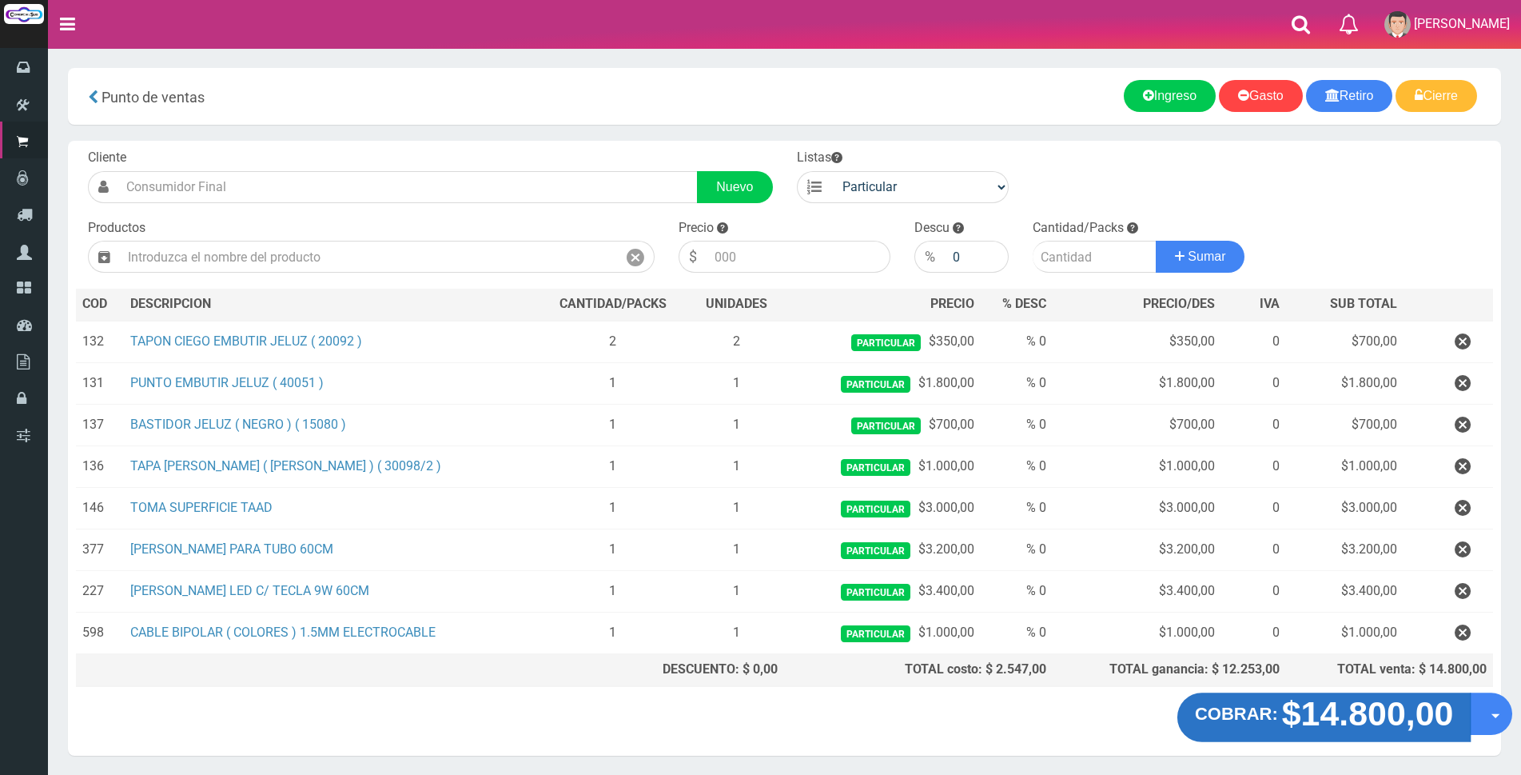
click at [1322, 714] on strong "$14.800,00" at bounding box center [1368, 714] width 172 height 38
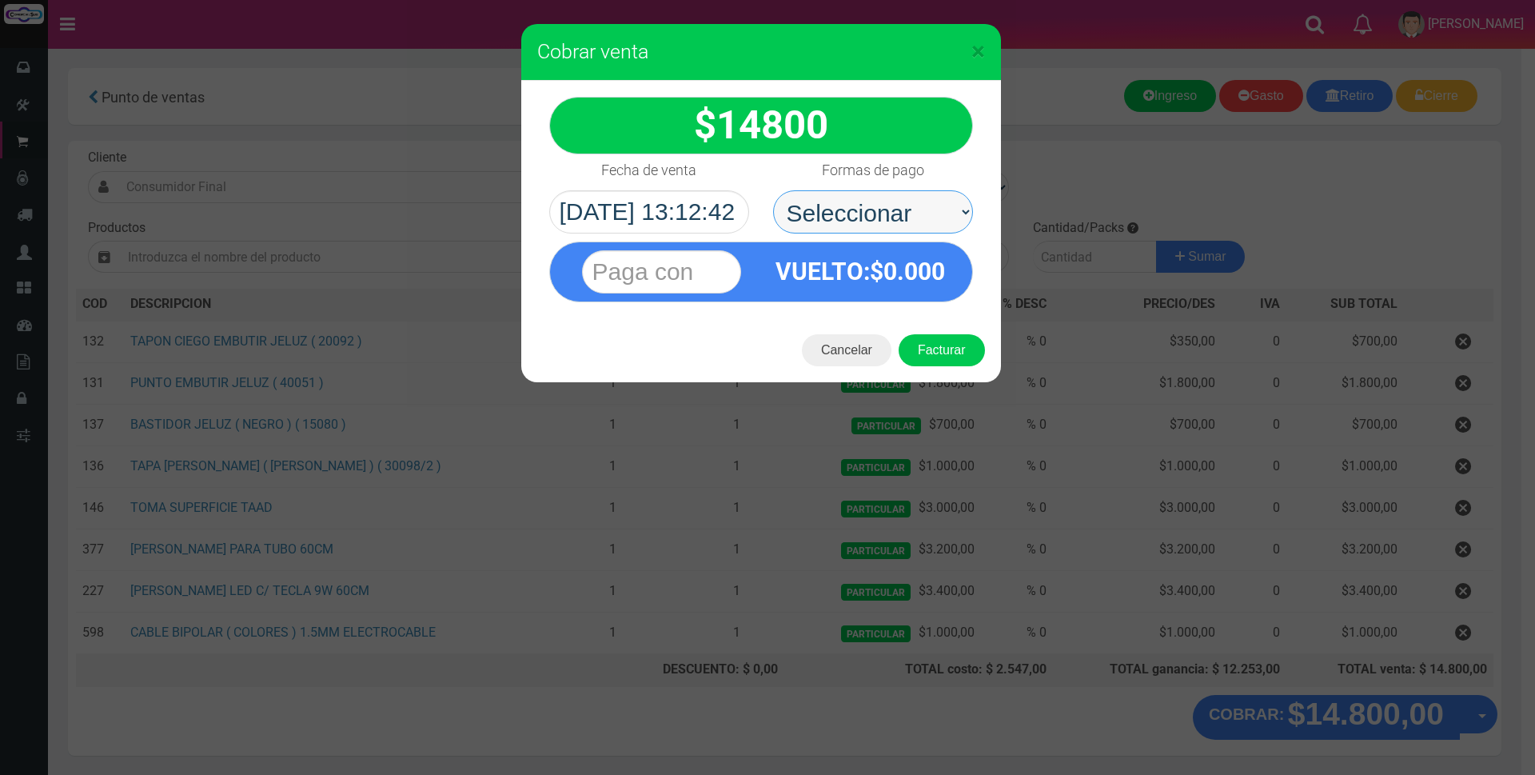
click at [947, 201] on select "Seleccionar Efectivo Tarjeta de Crédito Depósito Débito" at bounding box center [873, 211] width 200 height 43
select select "Tarjeta de Crédito"
click at [773, 190] on select "Seleccionar Efectivo Tarjeta de Crédito Depósito Débito" at bounding box center [873, 211] width 200 height 43
click at [719, 263] on input "text" at bounding box center [661, 271] width 159 height 43
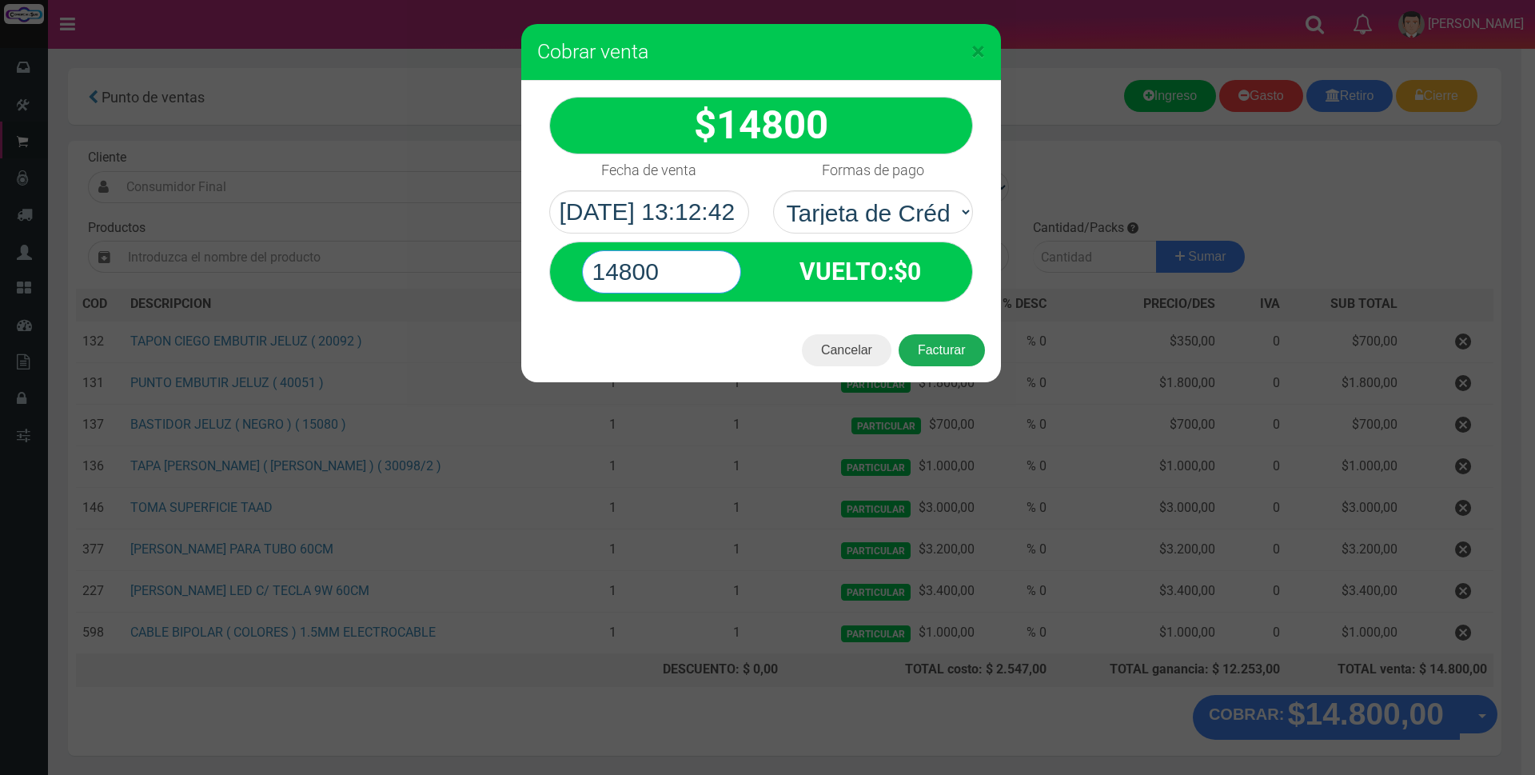
type input "14800"
click at [926, 346] on button "Facturar" at bounding box center [941, 350] width 86 height 32
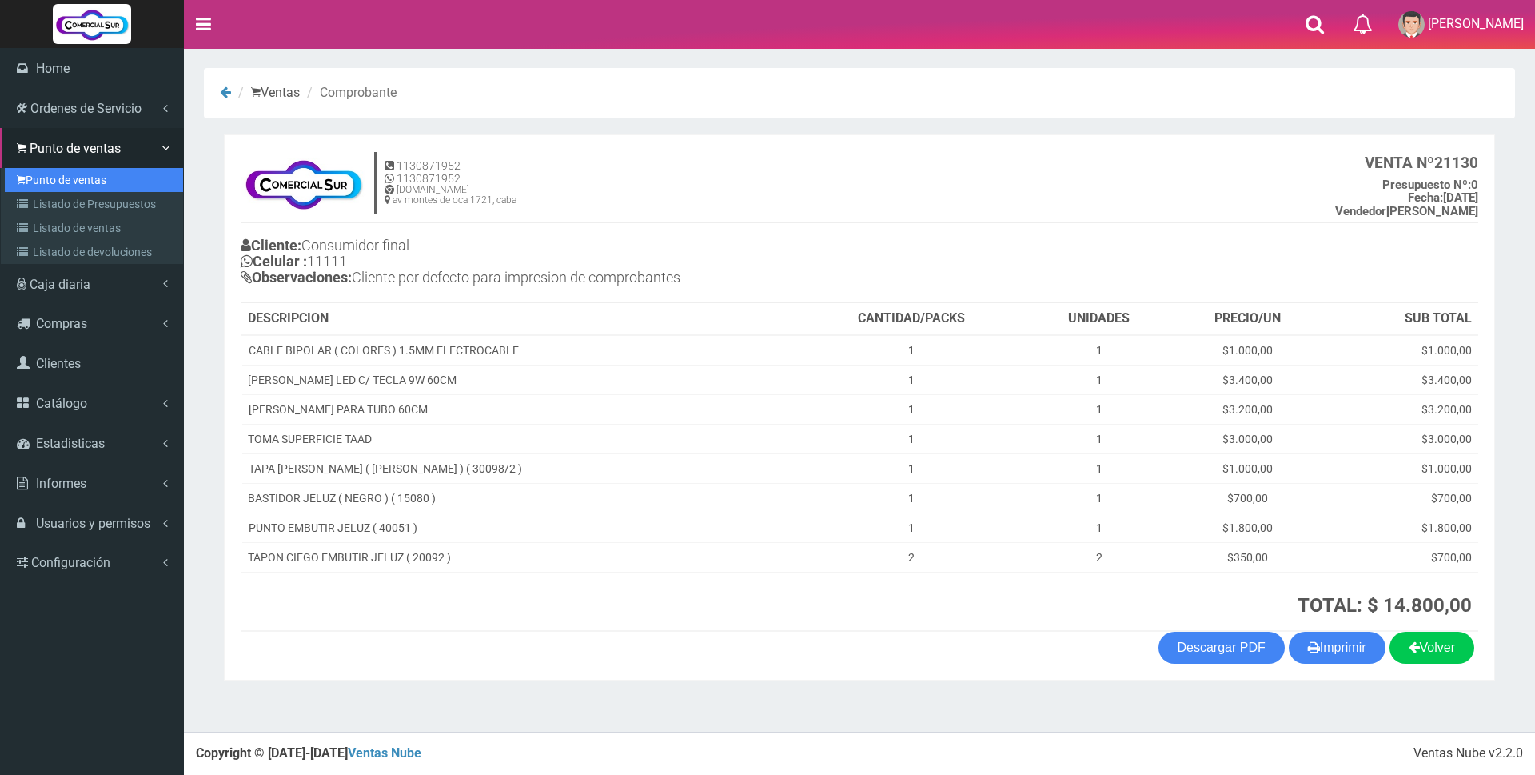
click at [49, 179] on link "Punto de ventas" at bounding box center [94, 180] width 178 height 24
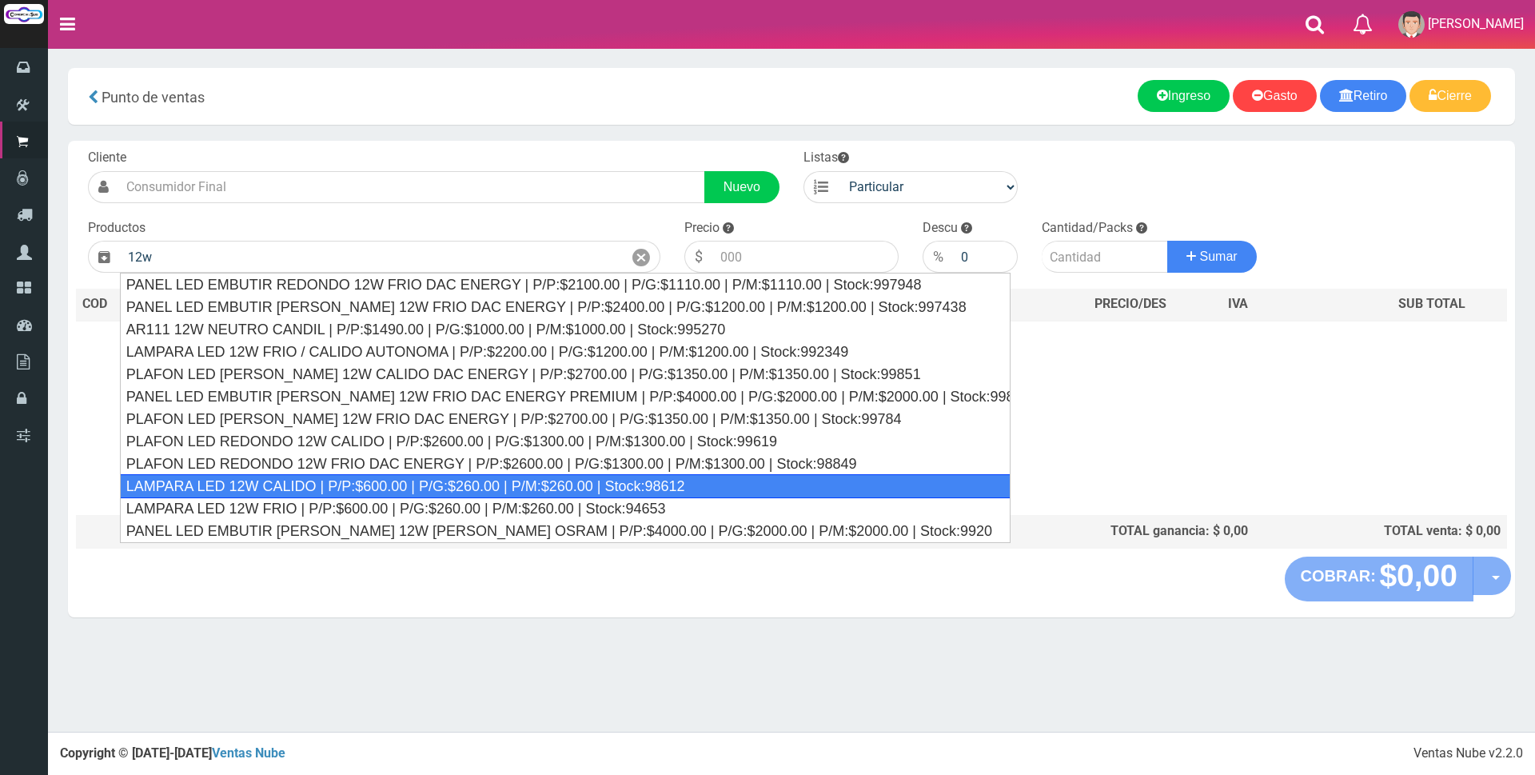
click at [520, 486] on div "LAMPARA LED 12W CALIDO | P/P:$600.00 | P/G:$260.00 | P/M:$260.00 | Stock:98612" at bounding box center [565, 486] width 890 height 24
type input "LAMPARA LED 12W CALIDO | P/P:$600.00 | P/G:$260.00 | P/M:$260.00 | Stock:98612"
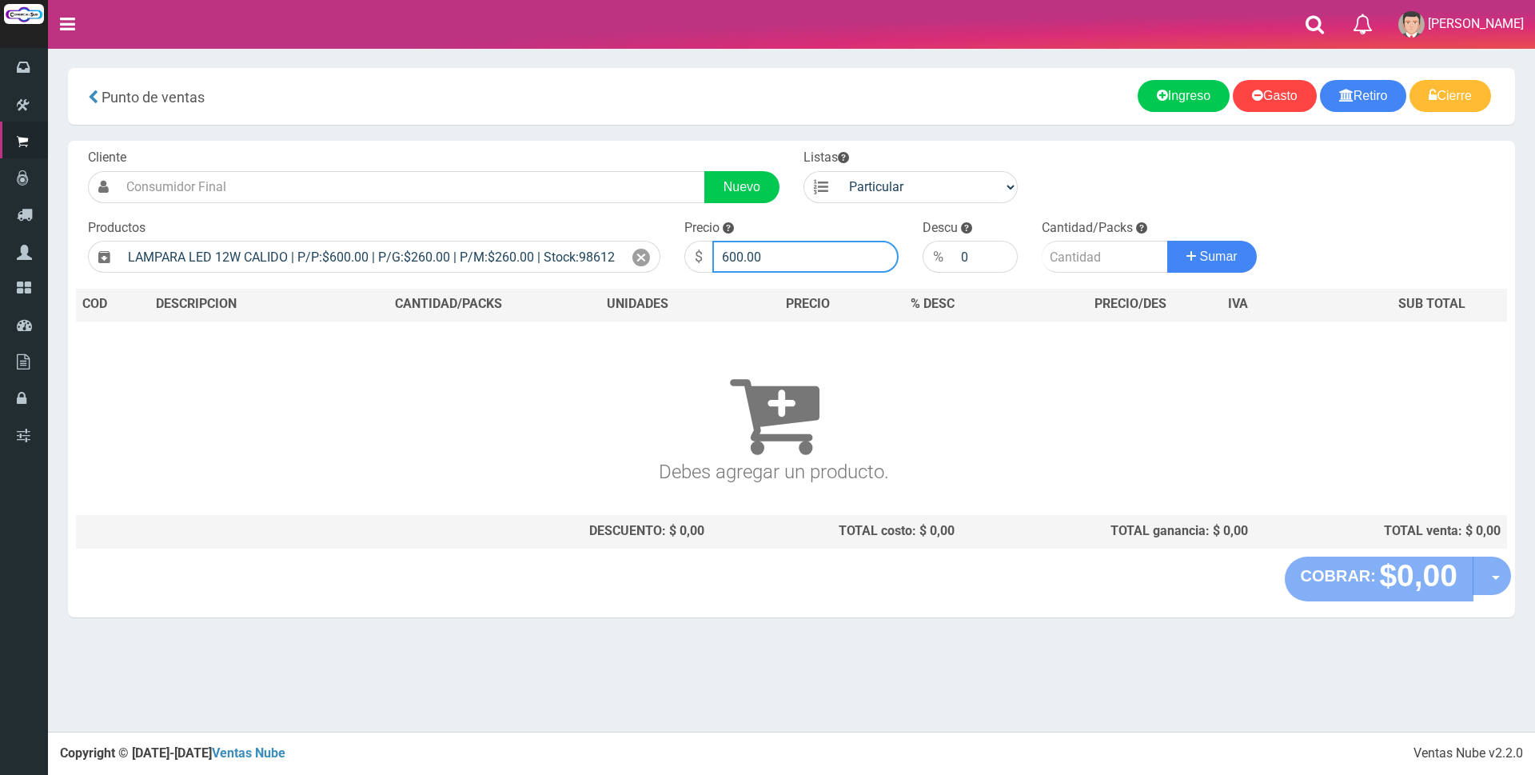
click at [803, 256] on input "600.00" at bounding box center [805, 257] width 186 height 32
type input "6"
type input "2700"
click at [1057, 259] on input "number" at bounding box center [1105, 257] width 126 height 32
type input "1"
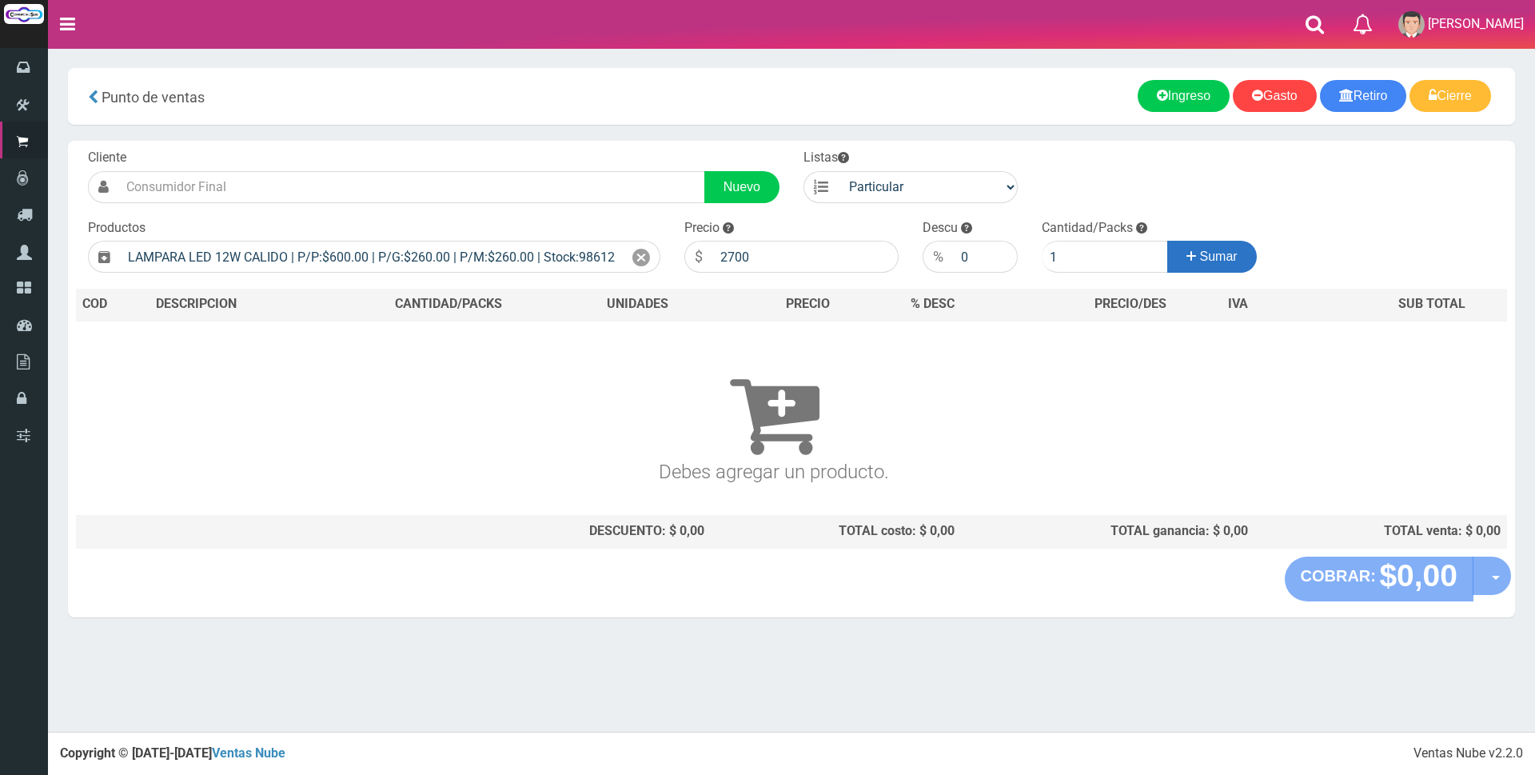
click at [1171, 261] on button "Sumar" at bounding box center [1212, 257] width 90 height 32
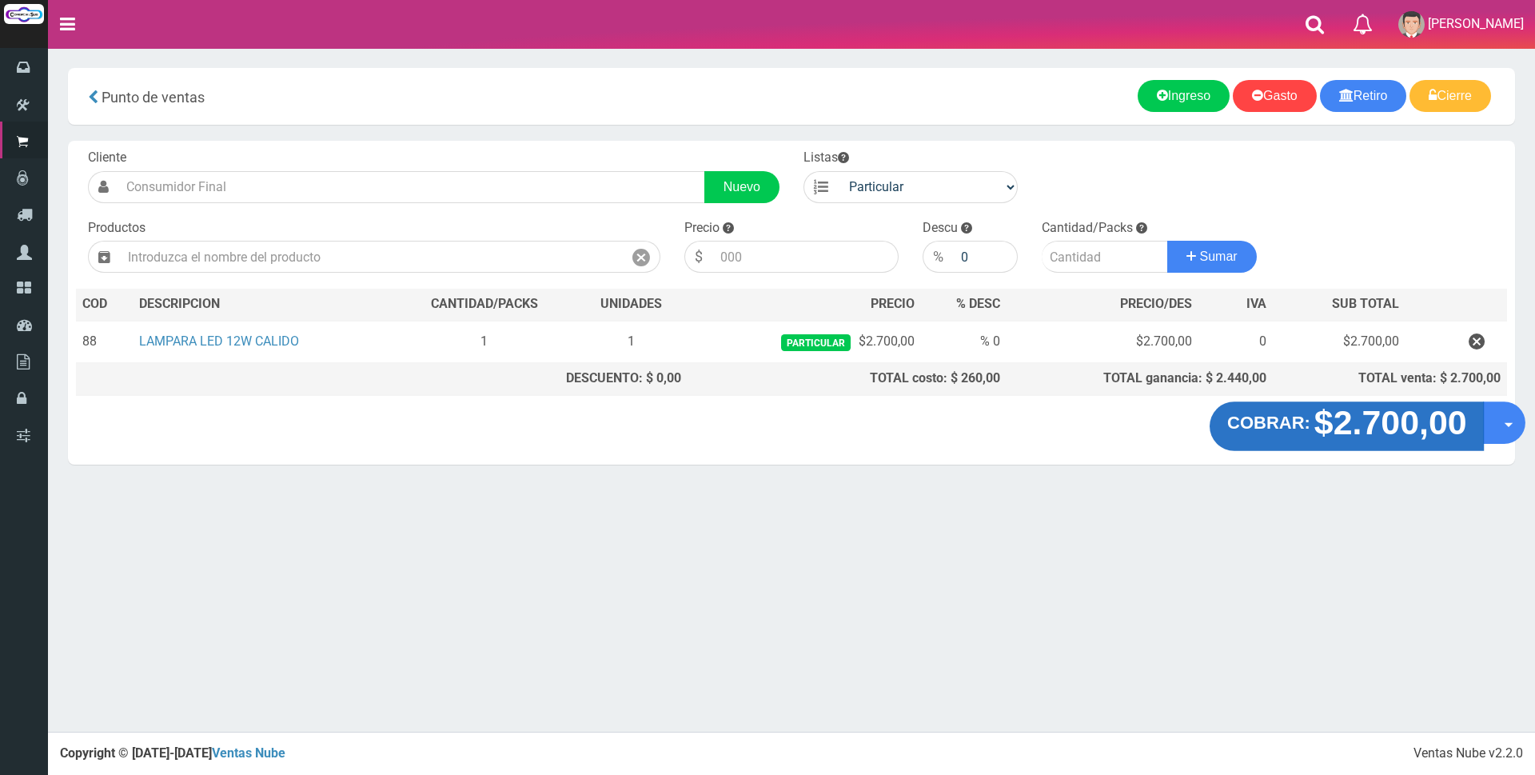
click at [1426, 433] on strong "$2.700,00" at bounding box center [1389, 423] width 153 height 38
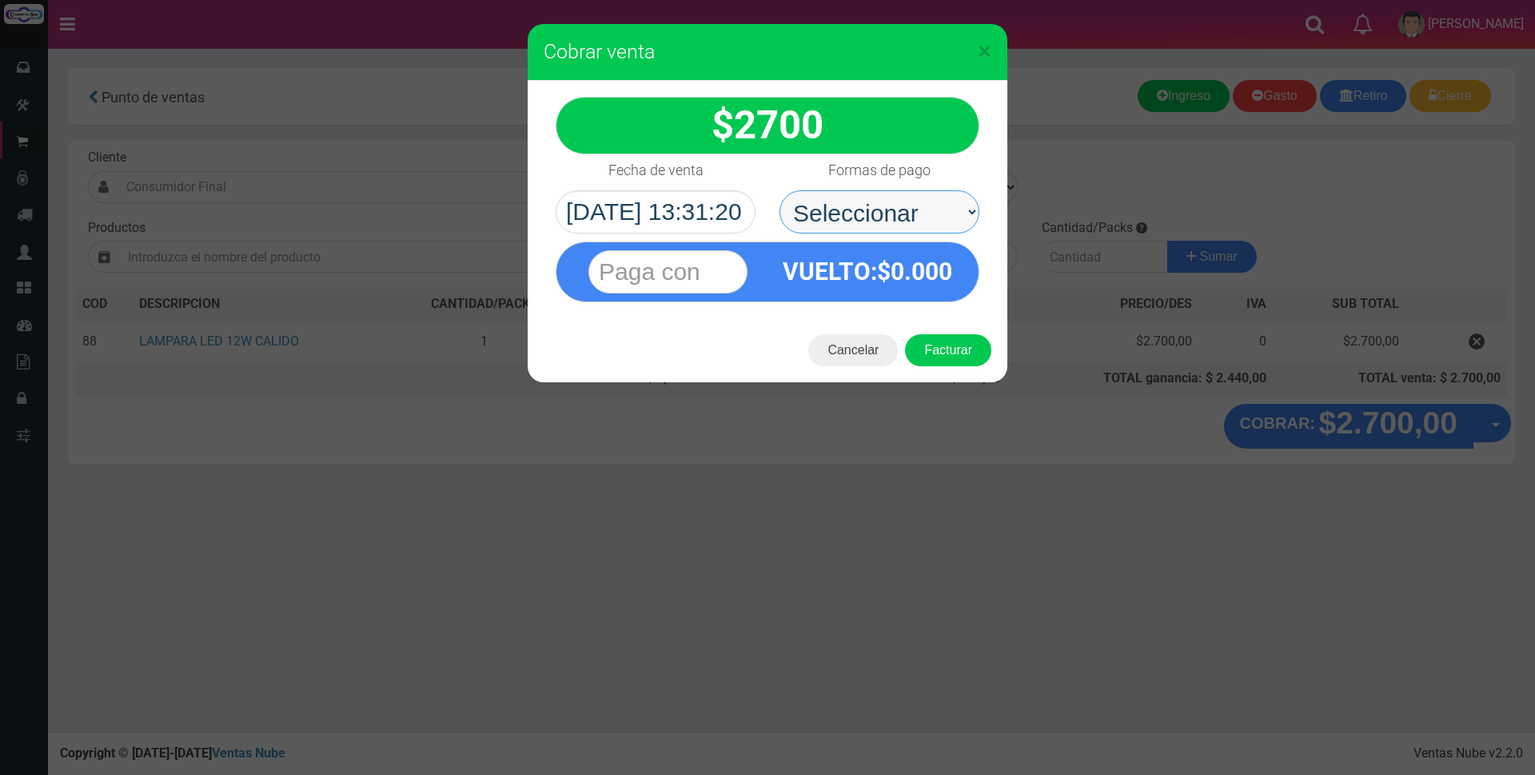
click at [945, 211] on select "Seleccionar Efectivo Tarjeta de Crédito Depósito Débito" at bounding box center [879, 211] width 200 height 43
select select "Efectivo"
click at [779, 190] on select "Seleccionar Efectivo Tarjeta de Crédito Depósito Débito" at bounding box center [879, 211] width 200 height 43
click at [696, 257] on input "text" at bounding box center [667, 271] width 159 height 43
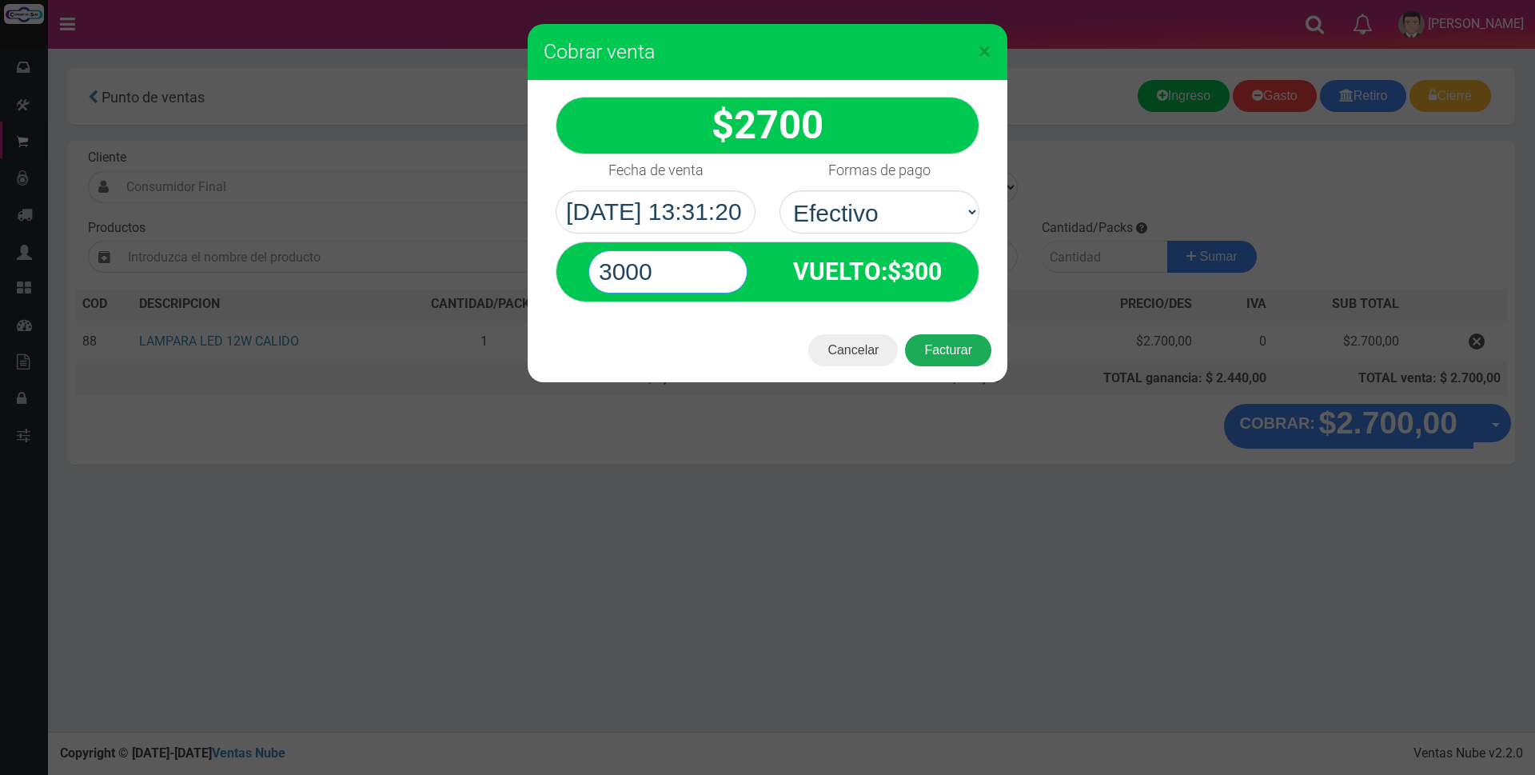
type input "3000"
click at [934, 359] on button "Facturar" at bounding box center [948, 350] width 86 height 32
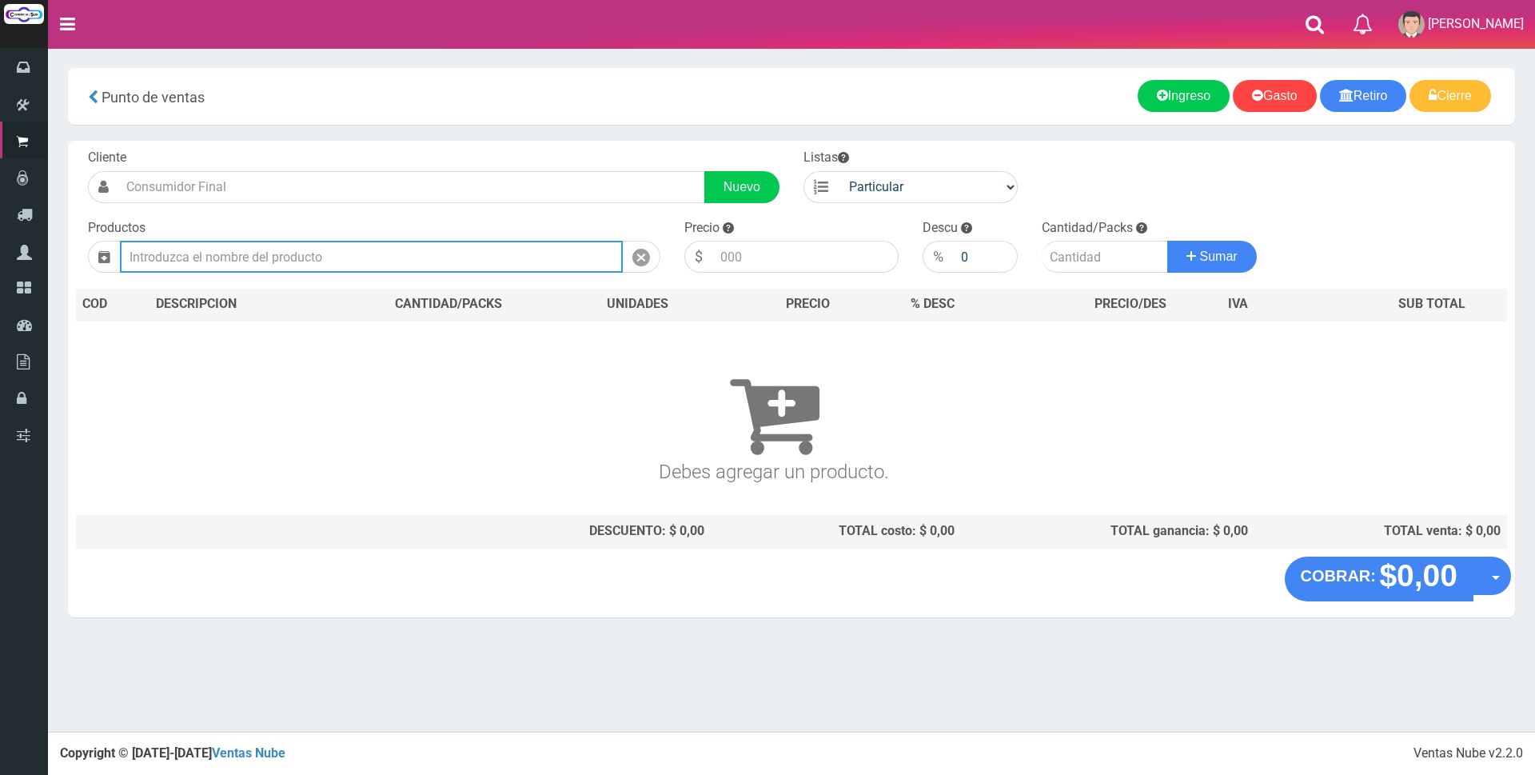
click at [418, 258] on input "text" at bounding box center [371, 257] width 503 height 32
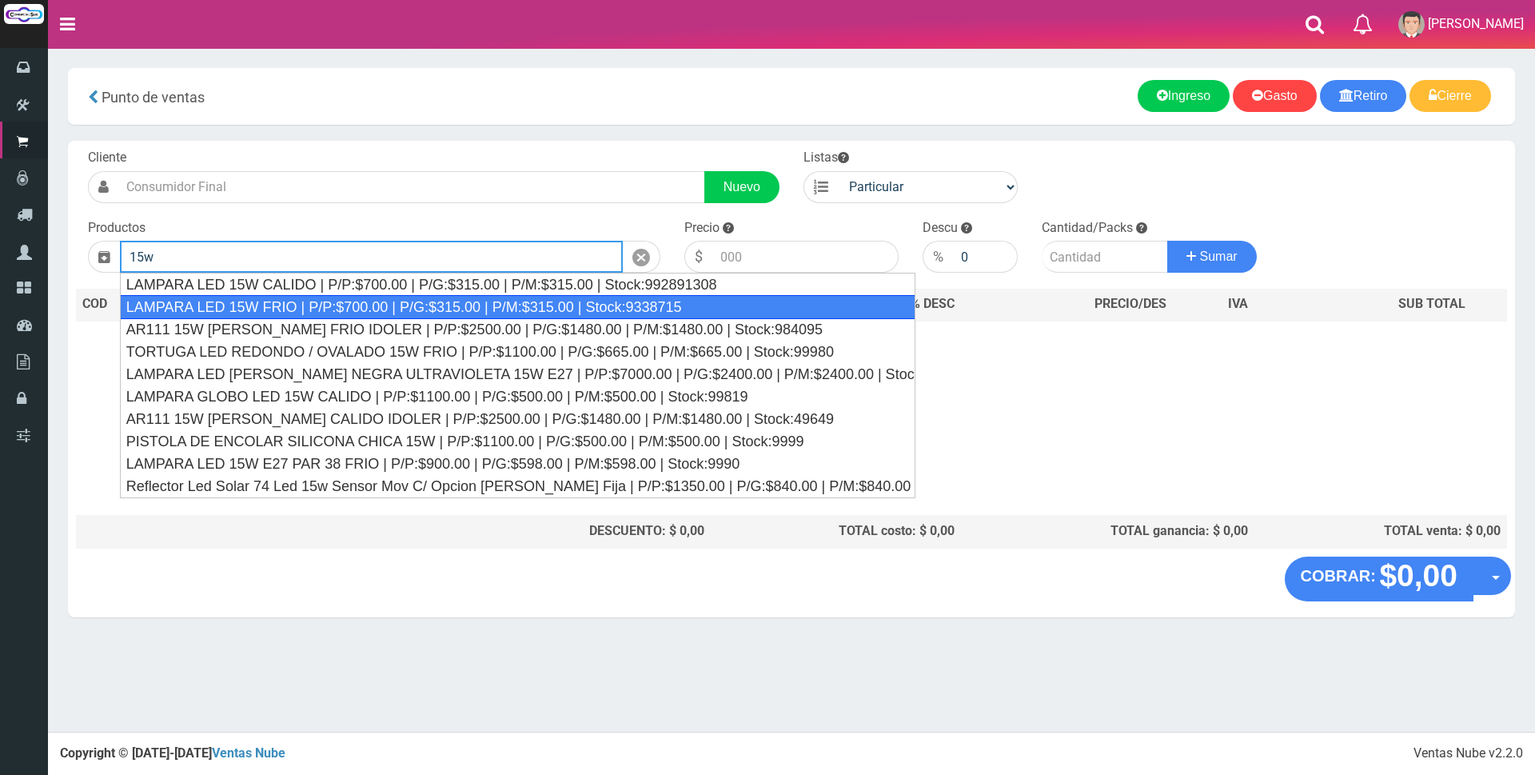
click at [412, 303] on div "LAMPARA LED 15W FRIO | P/P:$700.00 | P/G:$315.00 | P/M:$315.00 | Stock:9338715" at bounding box center [517, 307] width 795 height 24
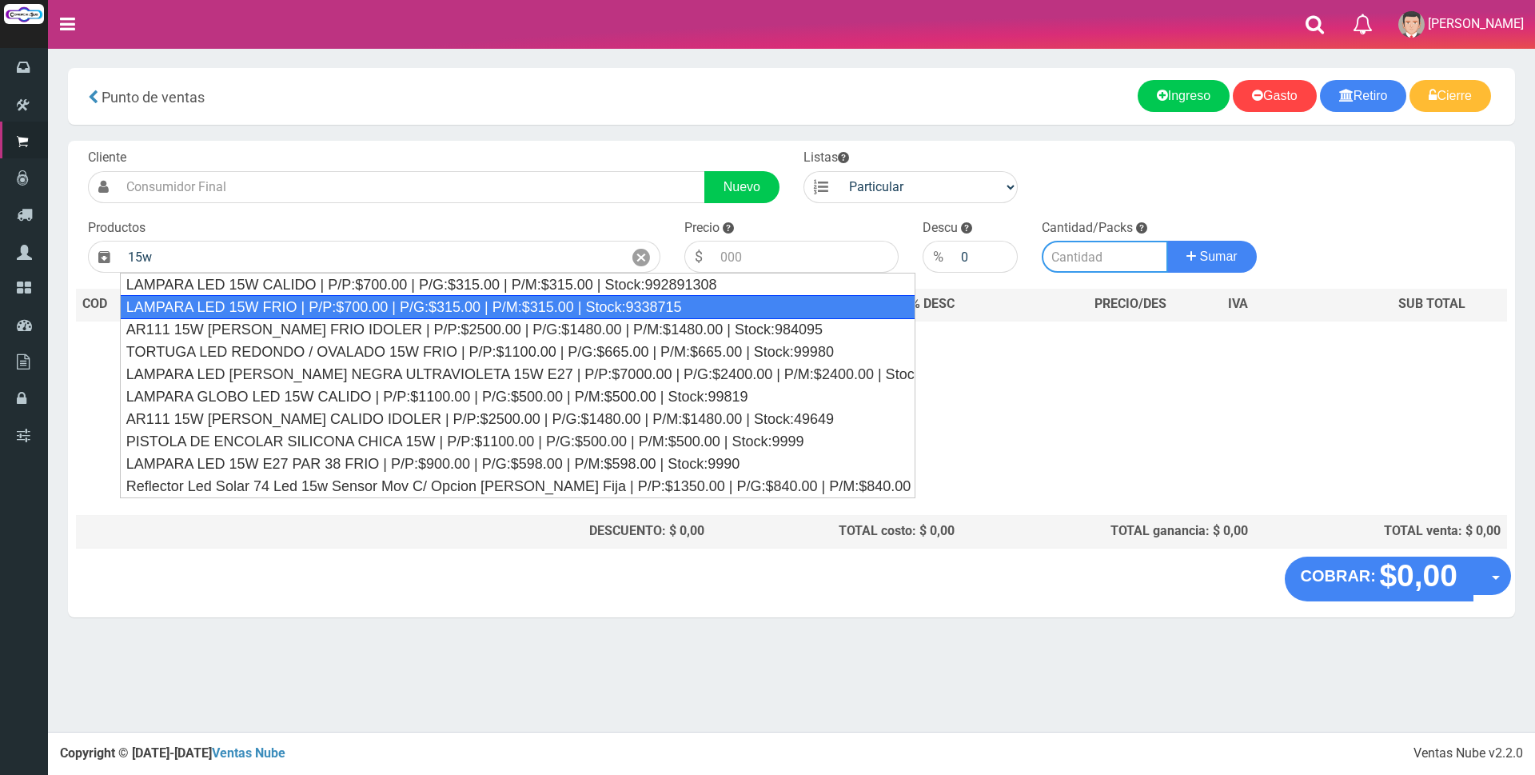
type input "LAMPARA LED 15W FRIO | P/P:$700.00 | P/G:$315.00 | P/M:$315.00 | Stock:9338715"
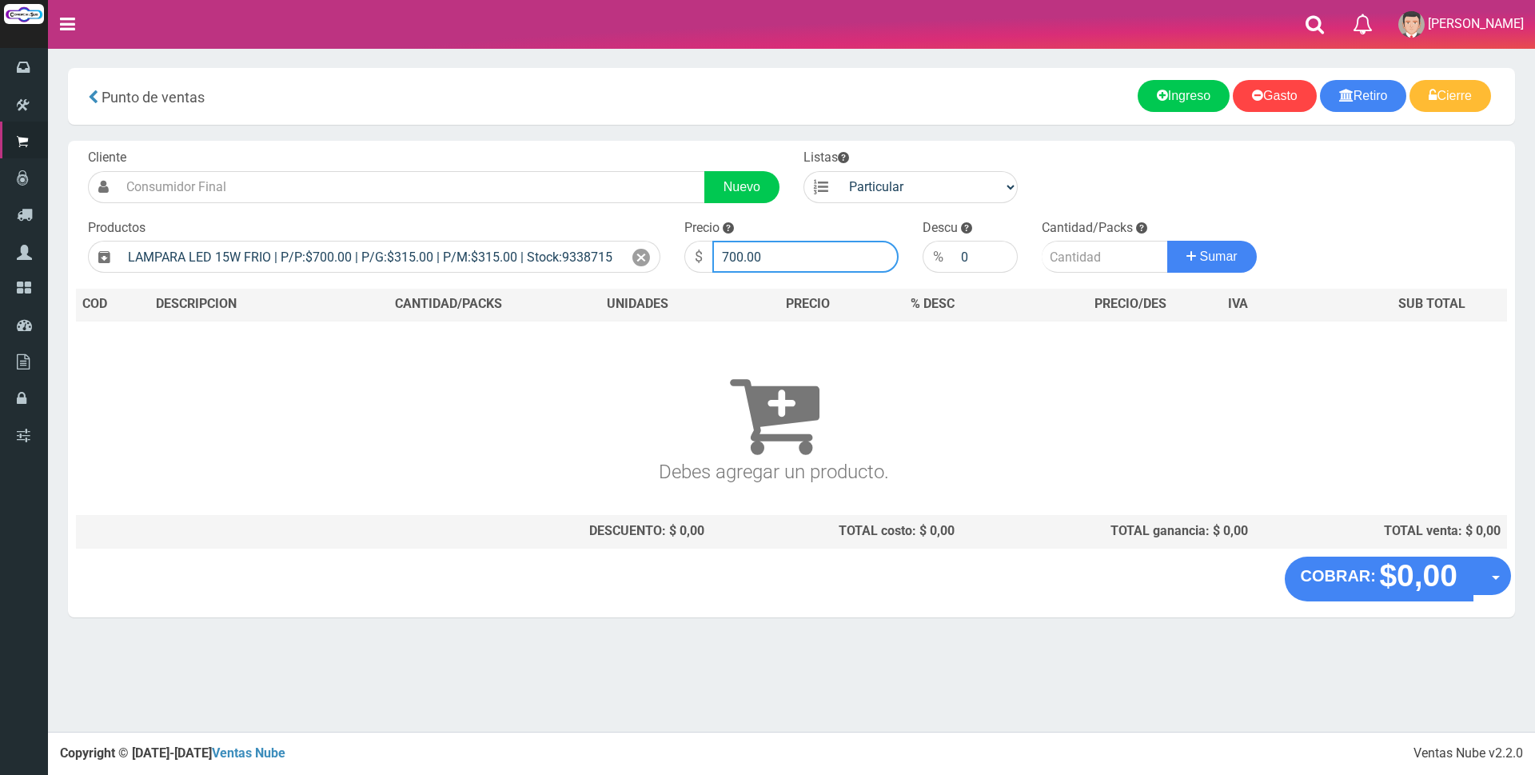
click at [851, 260] on input "700.00" at bounding box center [805, 257] width 186 height 32
type input "7"
type input "3000"
click at [1085, 257] on input "number" at bounding box center [1105, 257] width 126 height 32
type input "1"
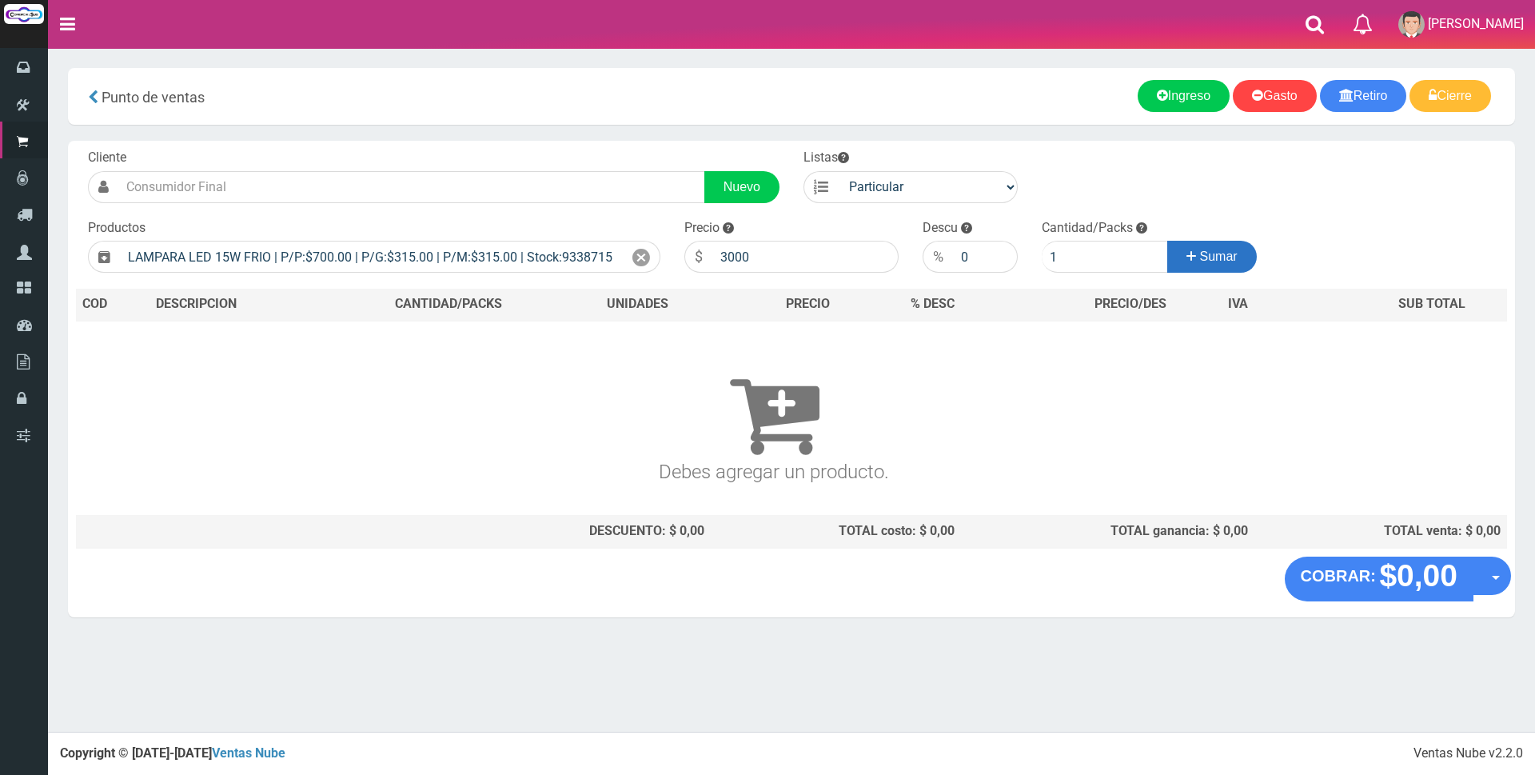
click at [1205, 255] on span "Sumar" at bounding box center [1219, 256] width 38 height 14
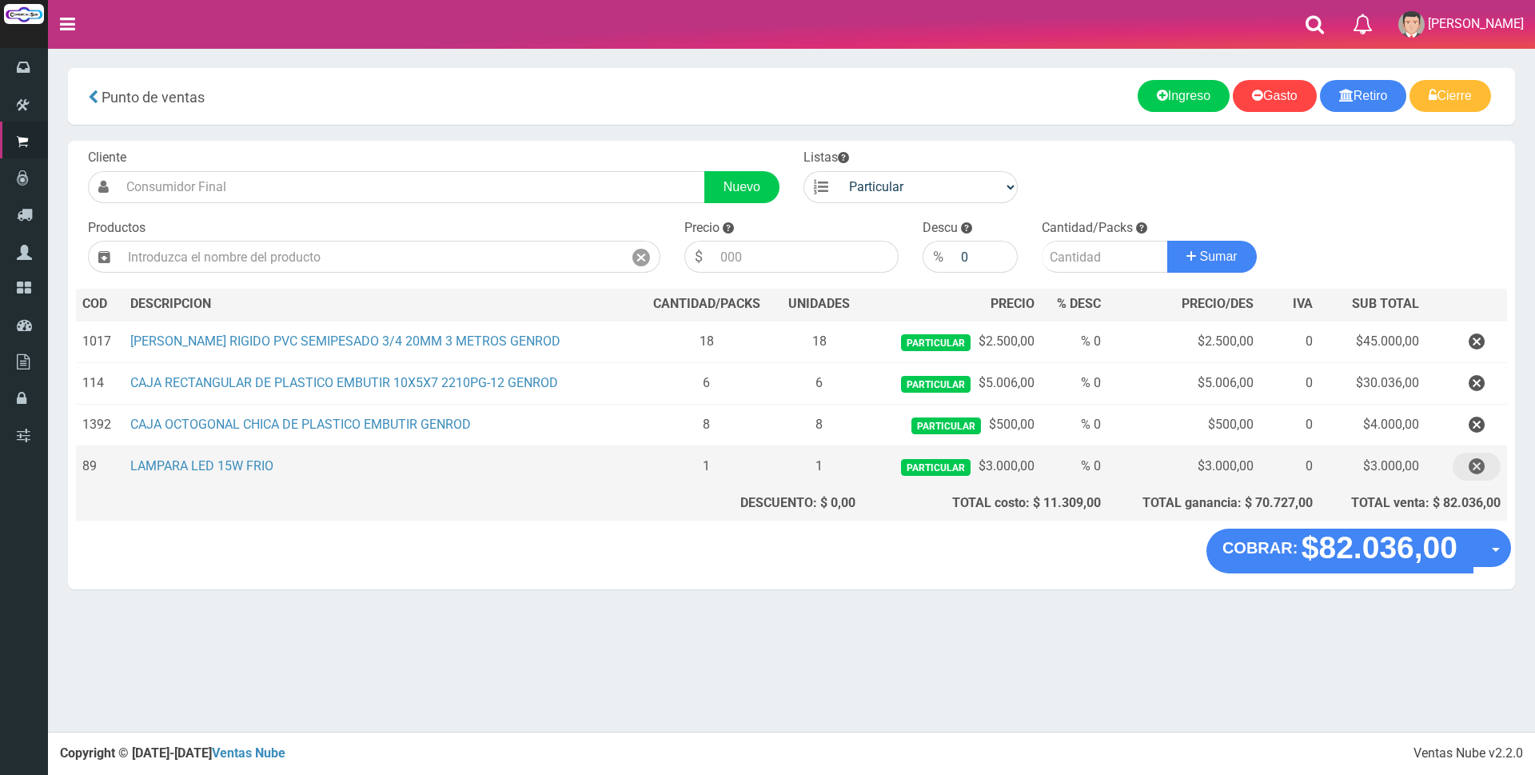
click at [1472, 460] on icon "button" at bounding box center [1476, 466] width 16 height 28
